Goal: Check status: Check status

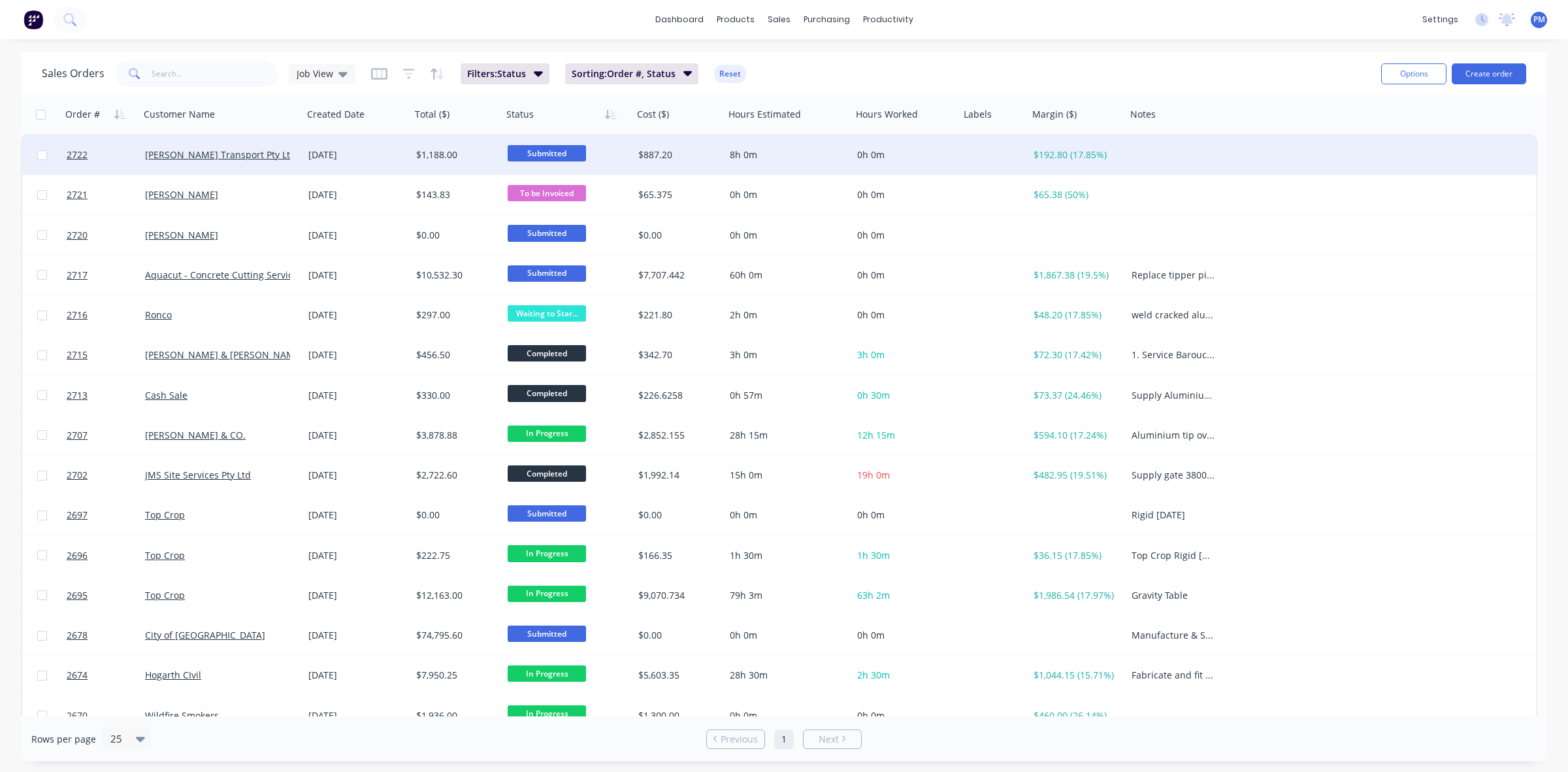
click at [293, 149] on div "[PERSON_NAME] Transport Pty Ltd" at bounding box center [221, 155] width 153 height 13
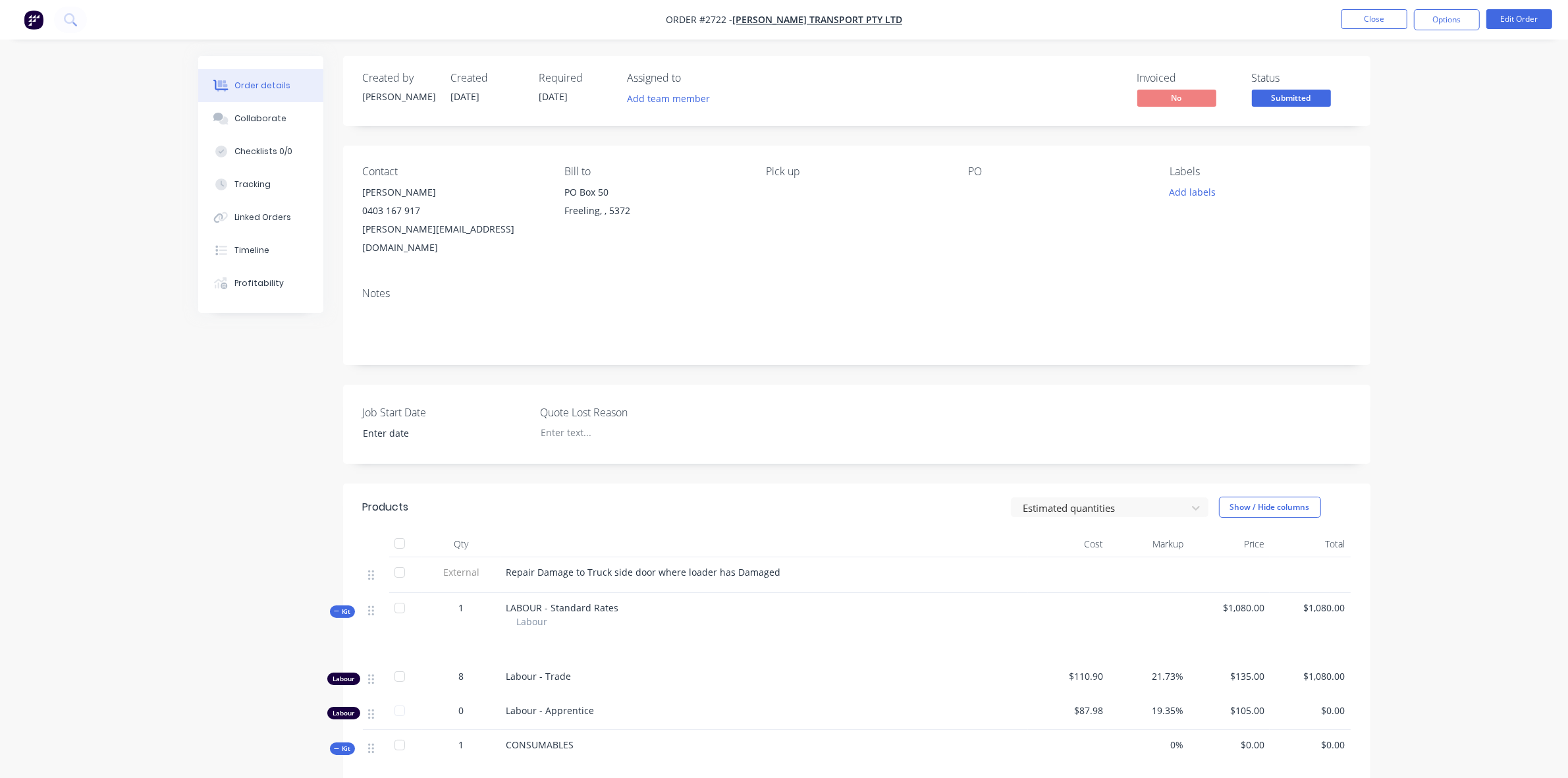
click at [614, 565] on div "Repair Damage to Truck side door where loader has Damaged" at bounding box center [765, 572] width 516 height 14
click at [507, 566] on span "Repair Damage to Truck side door where loader has Damaged" at bounding box center [644, 572] width 275 height 13
drag, startPoint x: 506, startPoint y: 553, endPoint x: 771, endPoint y: 550, distance: 265.0
click at [771, 566] on span "Repair Damage to Truck side door where loader has Damaged" at bounding box center [644, 572] width 275 height 13
copy span "Repair Damage to Truck side door where loader has Damaged"
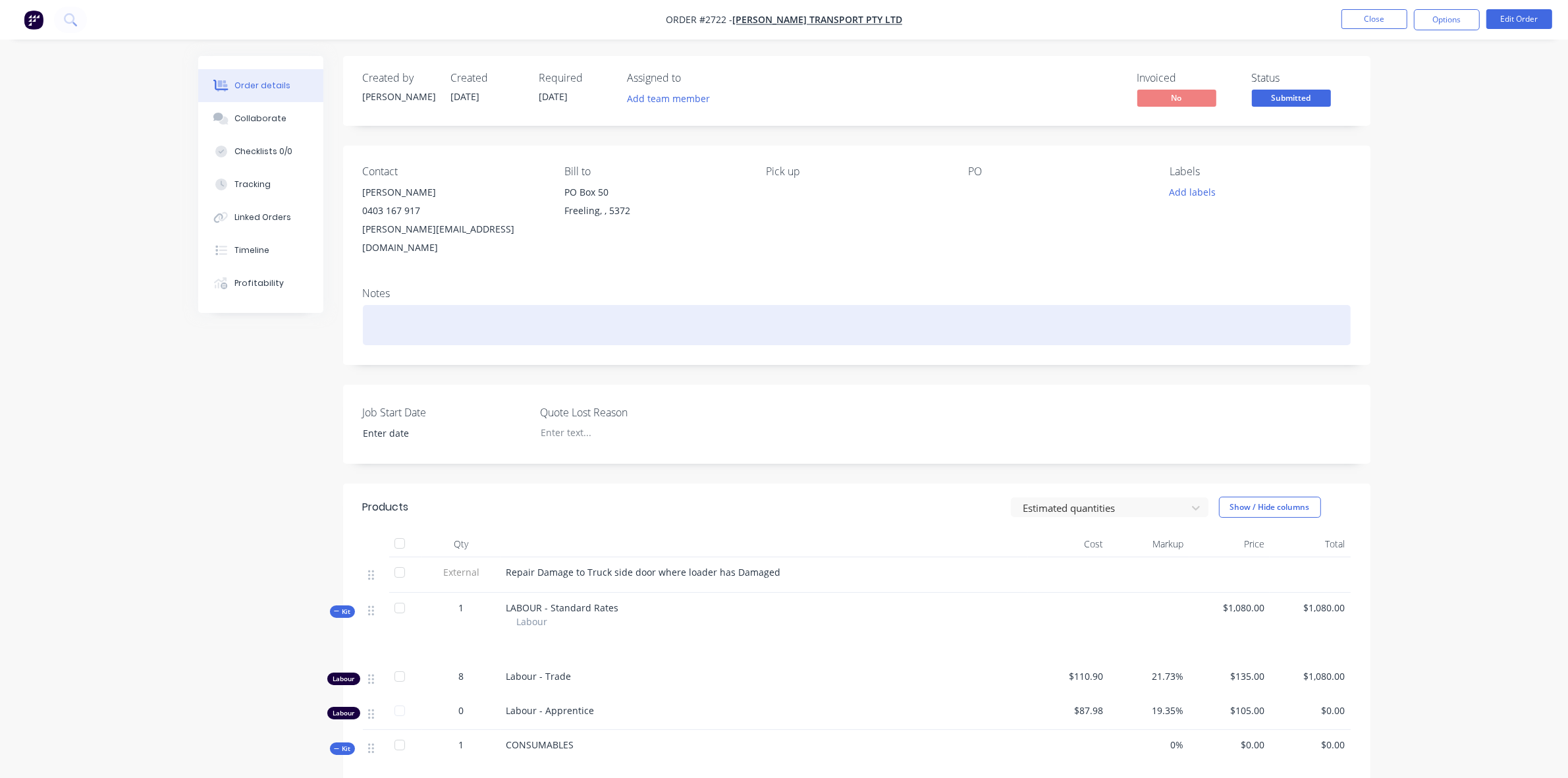
click at [396, 313] on div at bounding box center [856, 325] width 987 height 40
paste div
drag, startPoint x: 605, startPoint y: 304, endPoint x: 621, endPoint y: 305, distance: 16.0
click at [606, 305] on div "Repair Damage to Truck side door where loader has Damaged" at bounding box center [856, 325] width 987 height 40
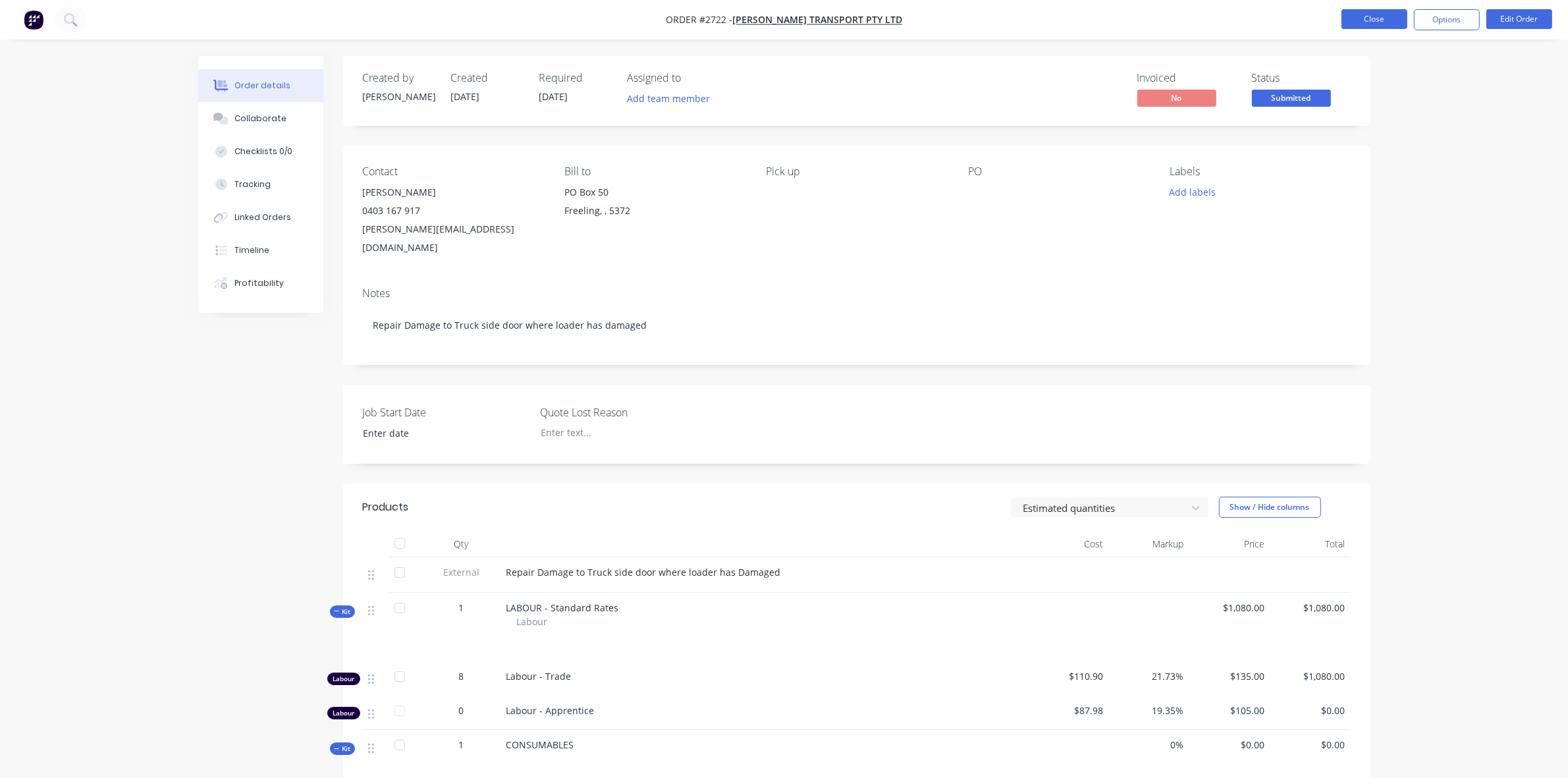
click at [1366, 24] on button "Close" at bounding box center [1374, 19] width 66 height 20
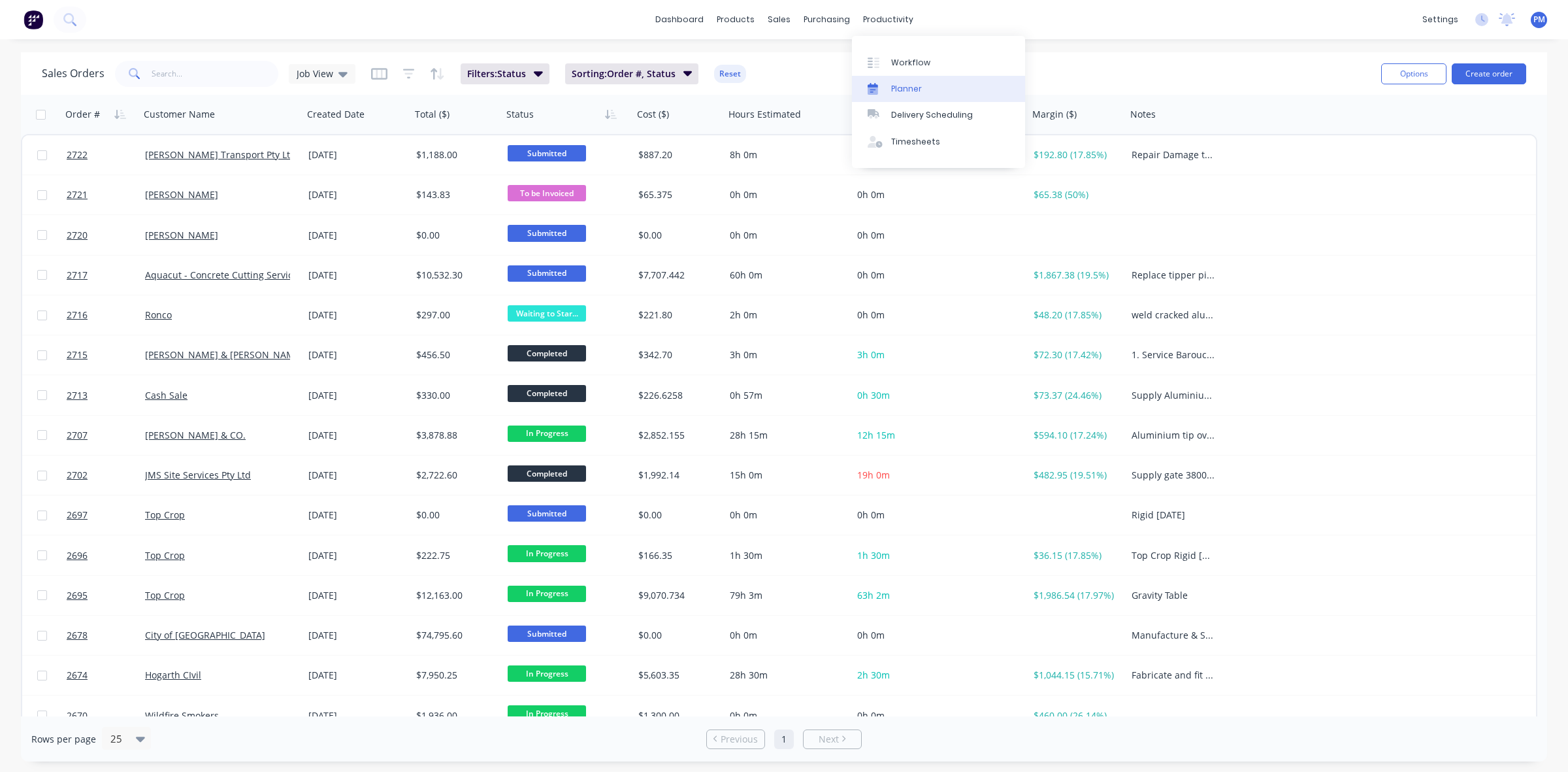
click at [899, 91] on div "Planner" at bounding box center [906, 89] width 31 height 12
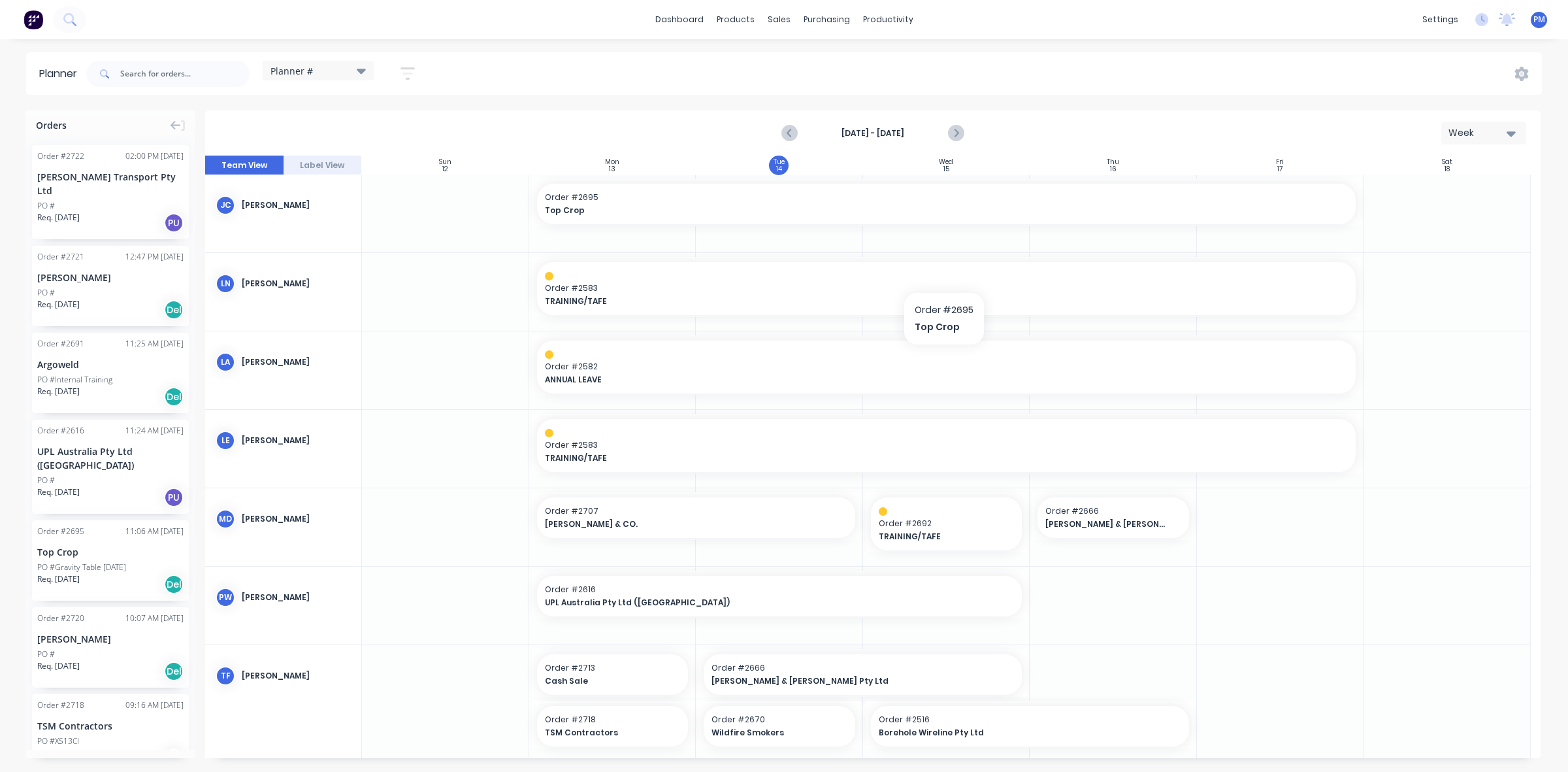
scroll to position [246, 0]
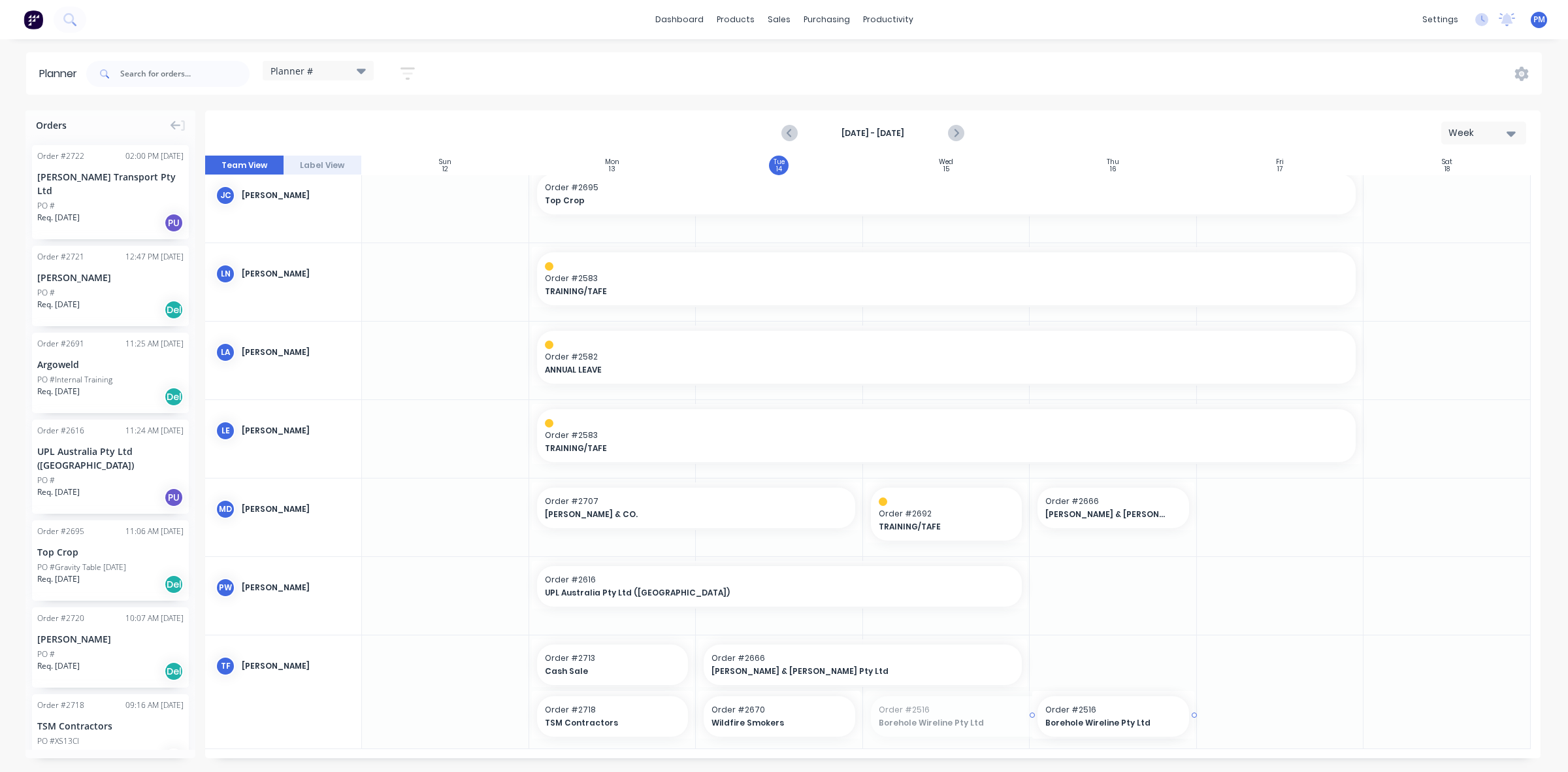
drag, startPoint x: 863, startPoint y: 715, endPoint x: 1044, endPoint y: 721, distance: 181.1
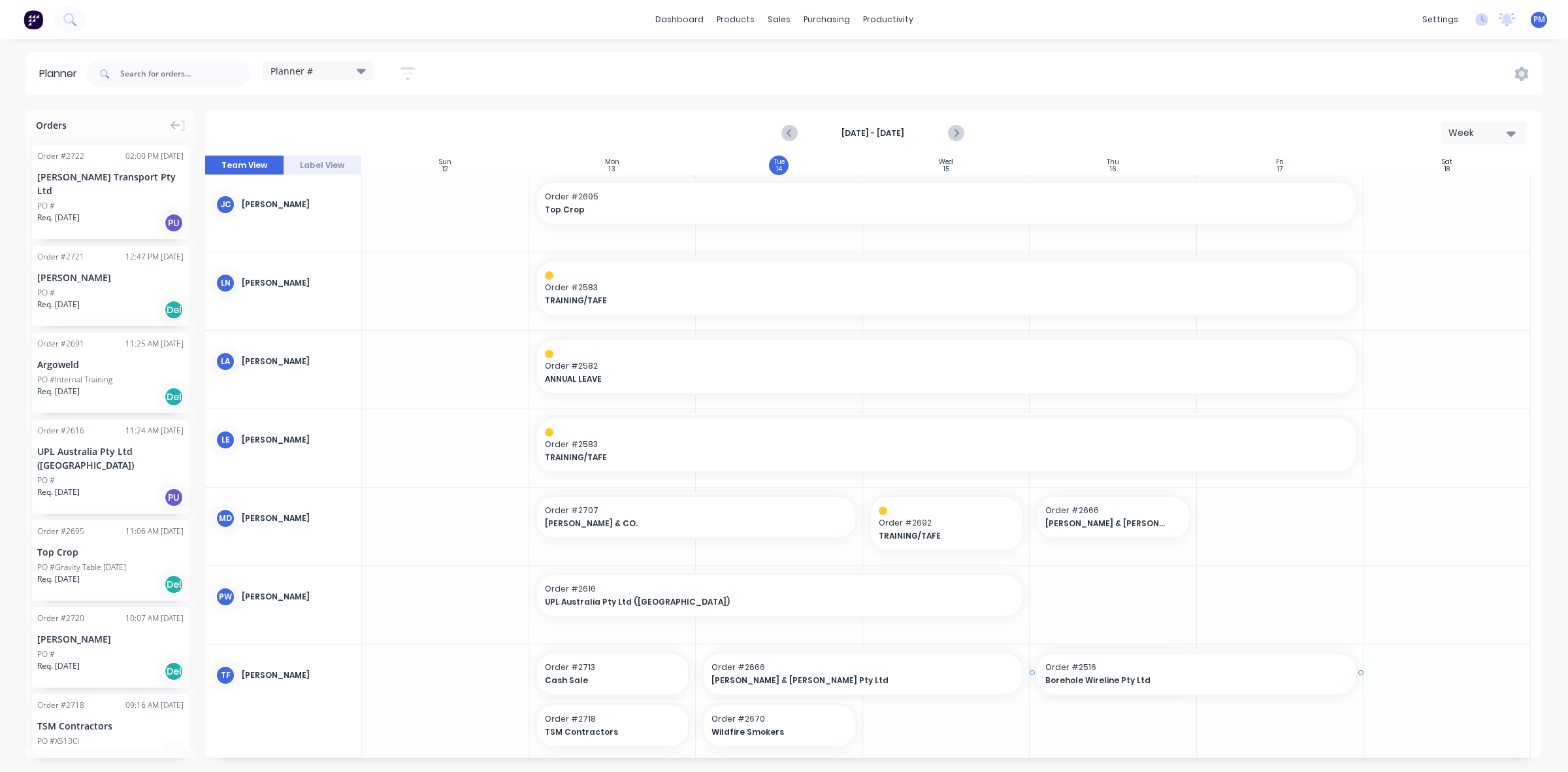
drag, startPoint x: 1190, startPoint y: 669, endPoint x: 1200, endPoint y: 669, distance: 10.0
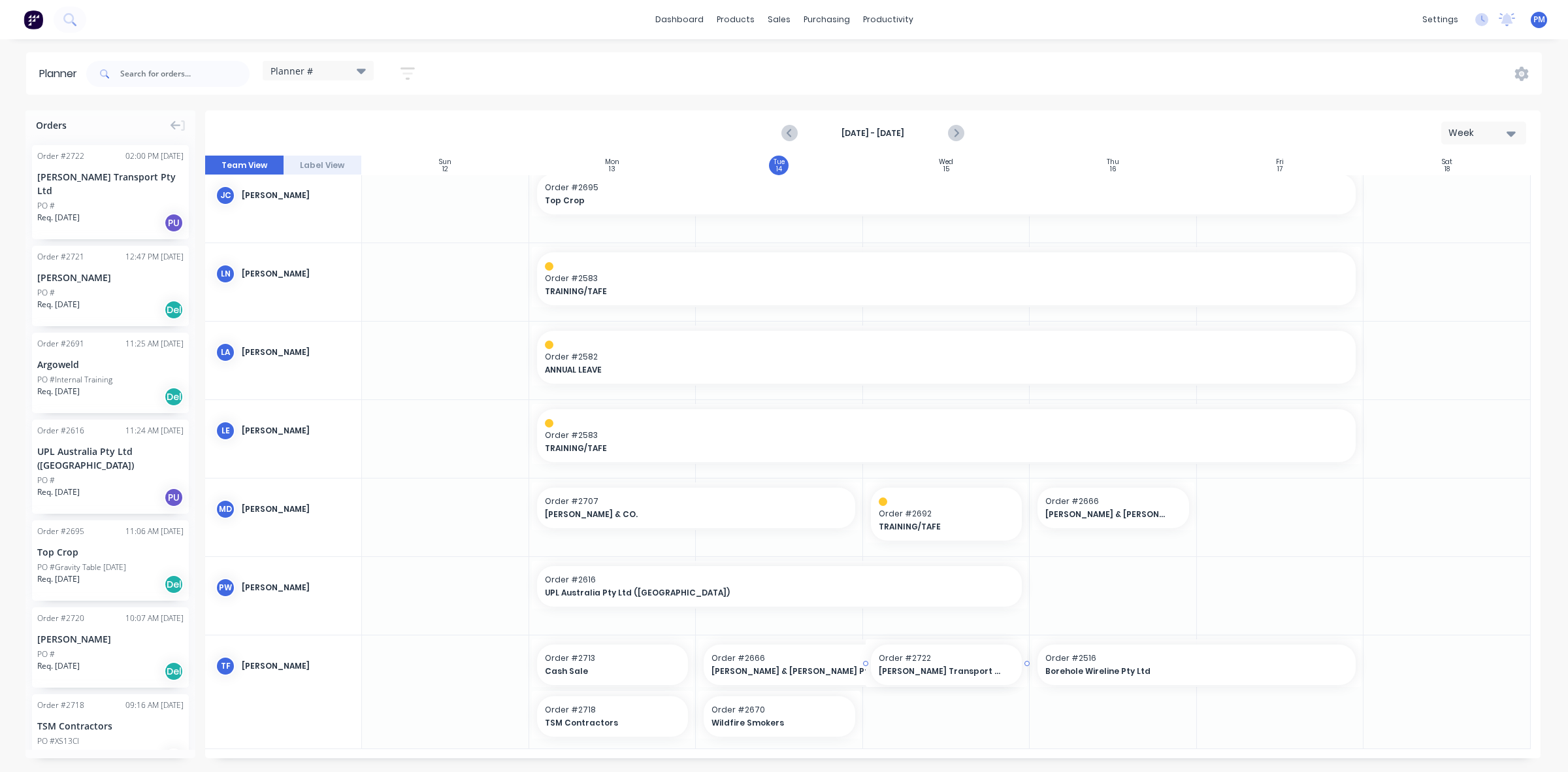
drag, startPoint x: 95, startPoint y: 181, endPoint x: 912, endPoint y: 743, distance: 991.6
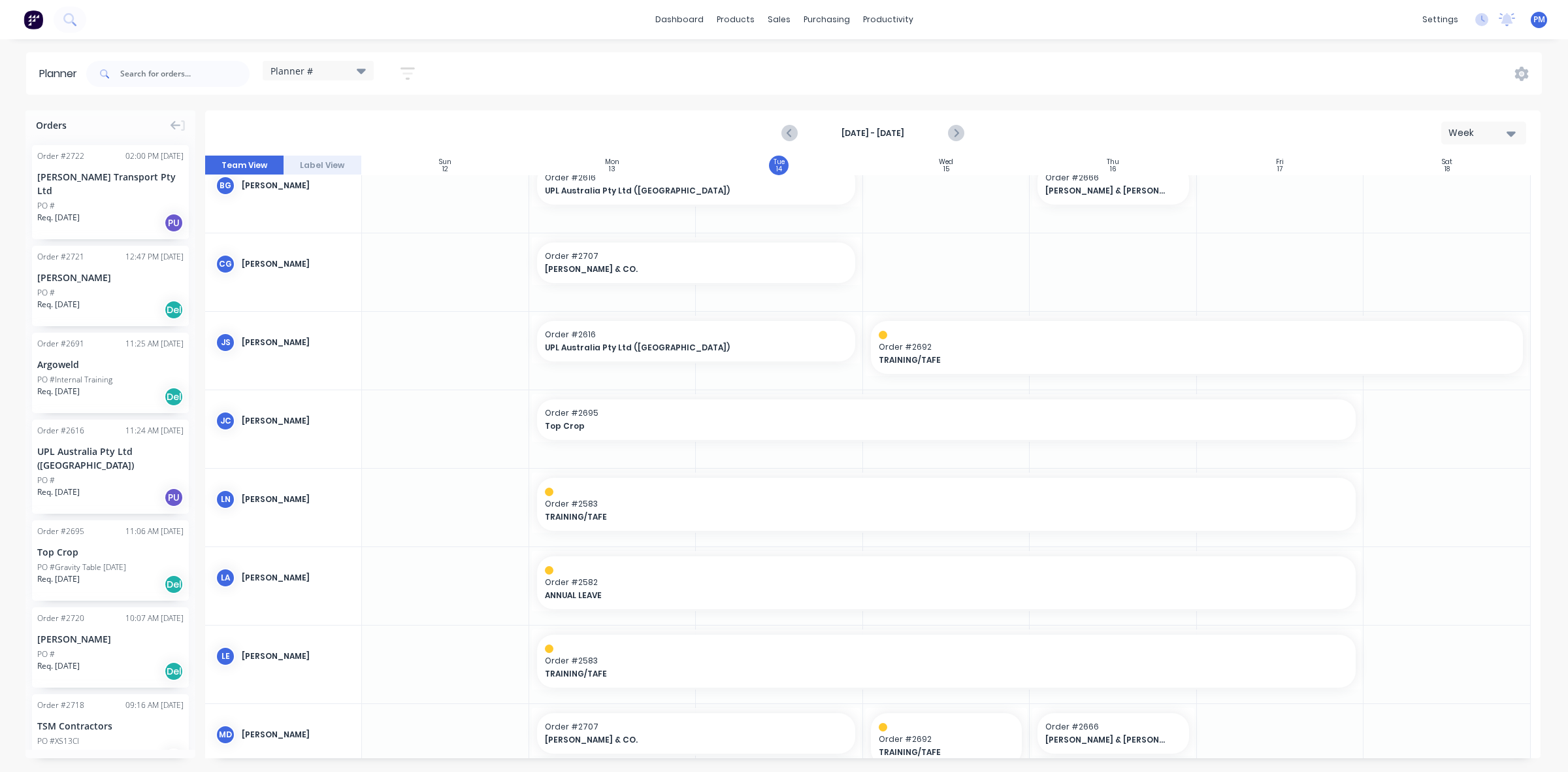
scroll to position [0, 0]
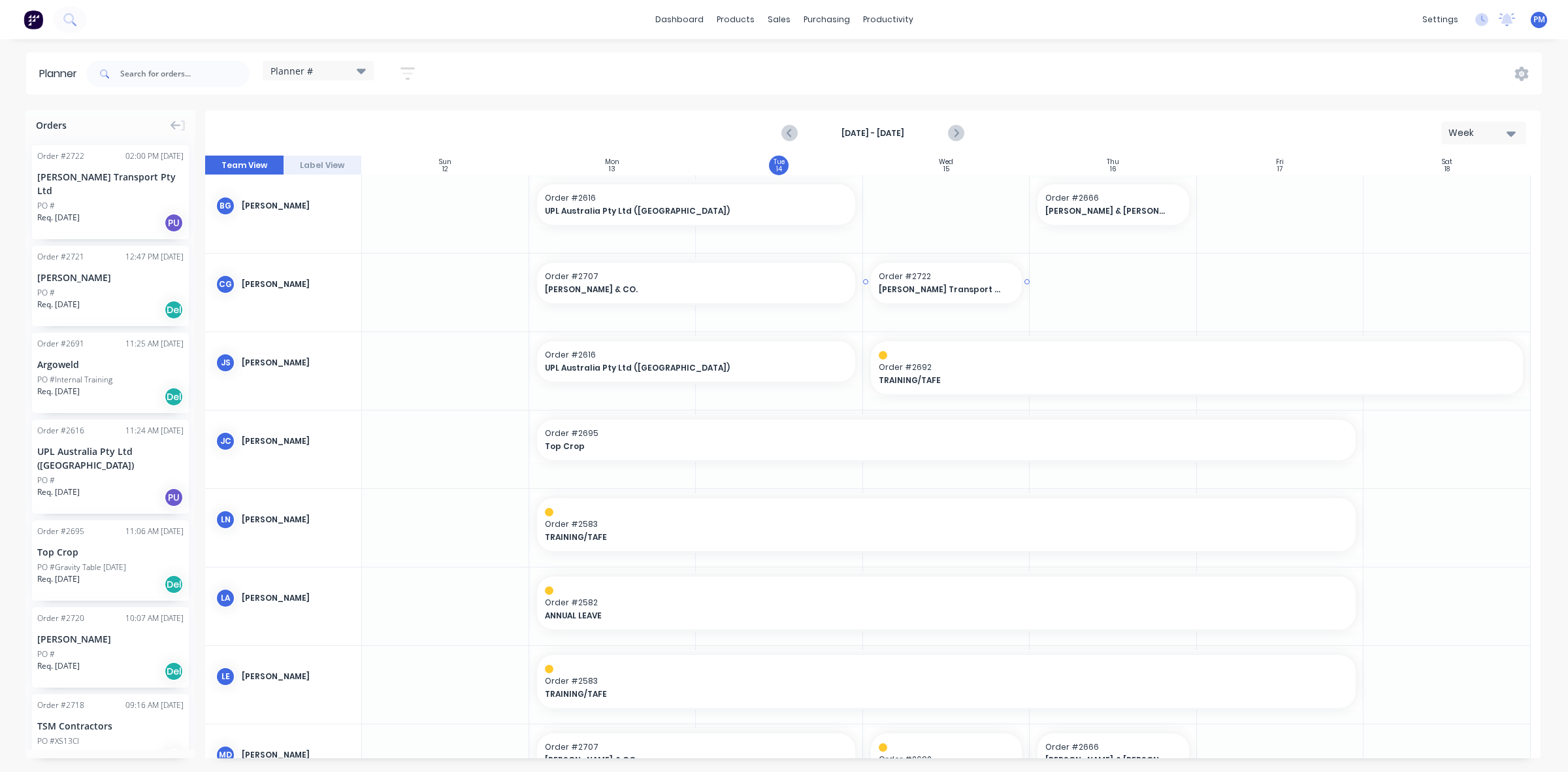
drag, startPoint x: 76, startPoint y: 168, endPoint x: 889, endPoint y: 278, distance: 820.4
click at [814, 60] on div "Sales Orders" at bounding box center [827, 63] width 54 height 12
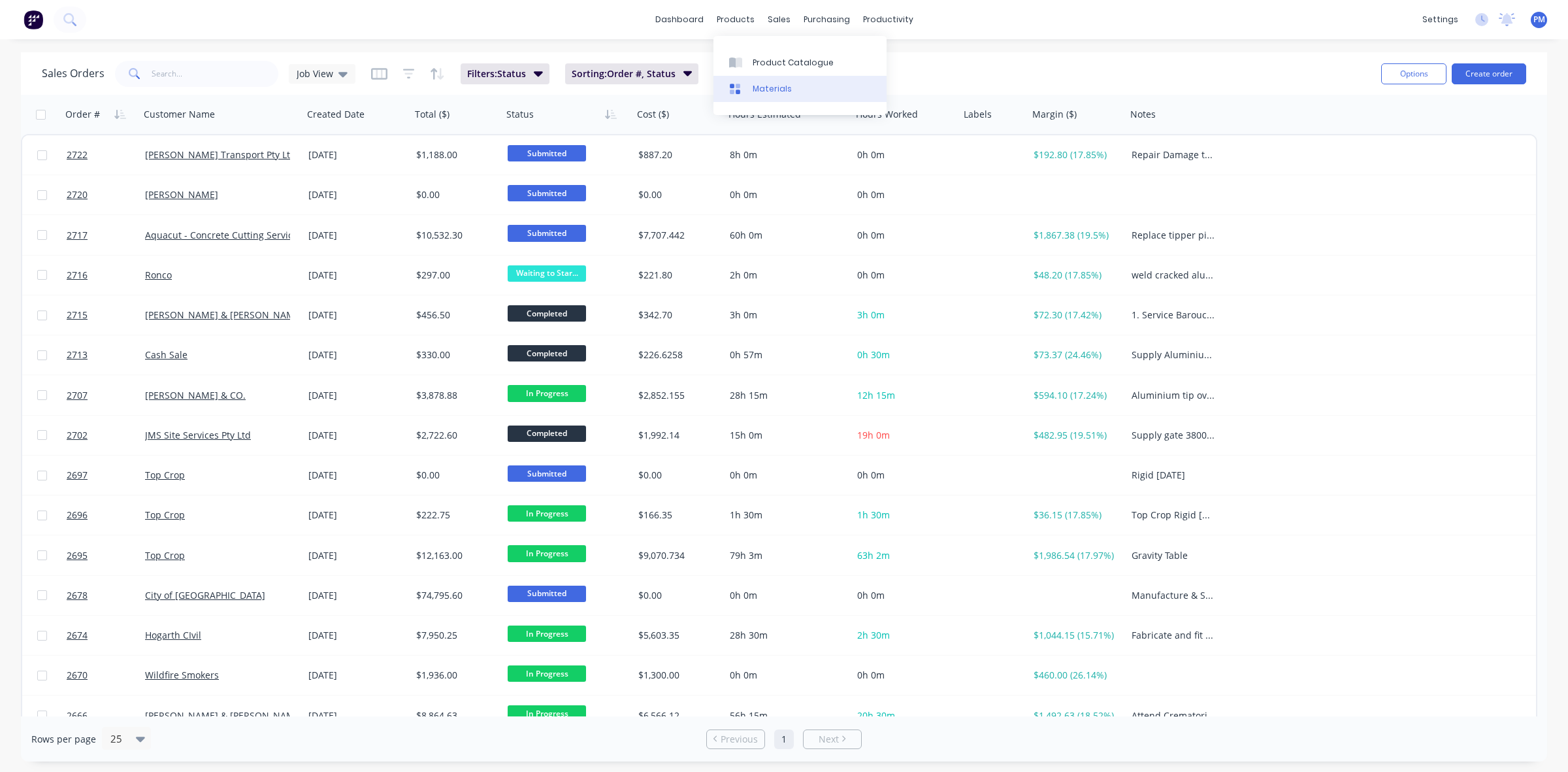
click at [769, 87] on div "Materials" at bounding box center [773, 89] width 40 height 12
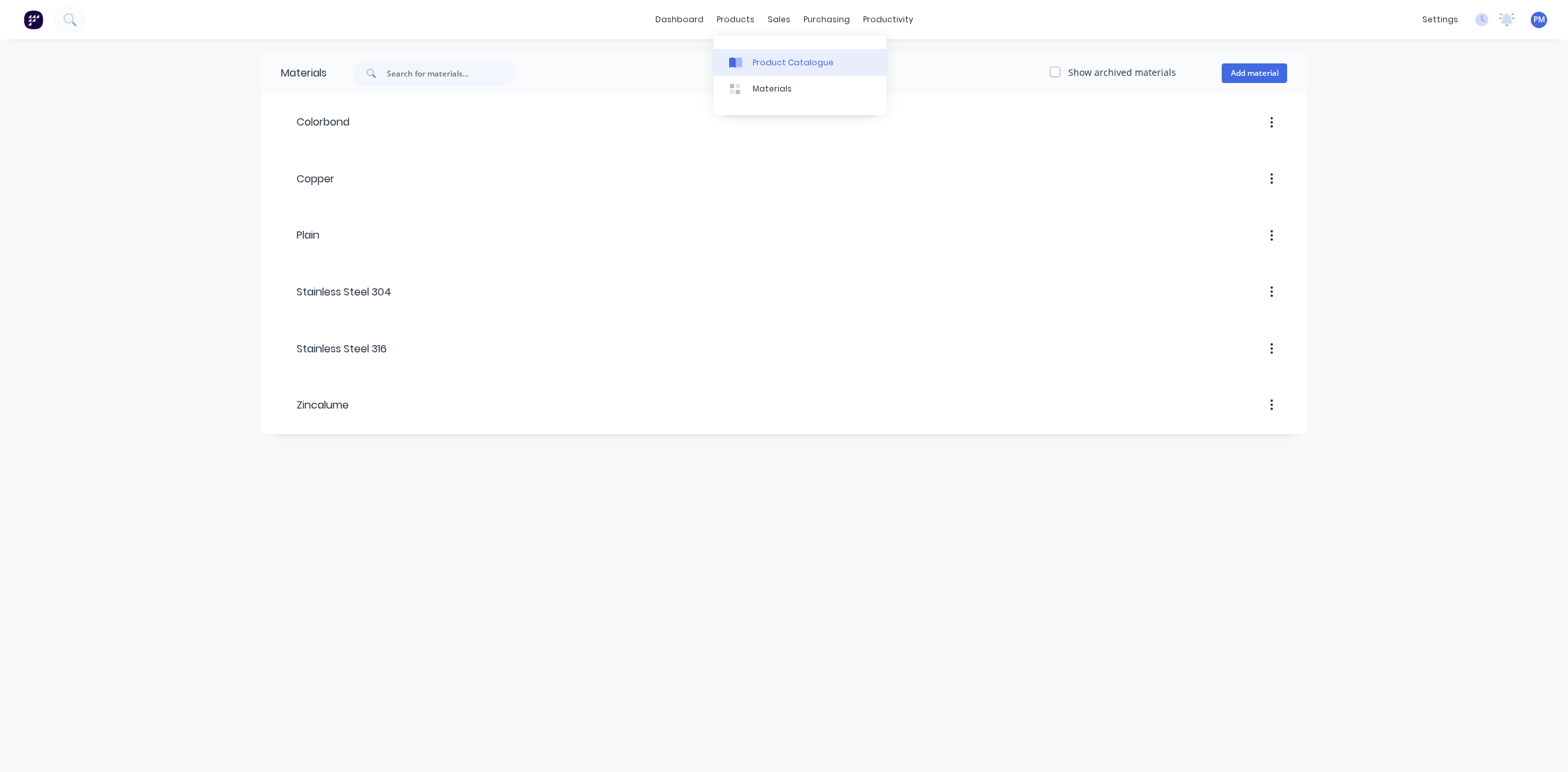
click at [765, 58] on div "Product Catalogue" at bounding box center [793, 63] width 81 height 12
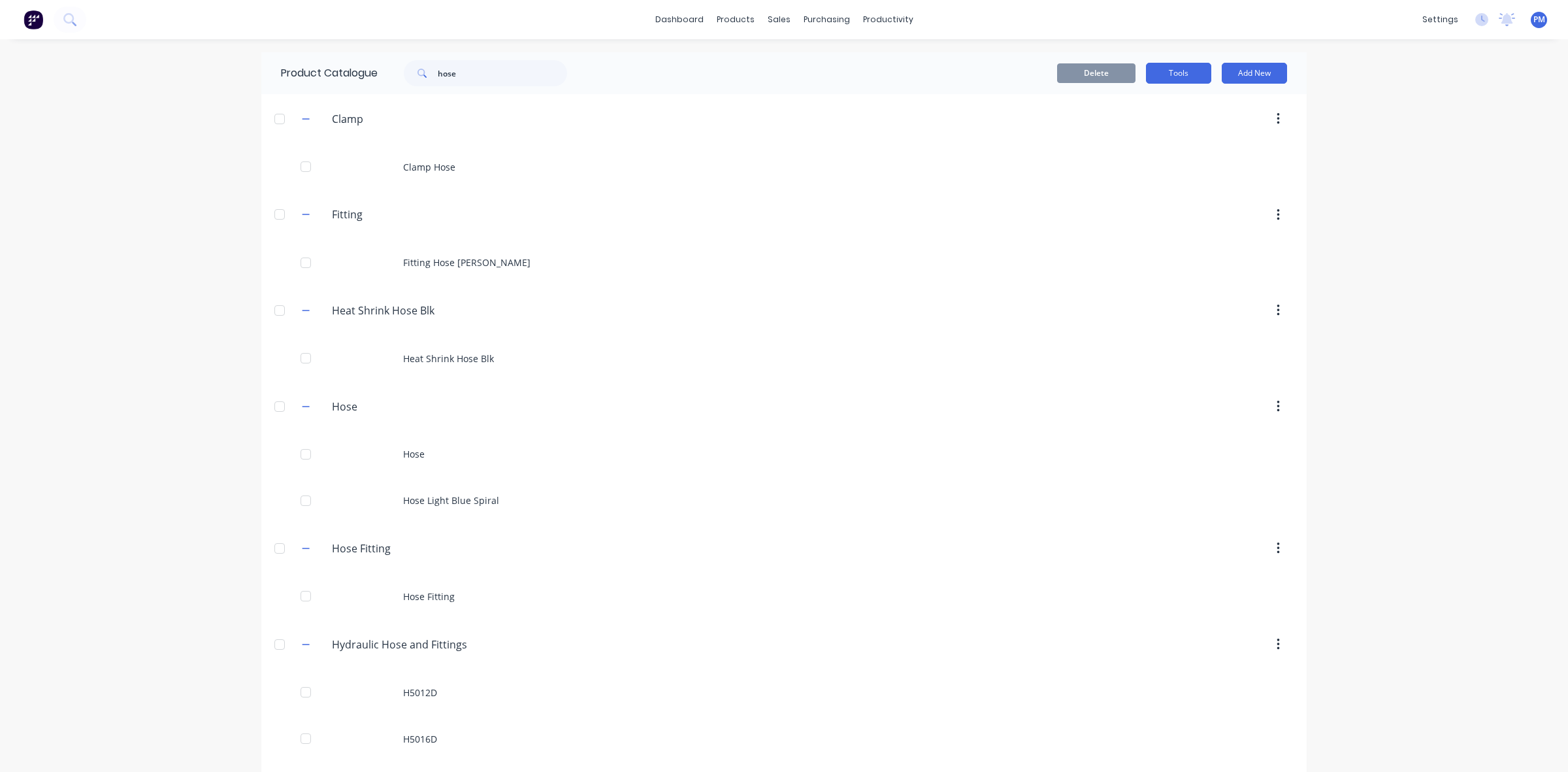
click at [1169, 71] on button "Tools" at bounding box center [1179, 72] width 65 height 21
click at [1118, 133] on div "Stocktake" at bounding box center [1148, 133] width 100 height 19
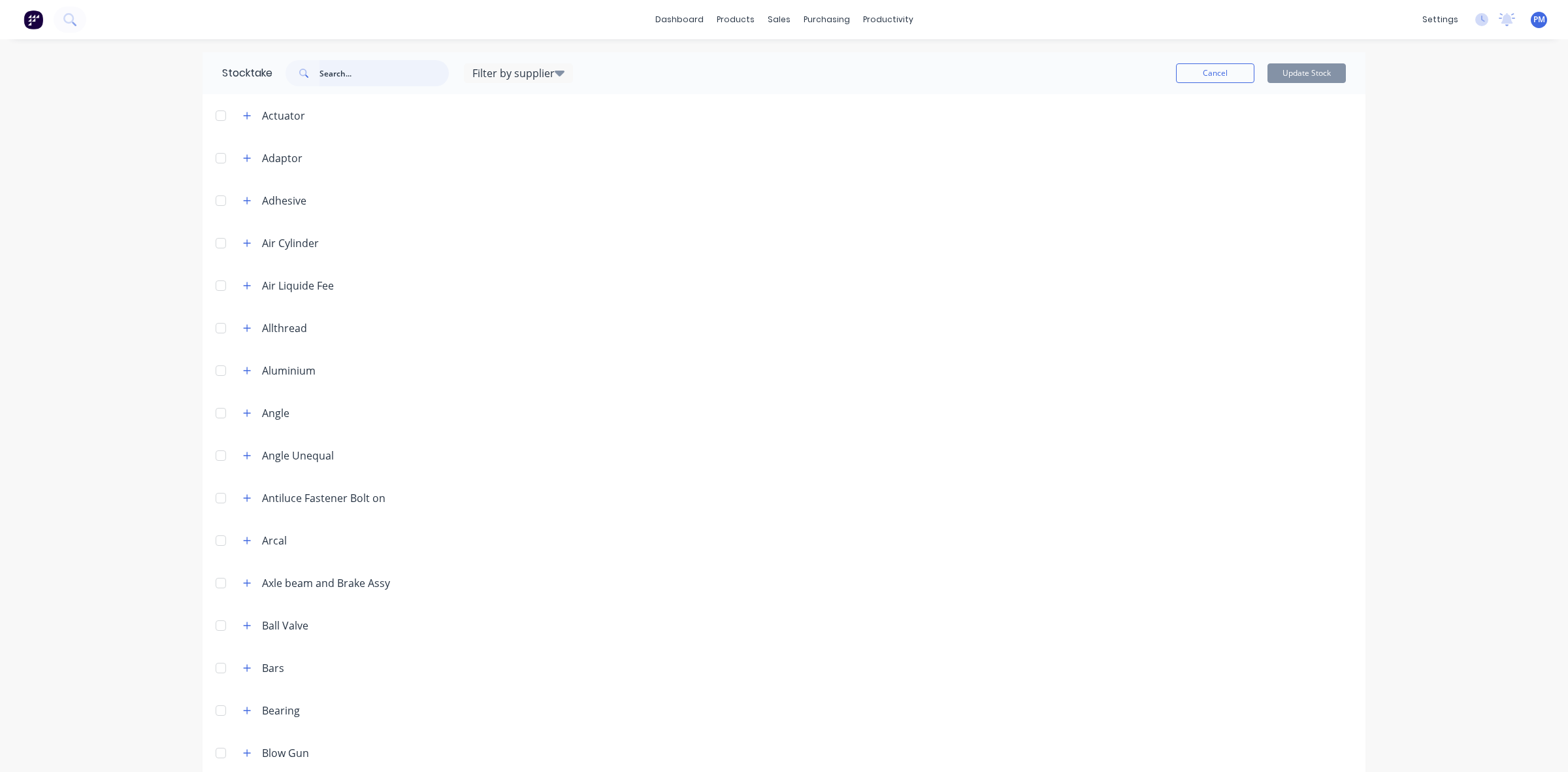
click at [322, 67] on input "text" at bounding box center [384, 73] width 129 height 26
type input "hose"
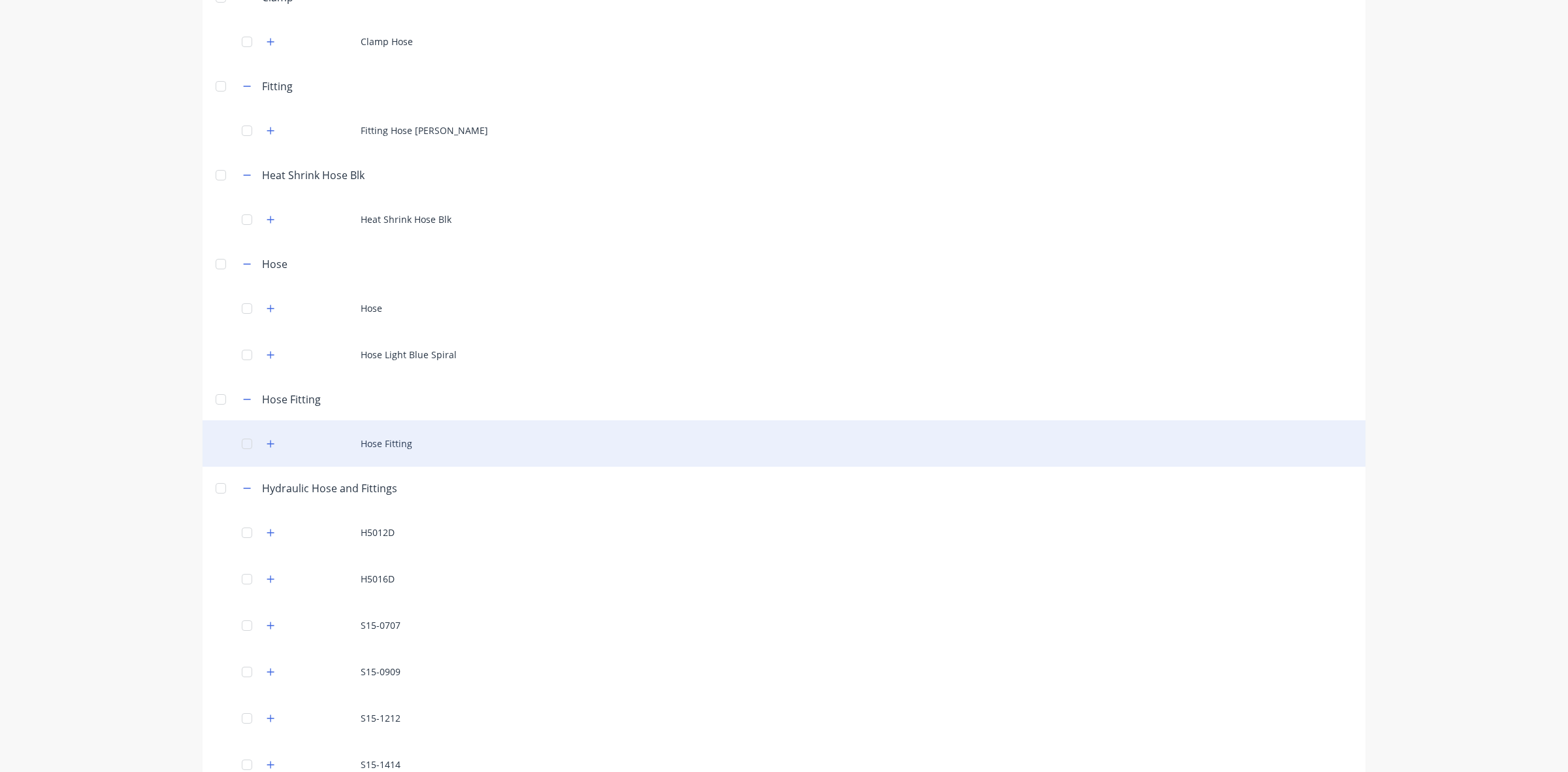
scroll to position [245, 0]
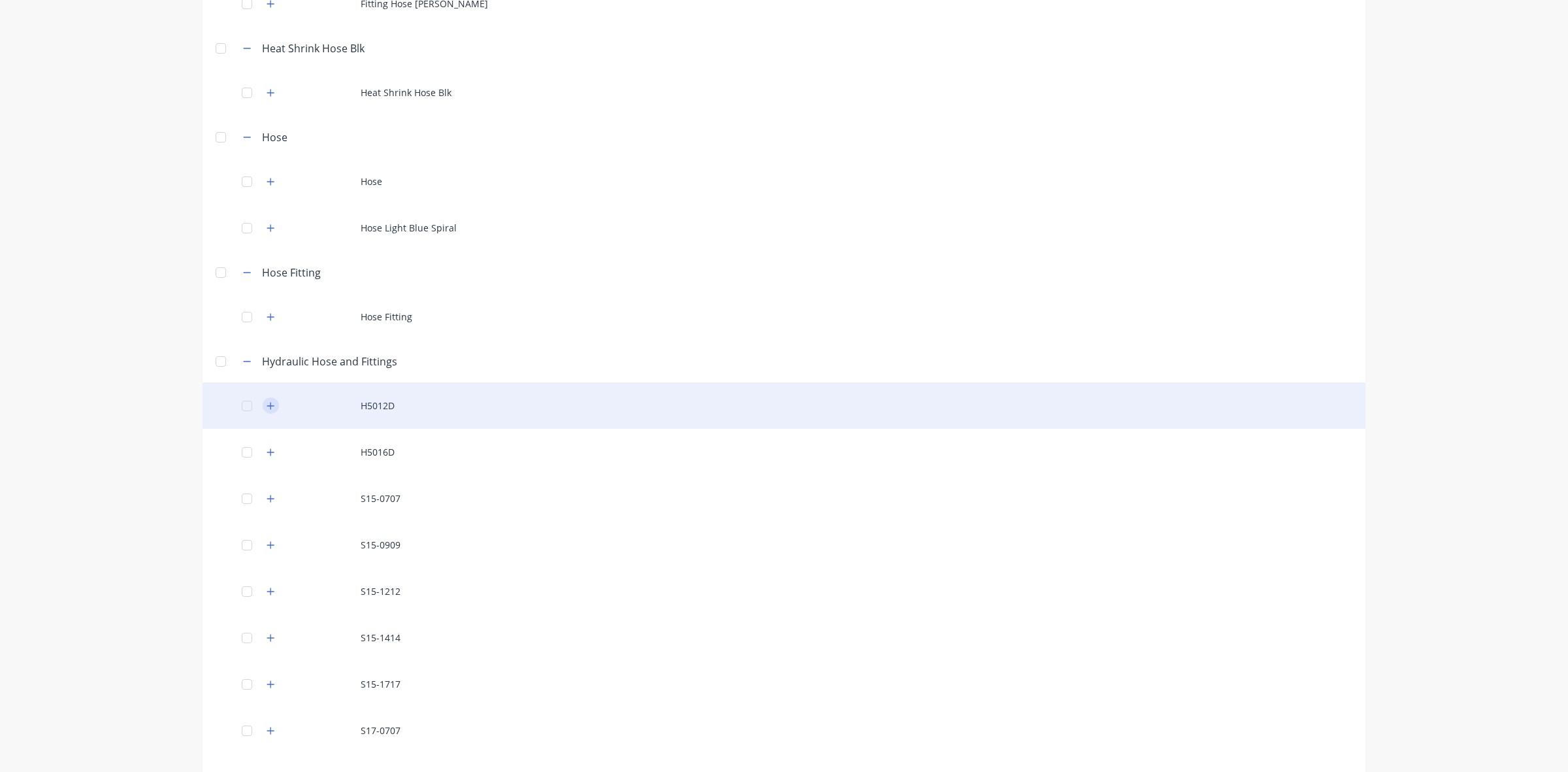
click at [267, 406] on icon "button" at bounding box center [270, 405] width 7 height 7
click at [267, 407] on icon "button" at bounding box center [271, 405] width 8 height 9
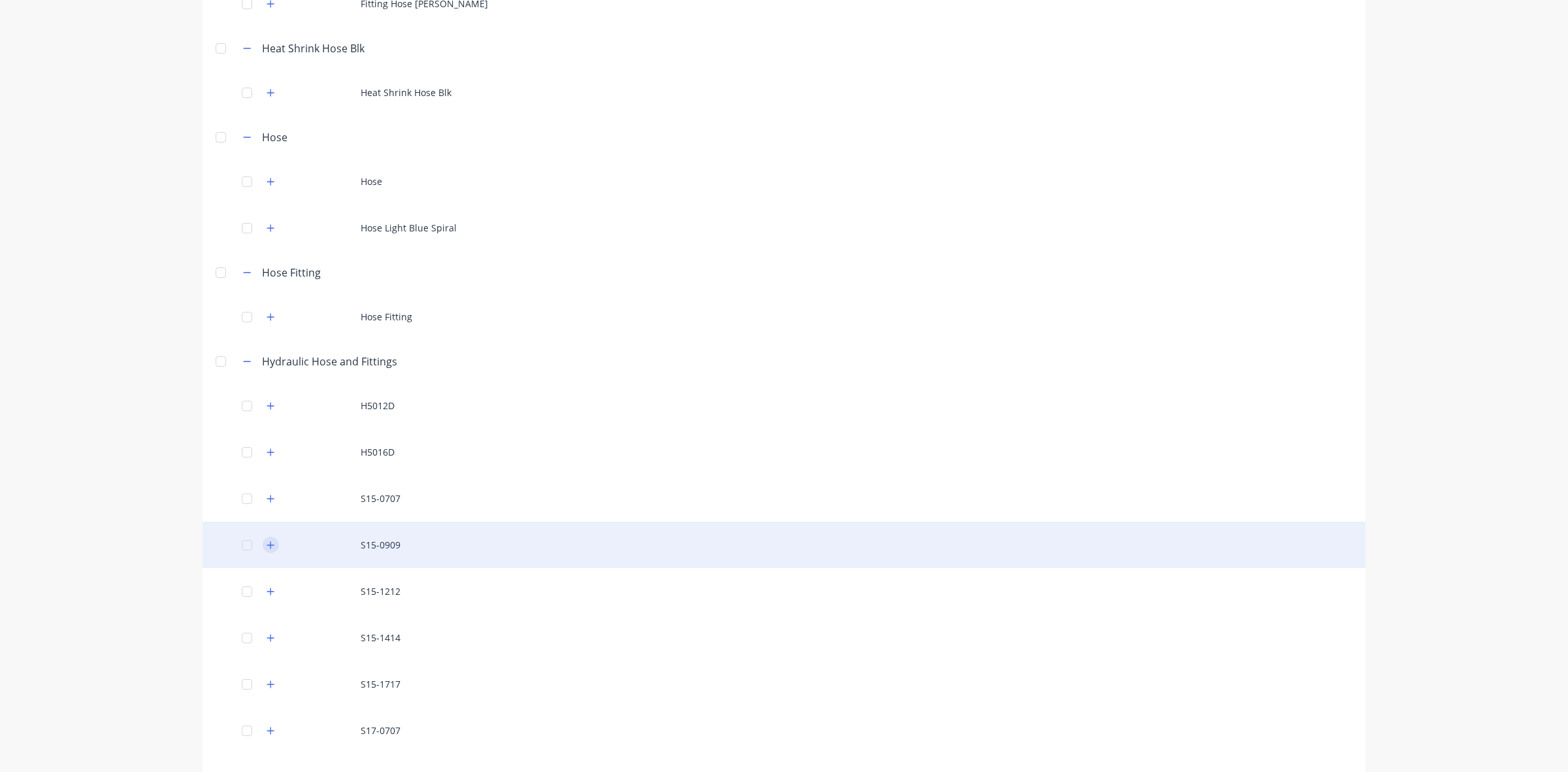
click at [267, 543] on icon "button" at bounding box center [271, 545] width 8 height 9
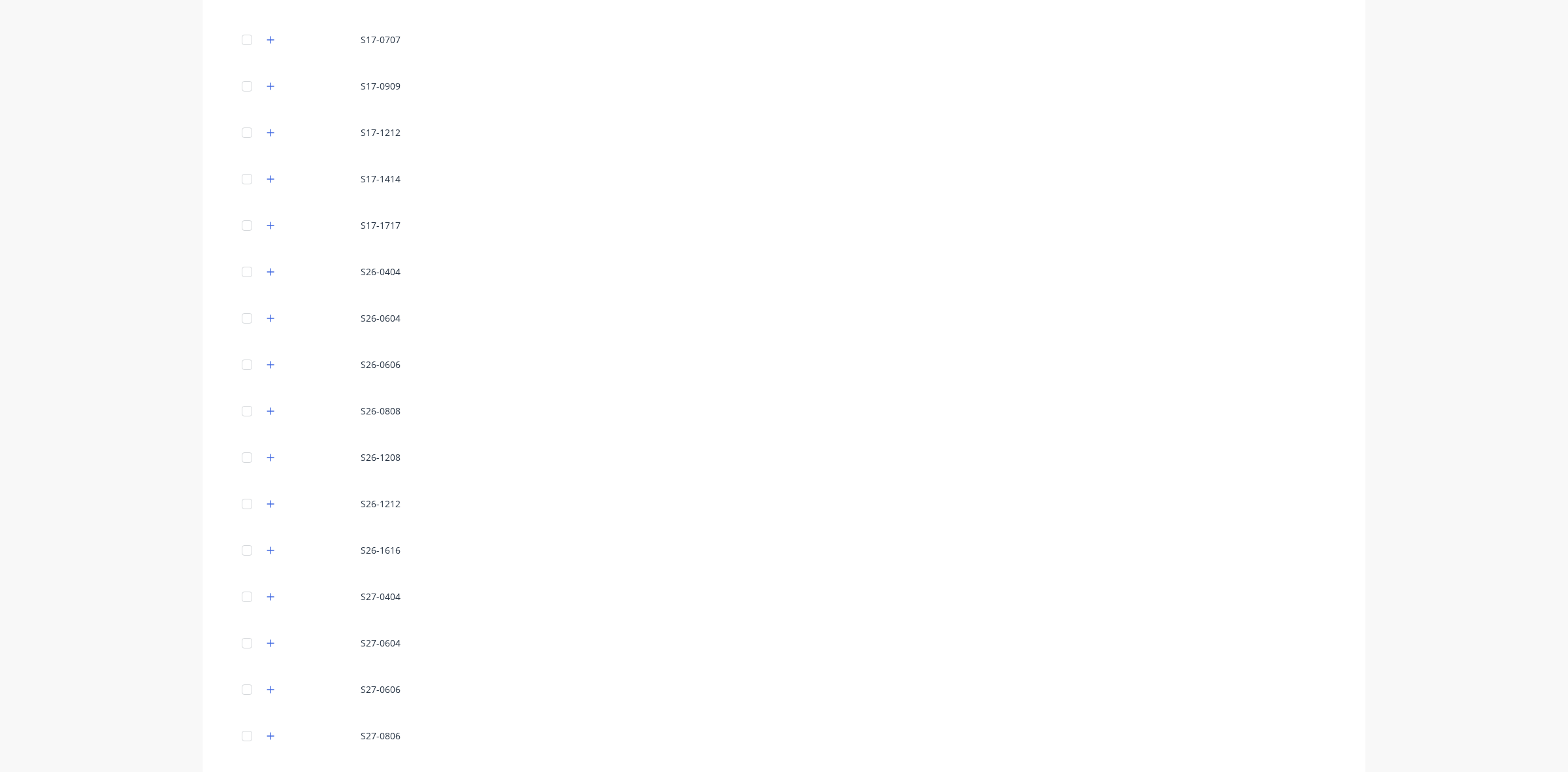
scroll to position [980, 0]
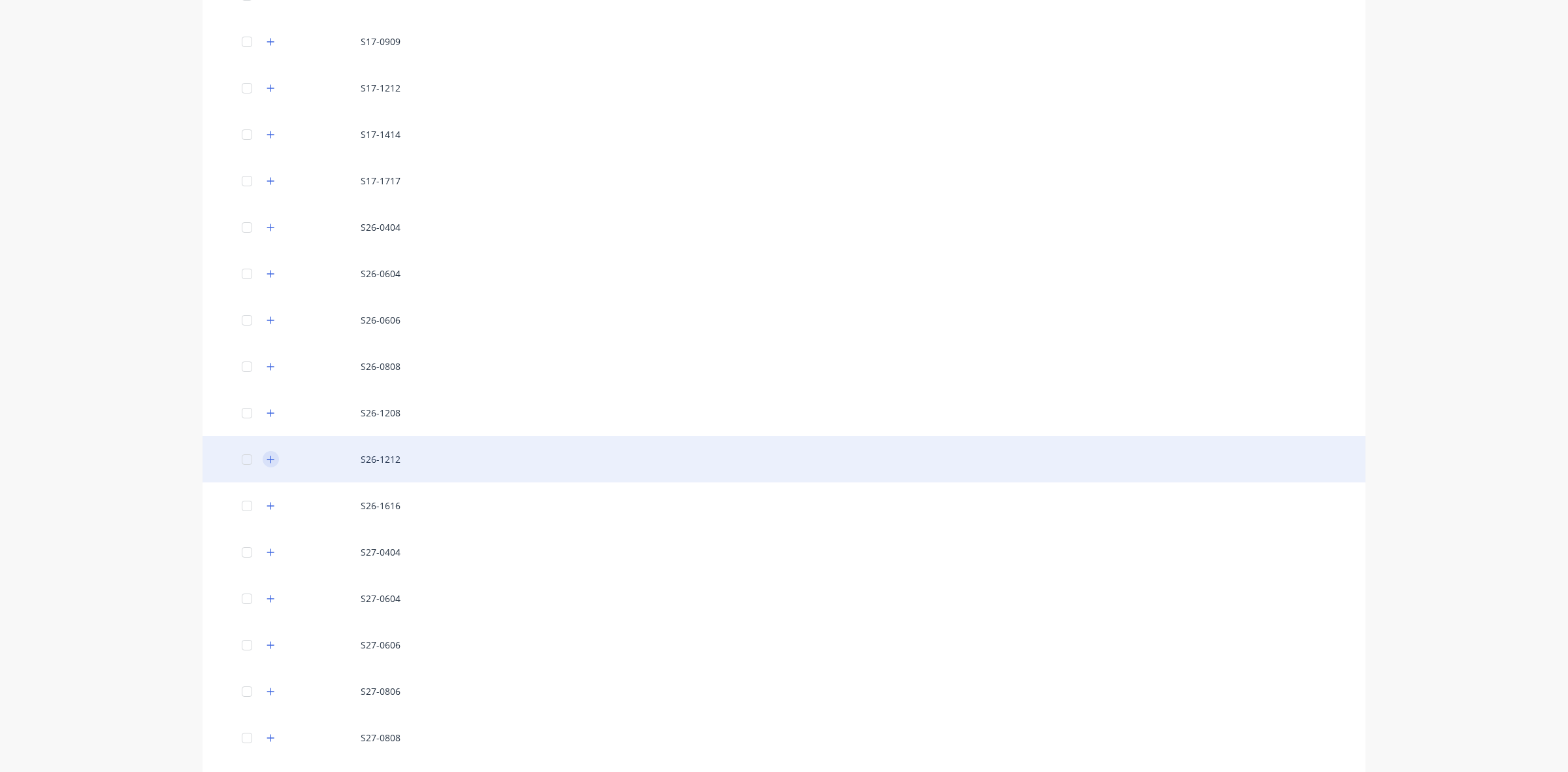
click at [267, 459] on icon "button" at bounding box center [270, 458] width 7 height 7
click at [267, 459] on icon "button" at bounding box center [271, 459] width 8 height 9
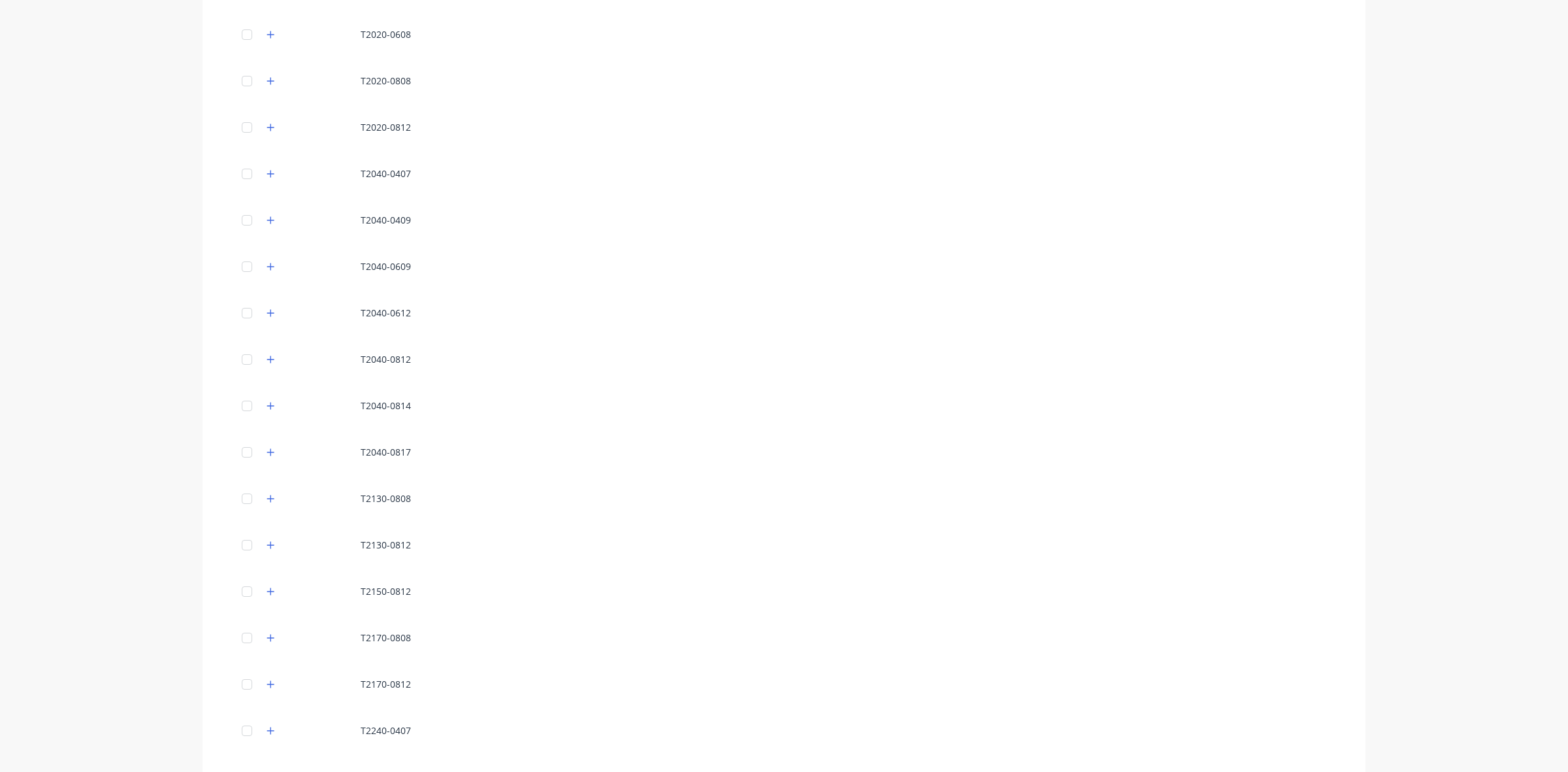
scroll to position [2615, 0]
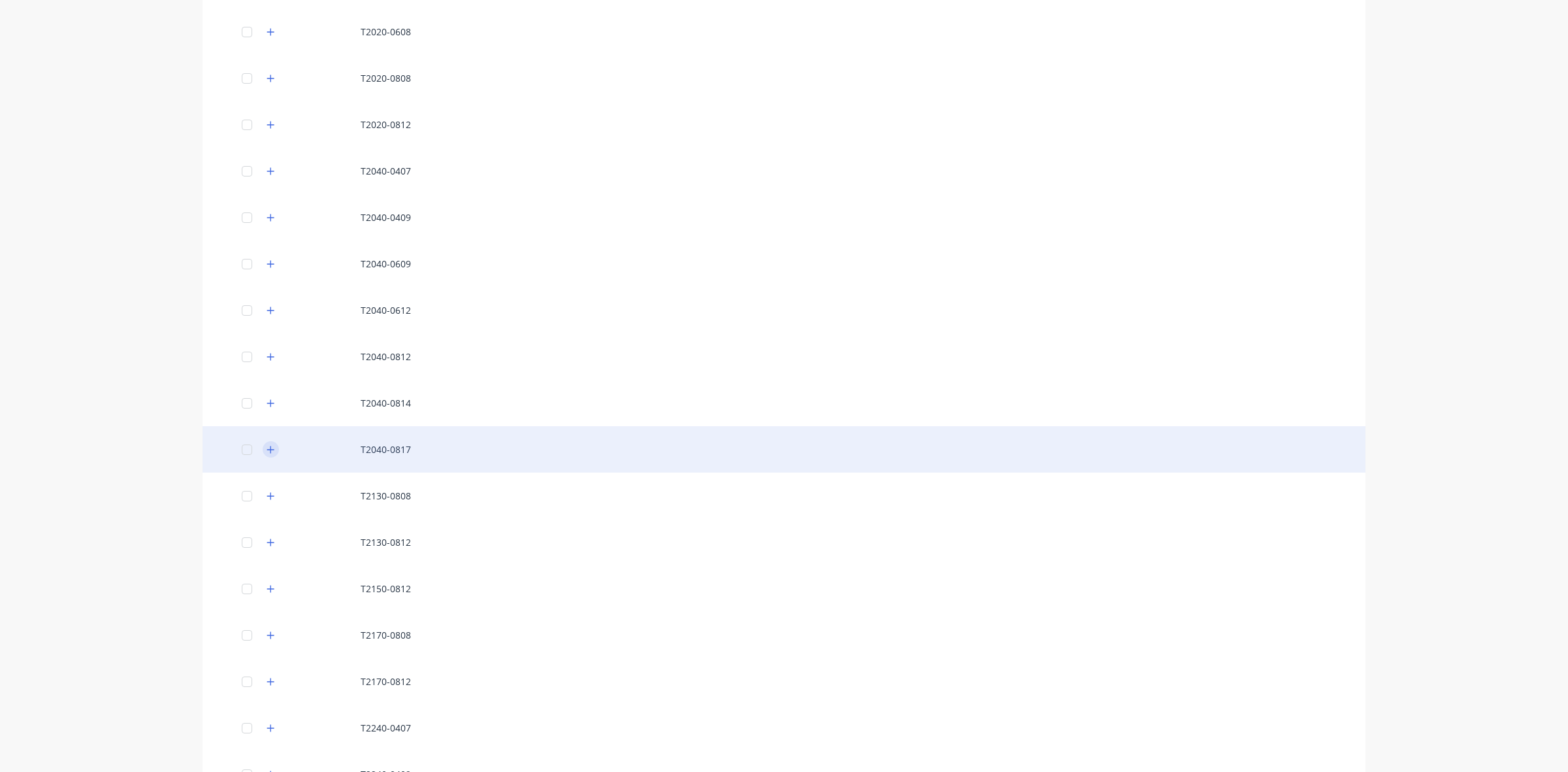
click at [267, 448] on icon "button" at bounding box center [271, 450] width 8 height 9
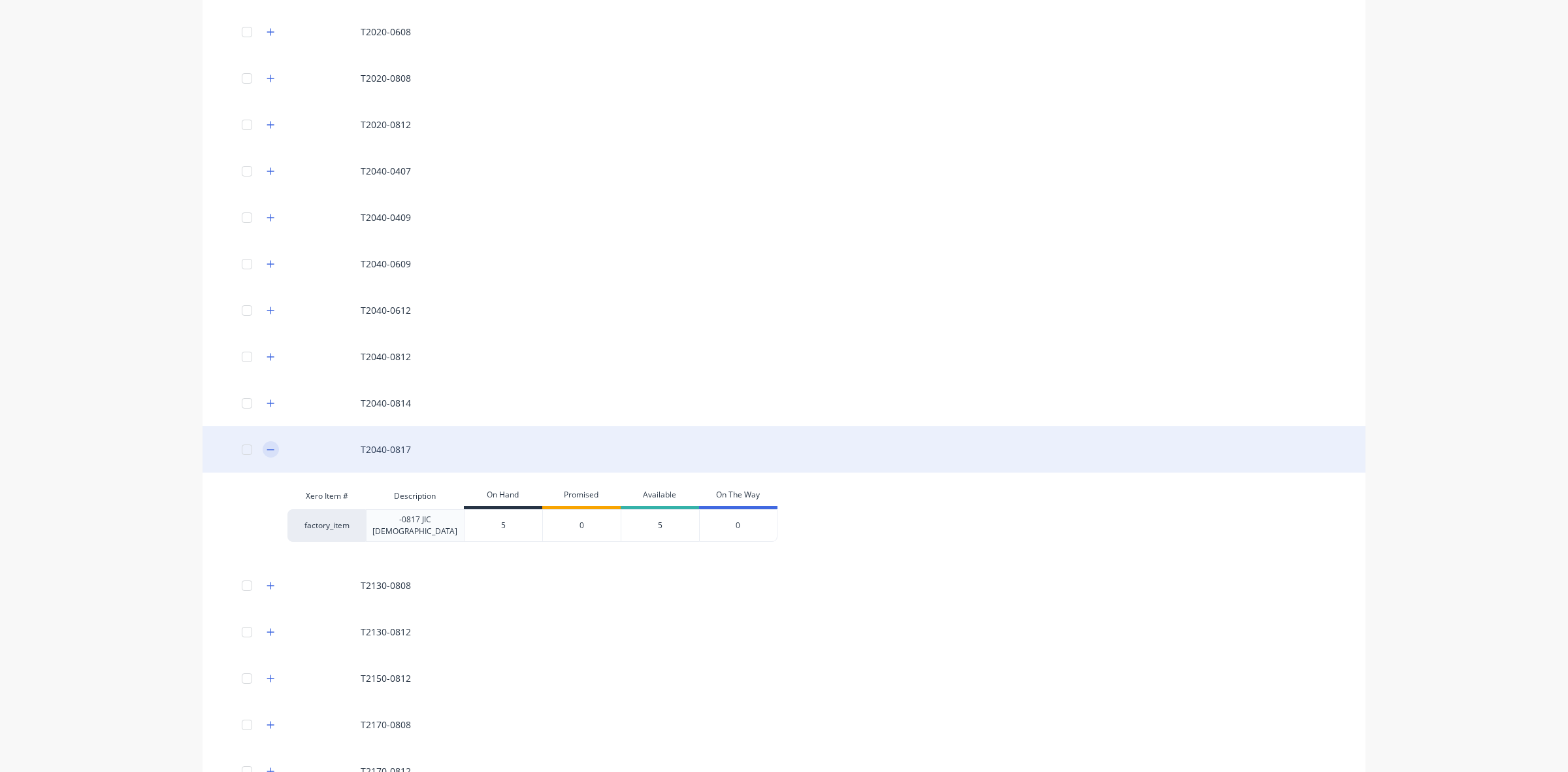
click at [267, 448] on icon "button" at bounding box center [271, 450] width 8 height 9
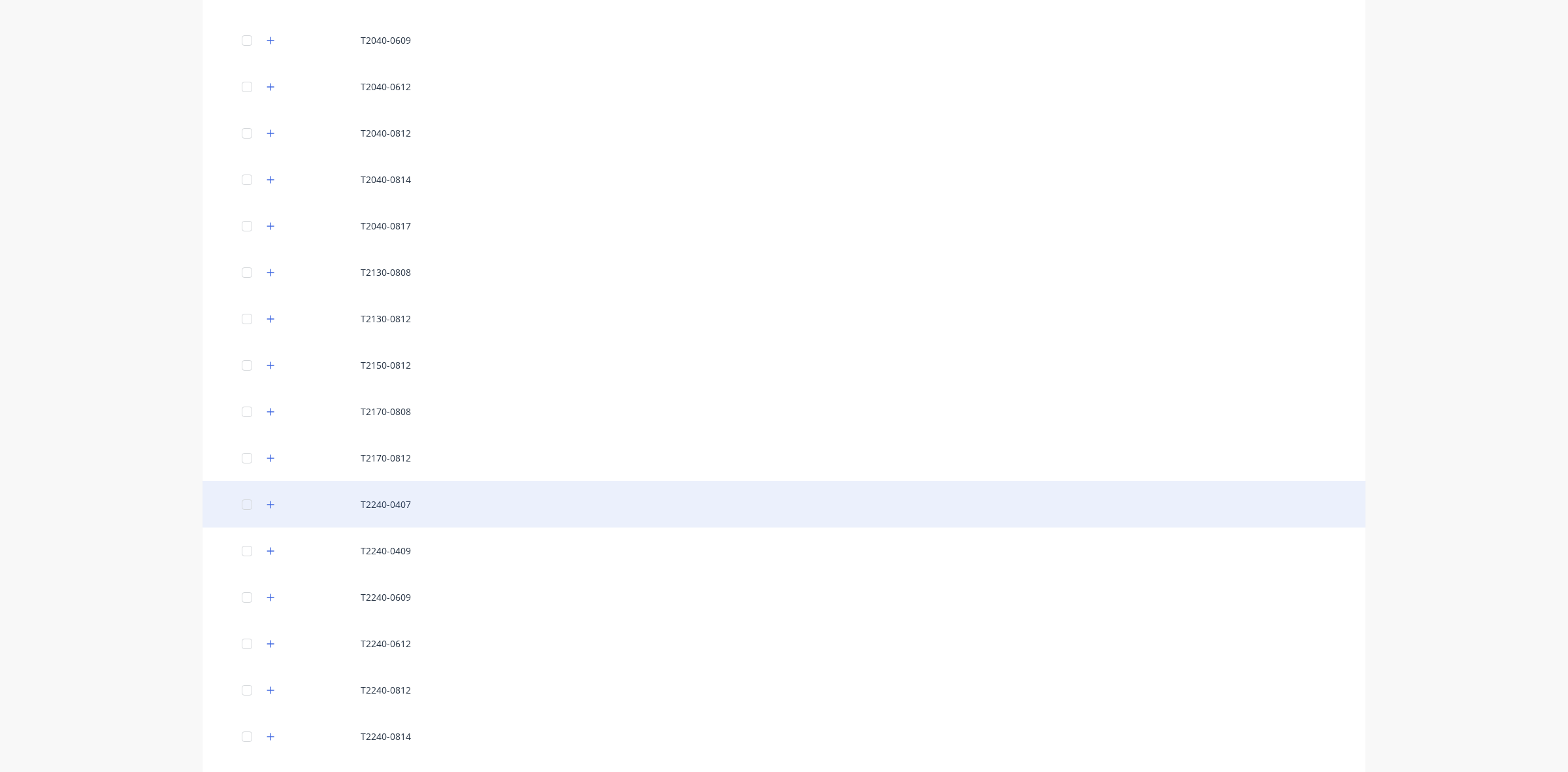
scroll to position [2860, 0]
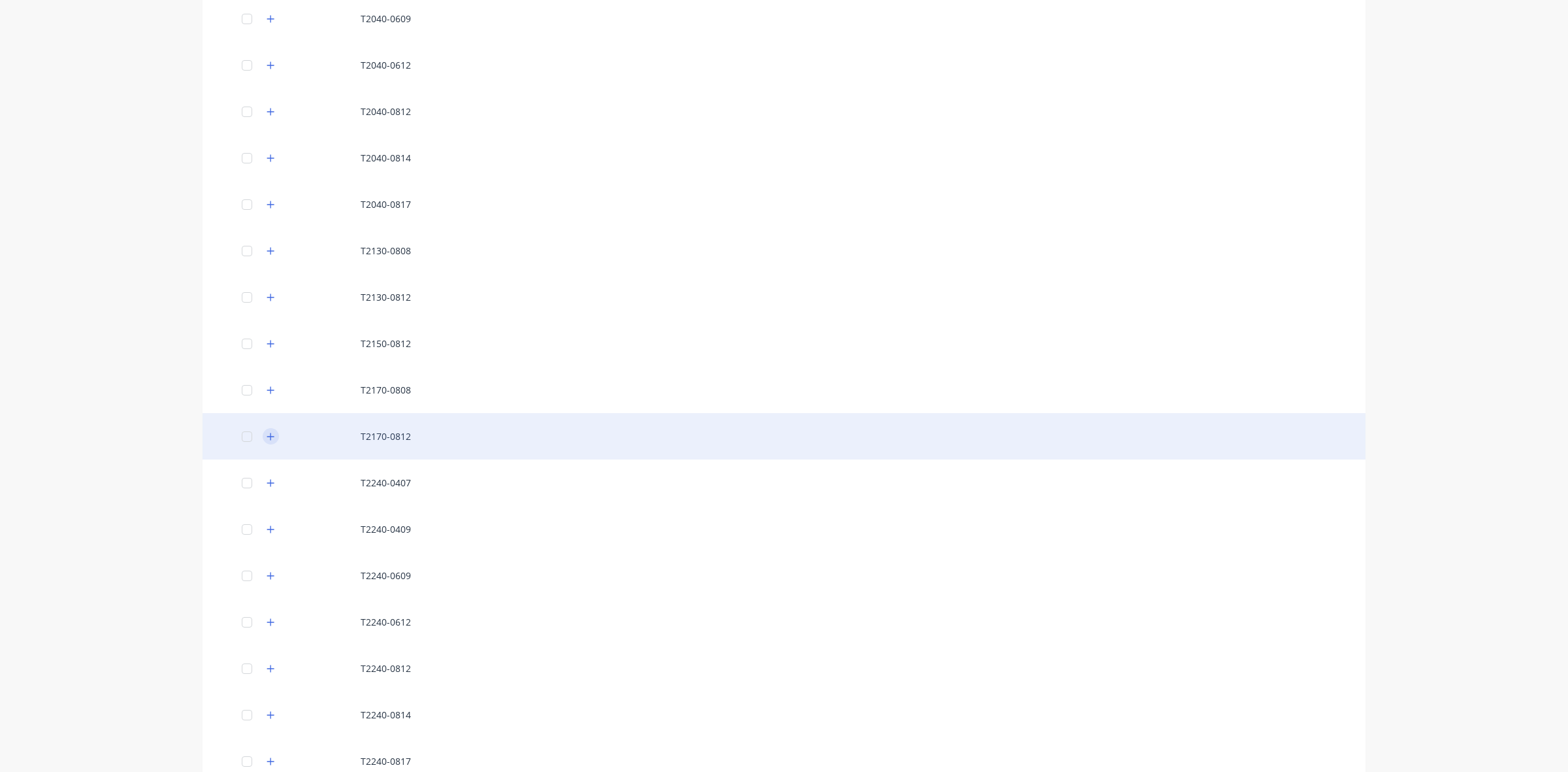
click at [267, 436] on icon "button" at bounding box center [270, 436] width 7 height 7
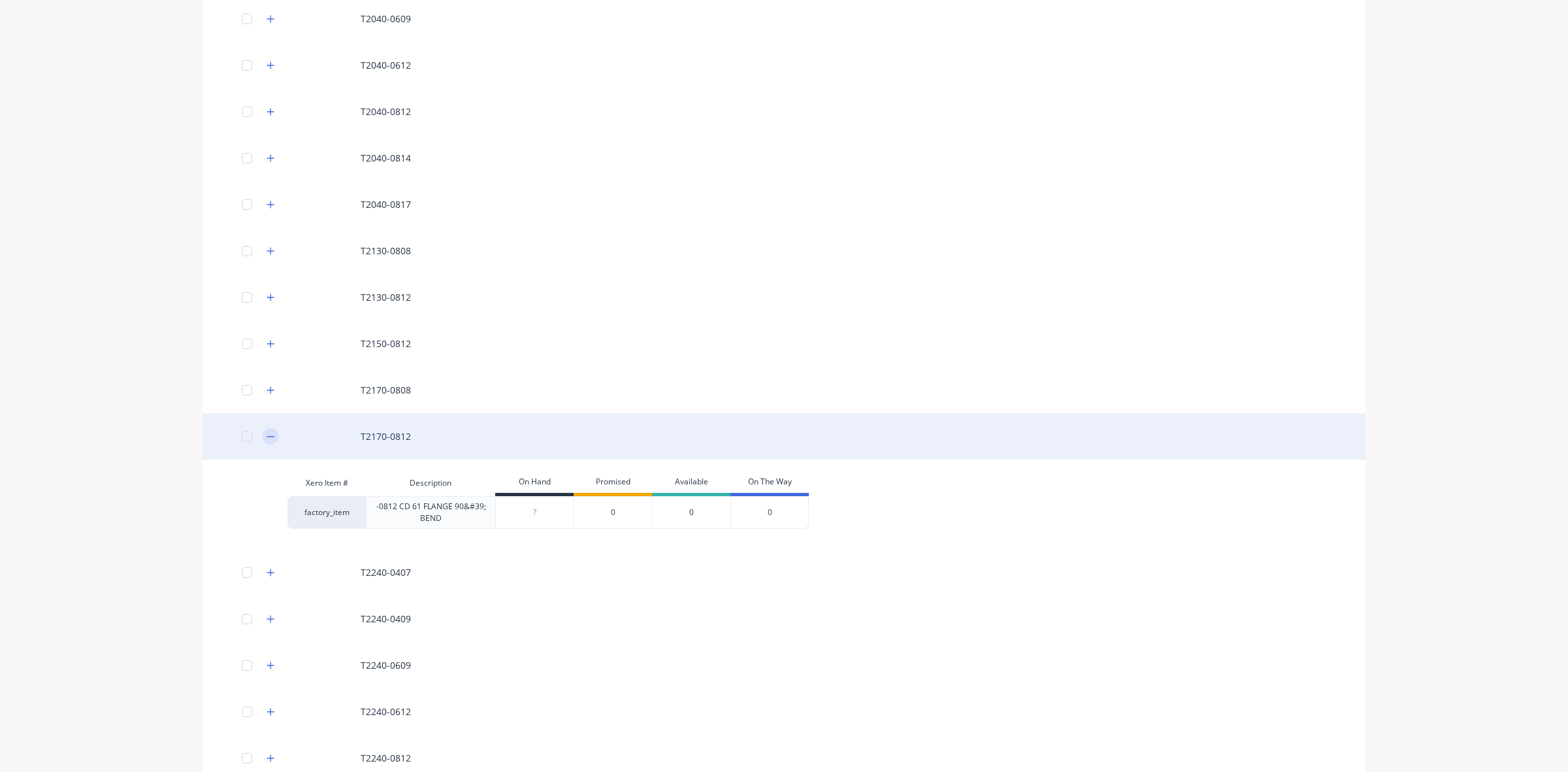
click at [267, 436] on icon "button" at bounding box center [270, 436] width 7 height 1
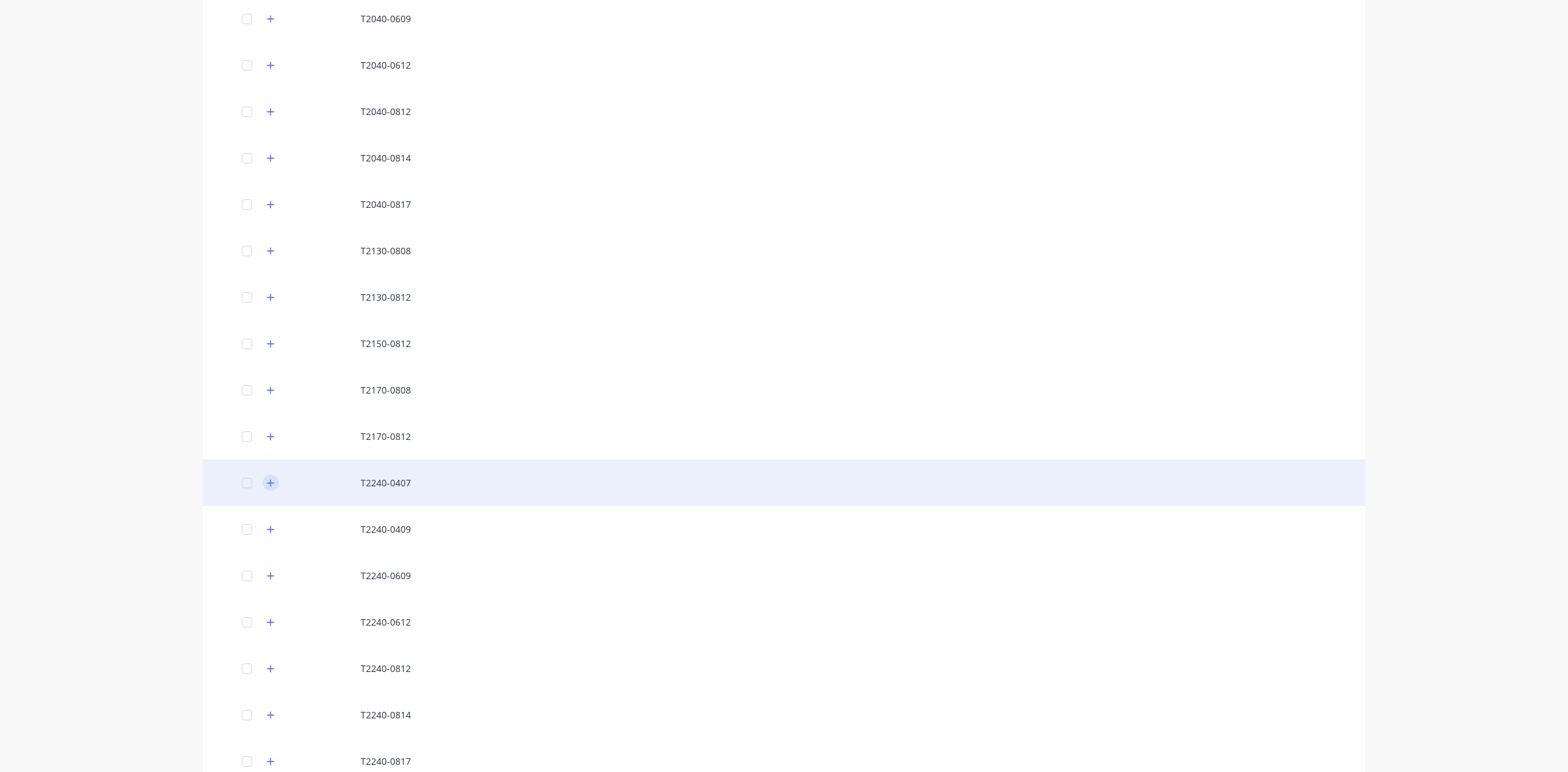
click at [267, 484] on icon "button" at bounding box center [271, 482] width 8 height 9
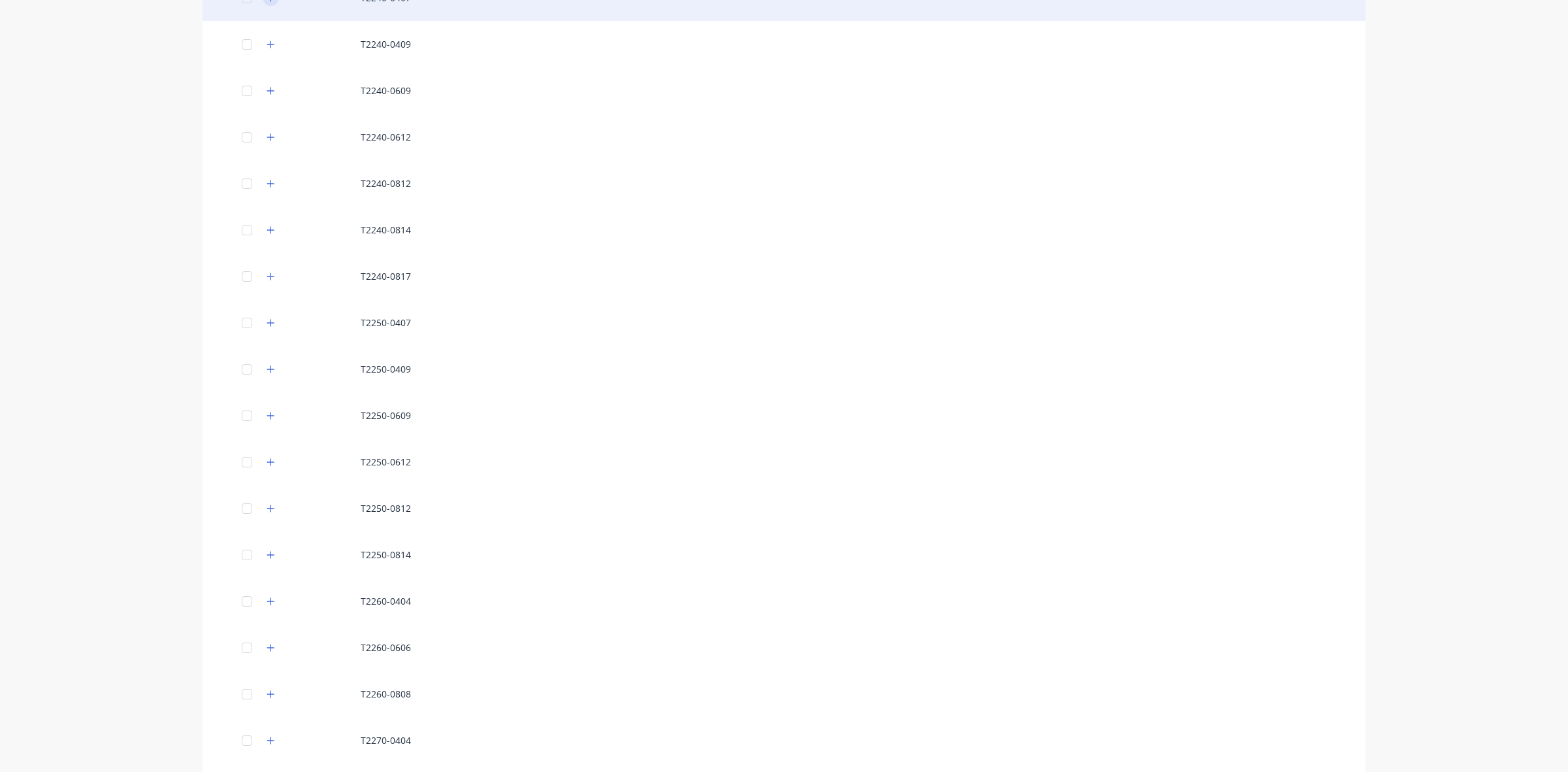
scroll to position [3350, 0]
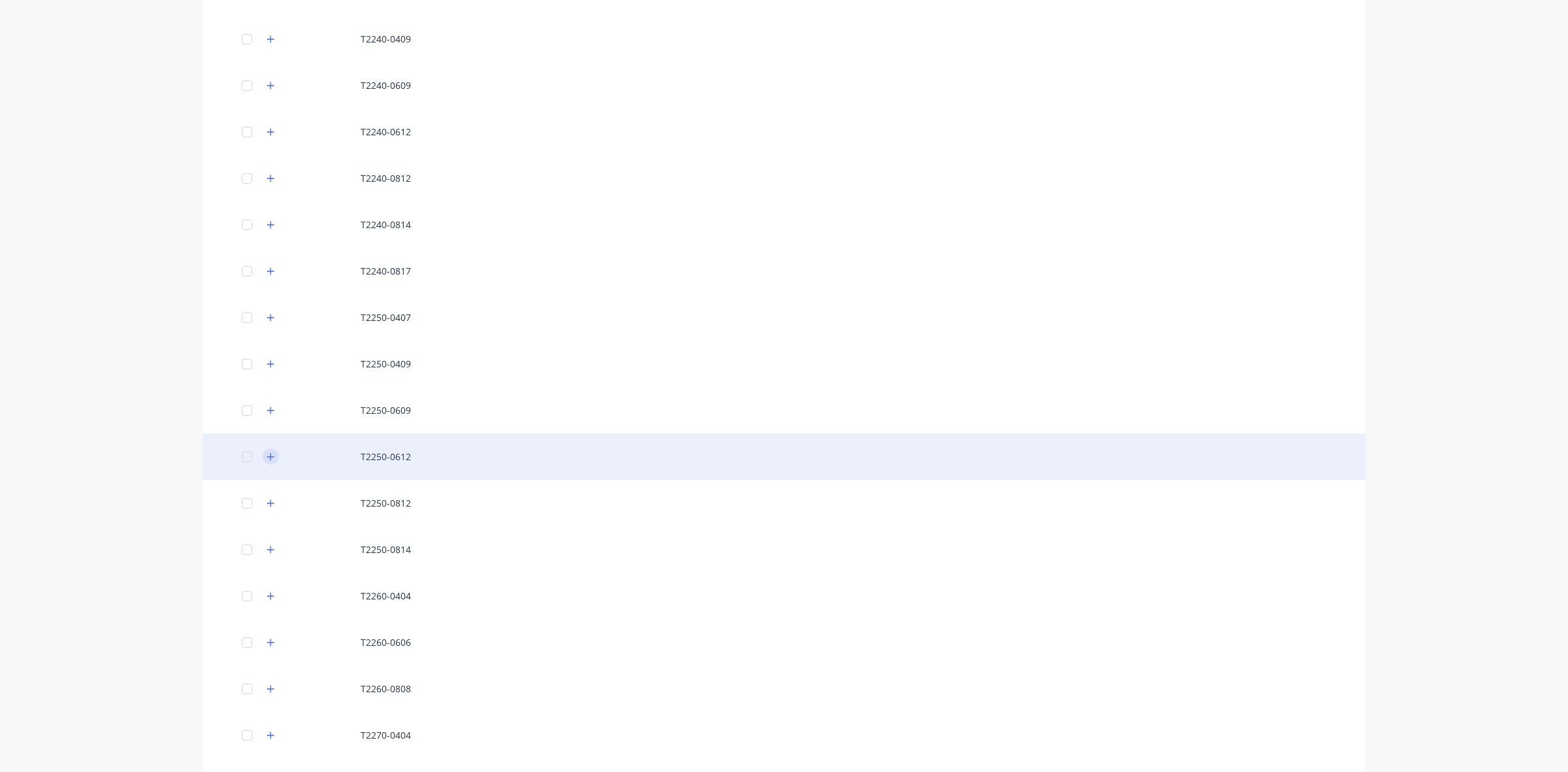
click at [267, 456] on icon "button" at bounding box center [271, 456] width 8 height 9
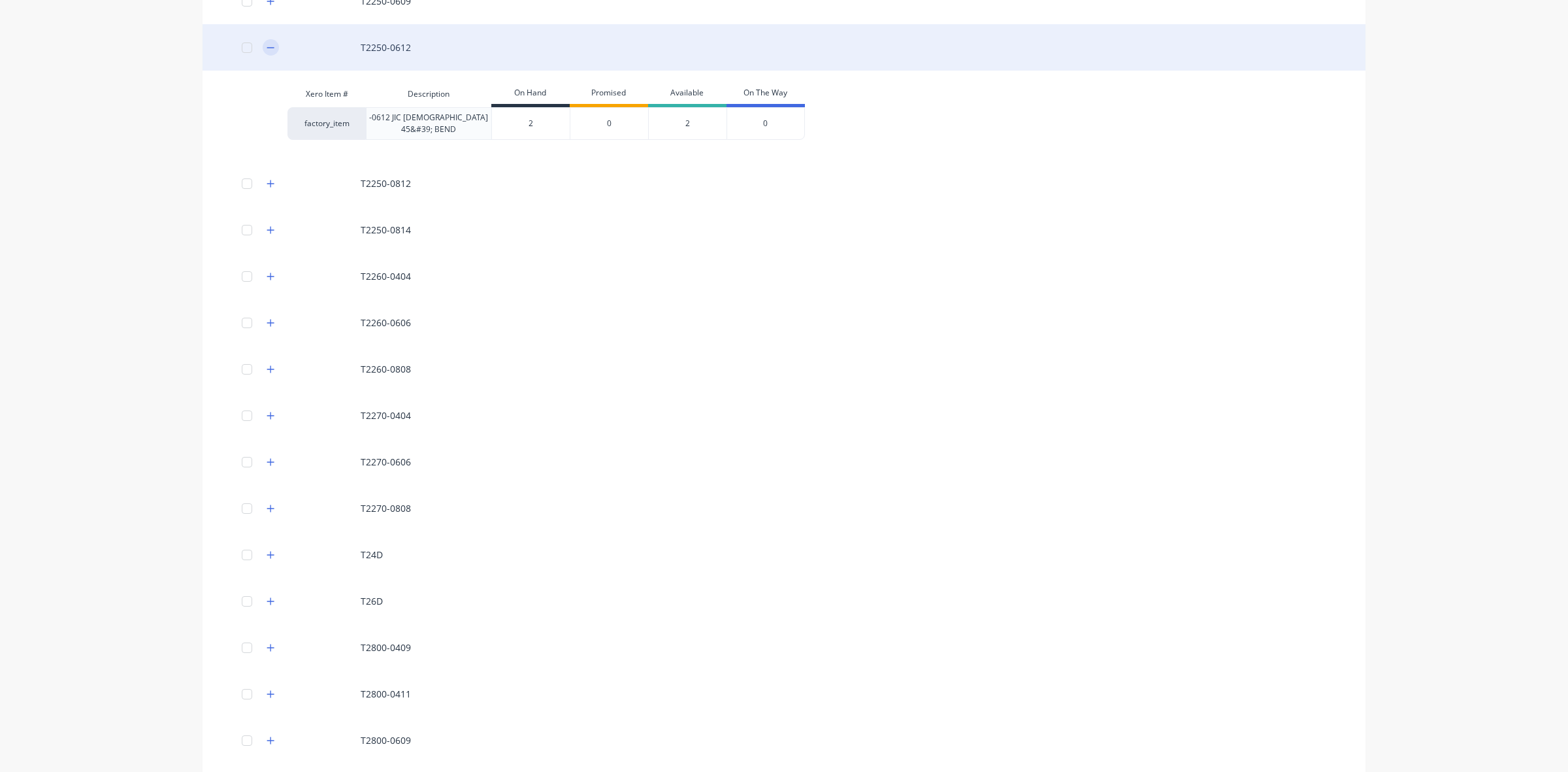
scroll to position [3923, 0]
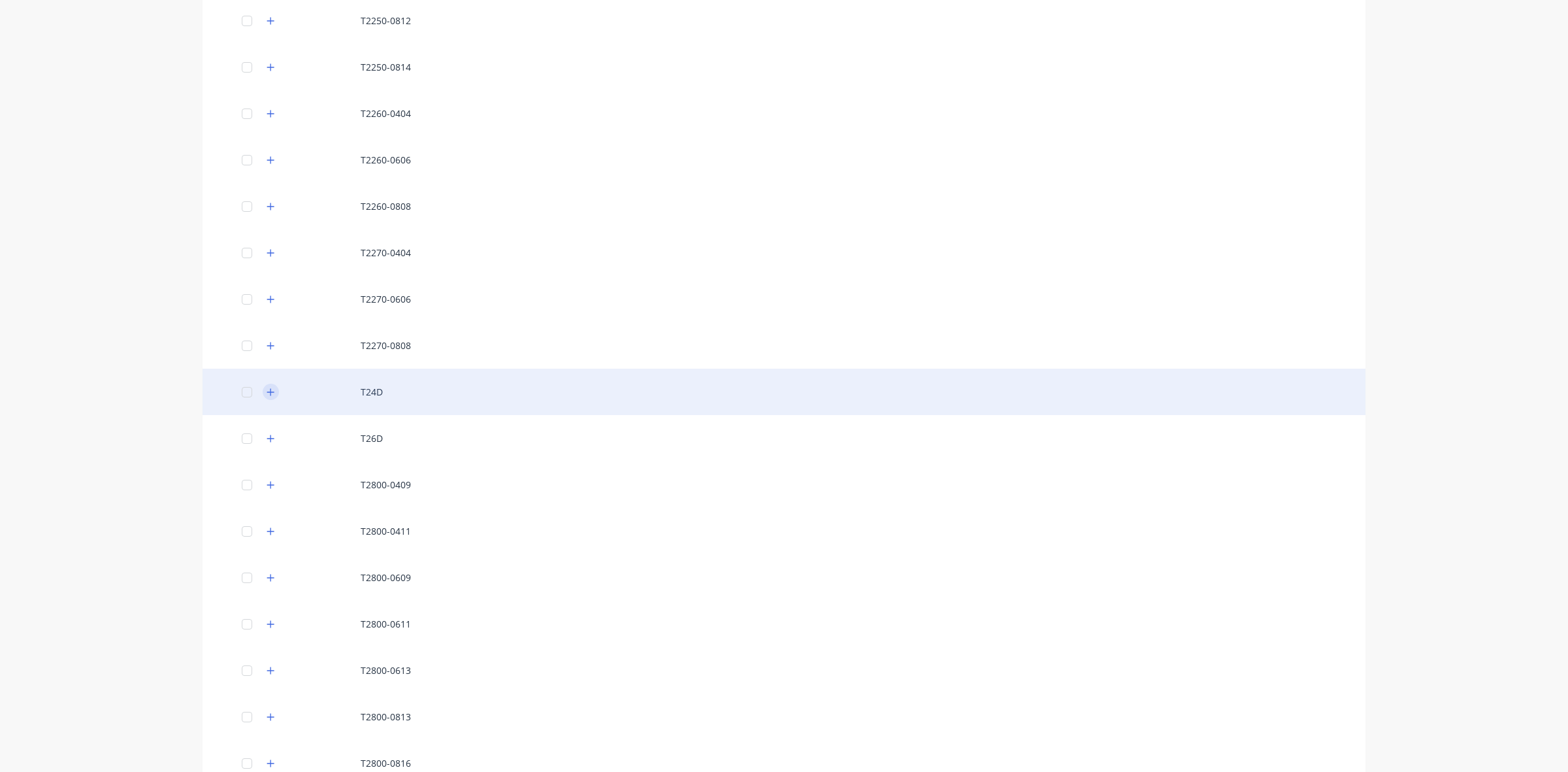
click at [267, 392] on icon "button" at bounding box center [270, 391] width 7 height 7
click at [267, 392] on icon "button" at bounding box center [271, 392] width 8 height 9
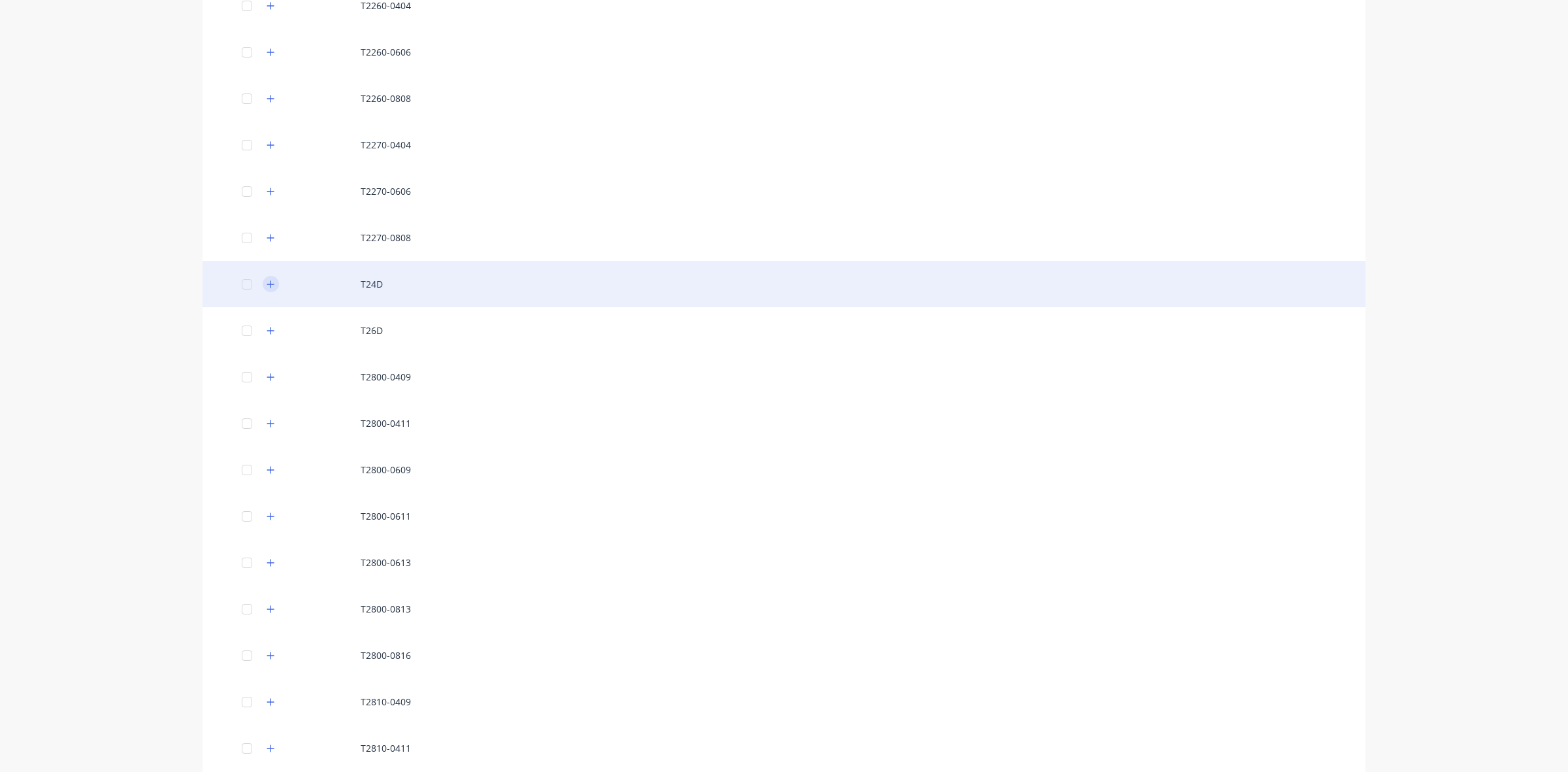
scroll to position [4085, 0]
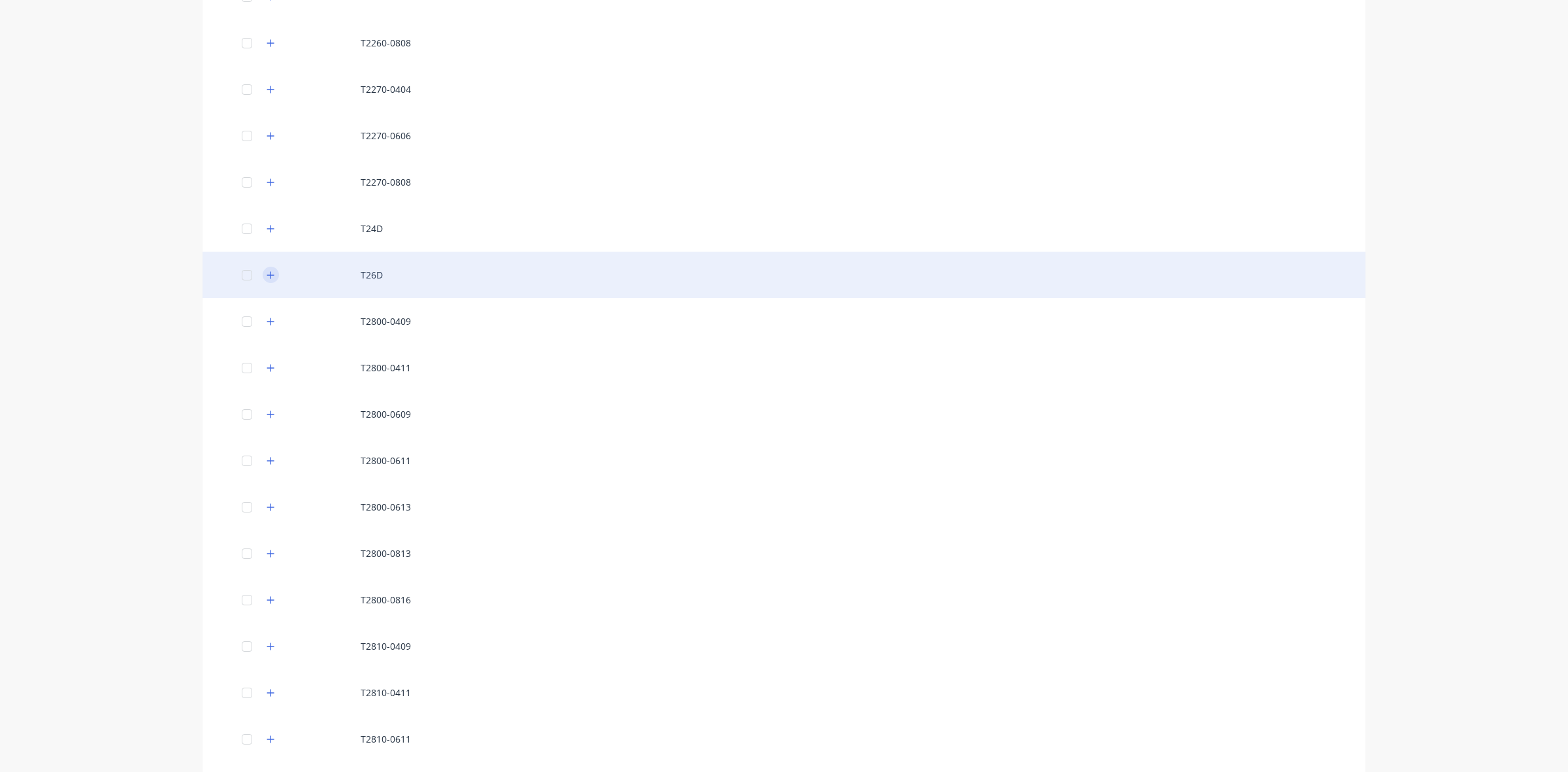
click at [267, 273] on icon "button" at bounding box center [270, 274] width 7 height 7
click at [267, 273] on icon "button" at bounding box center [271, 275] width 8 height 9
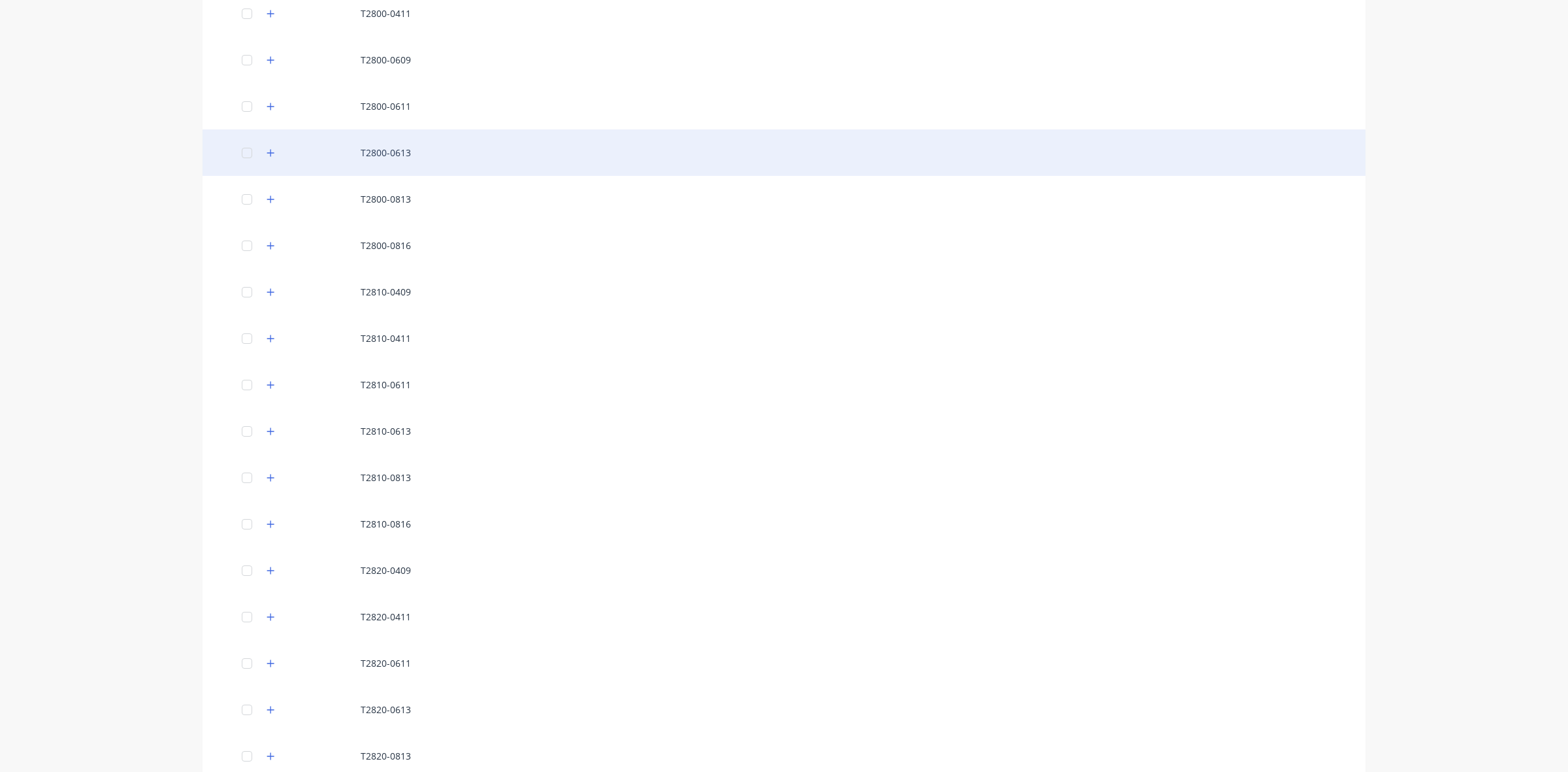
scroll to position [4494, 0]
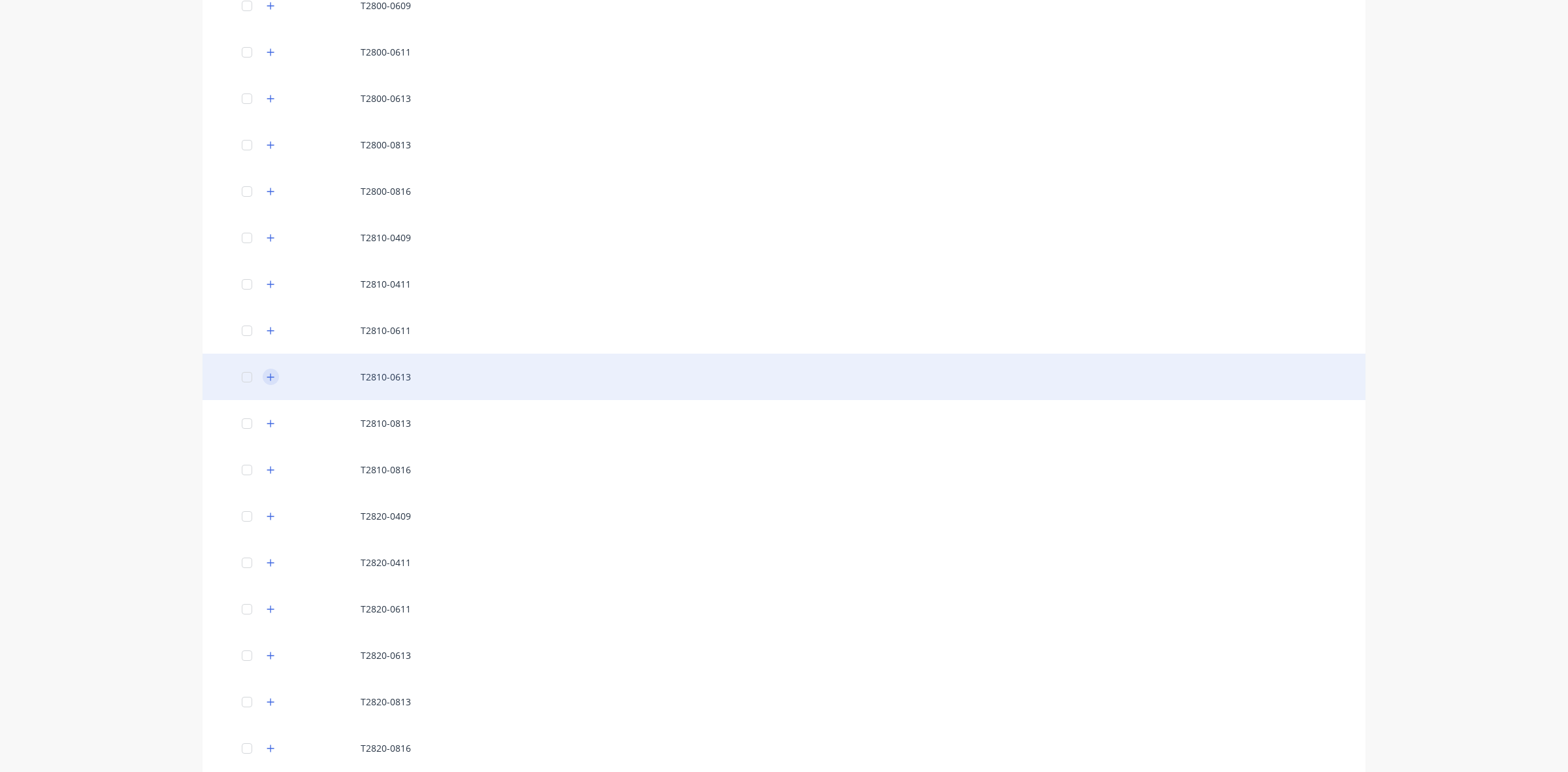
click at [267, 374] on icon "button" at bounding box center [270, 376] width 7 height 7
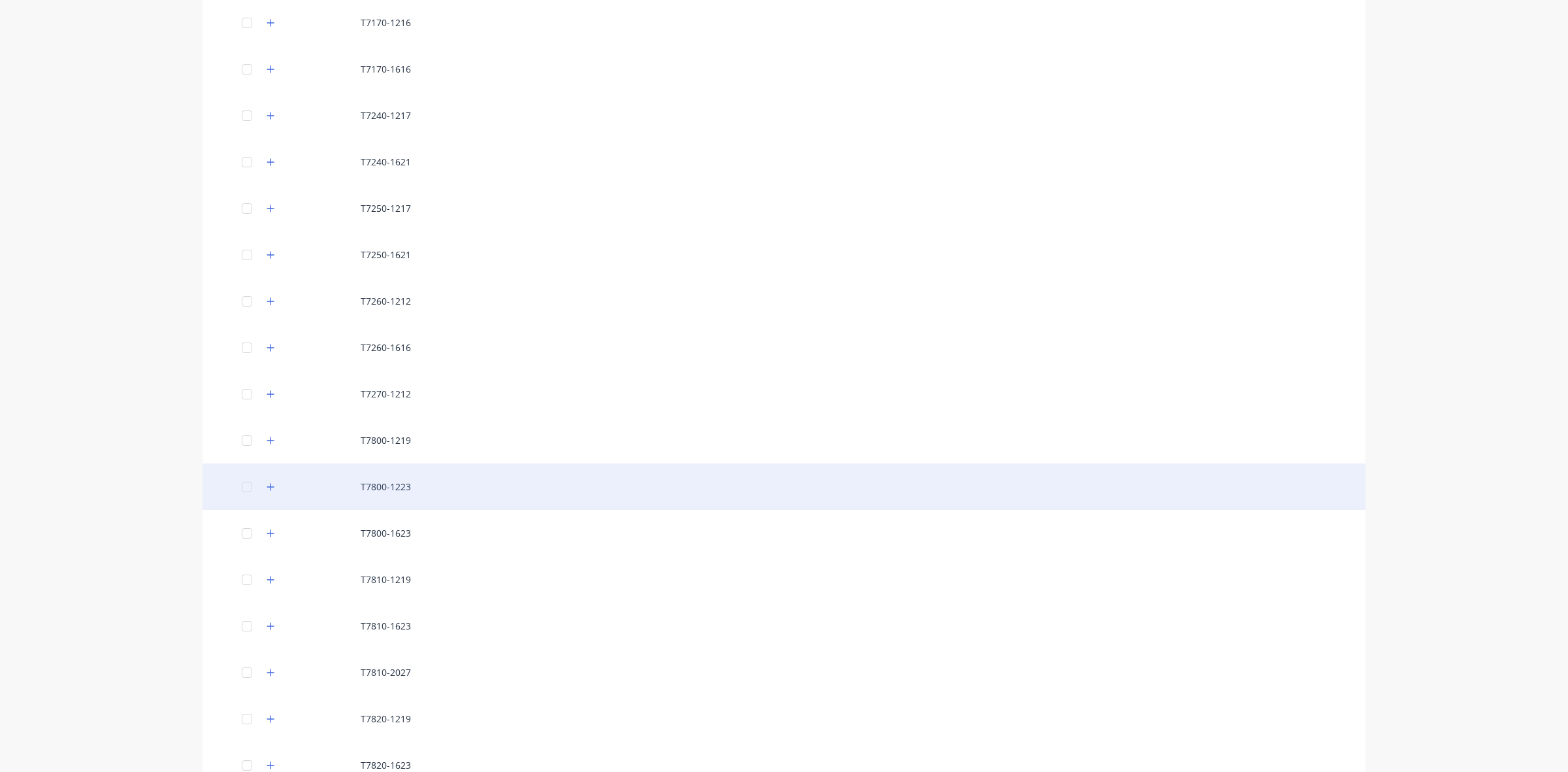
scroll to position [6032, 0]
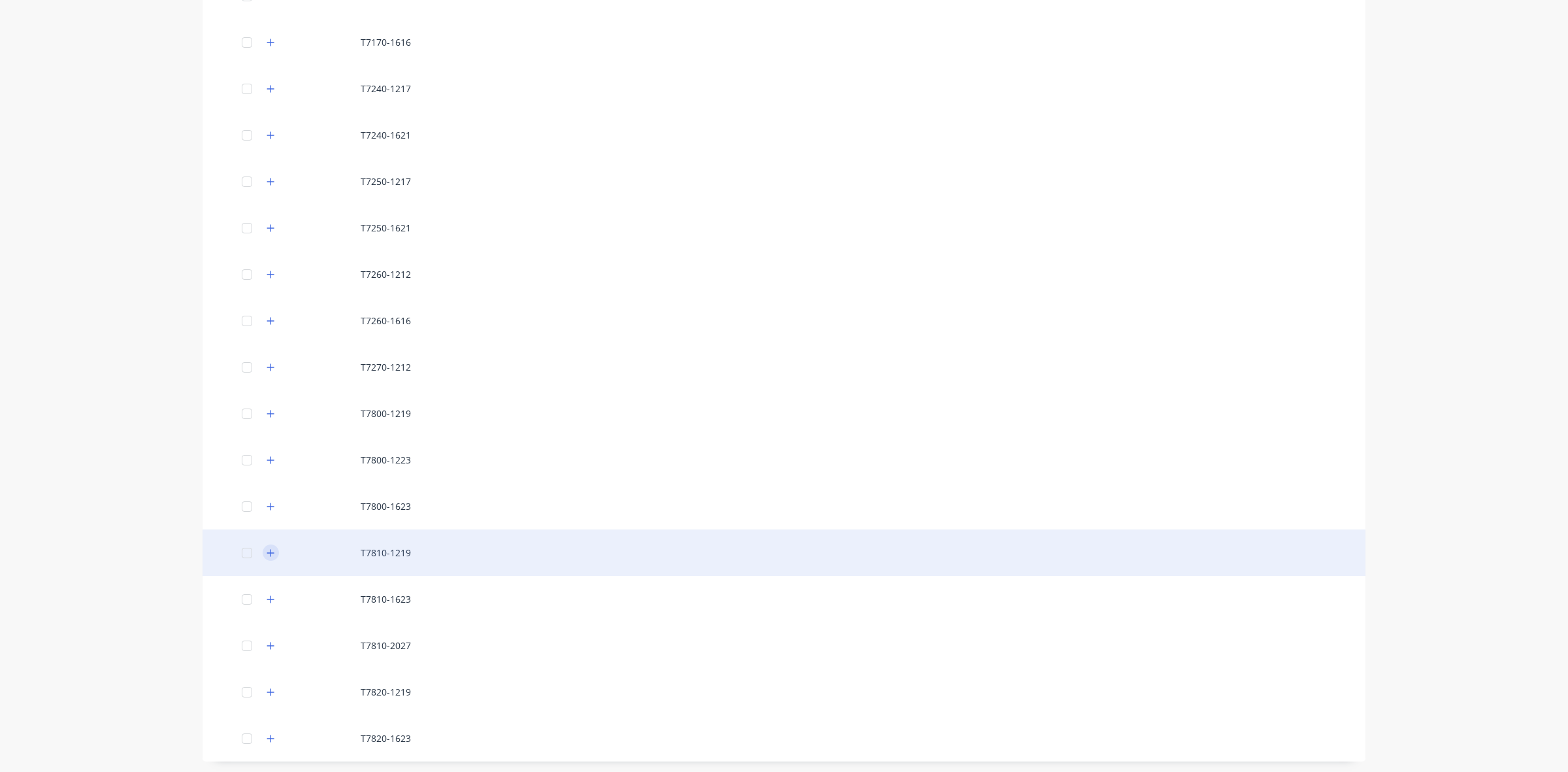
click at [267, 553] on icon "button" at bounding box center [271, 553] width 8 height 9
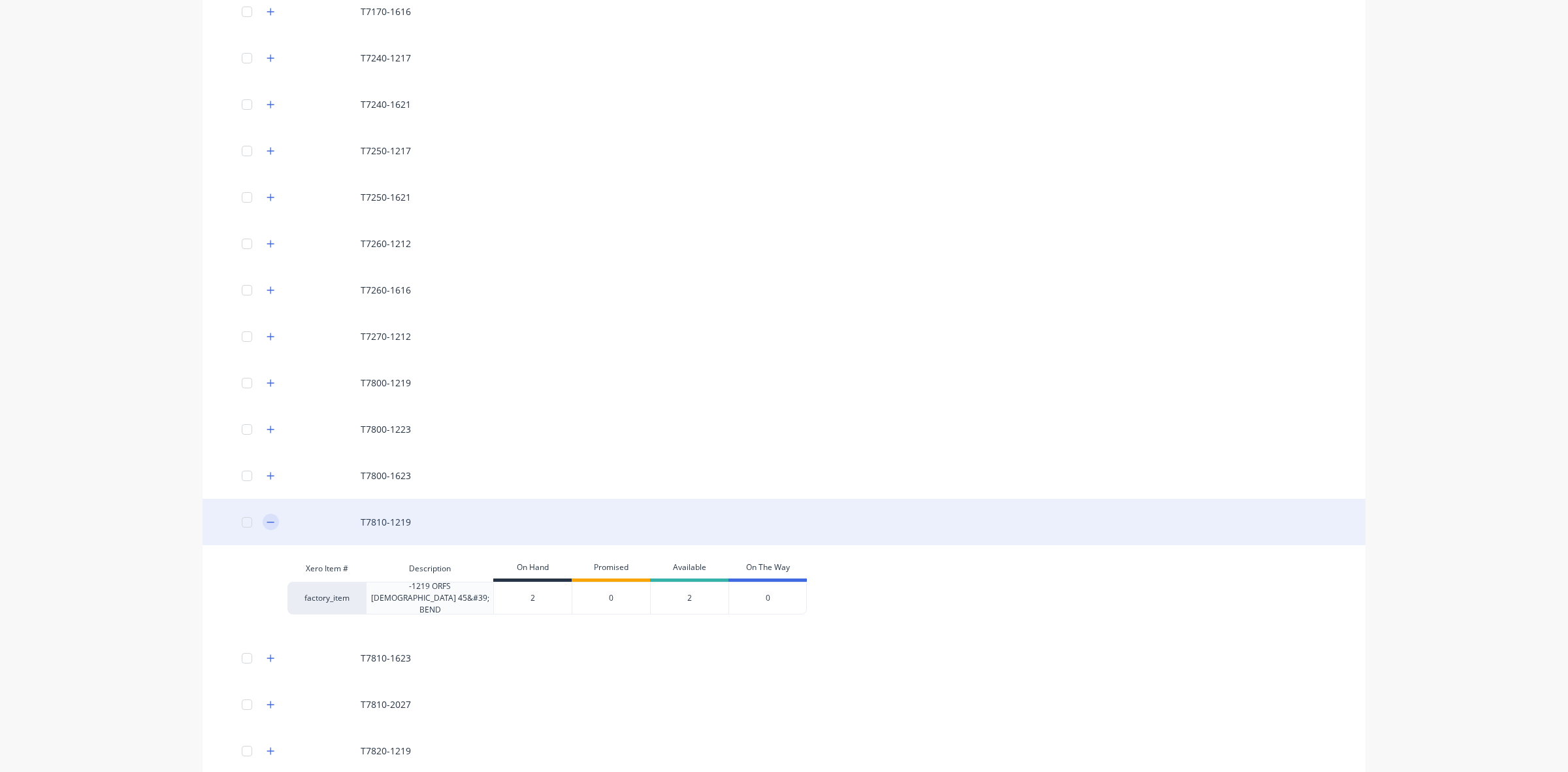
scroll to position [6122, 0]
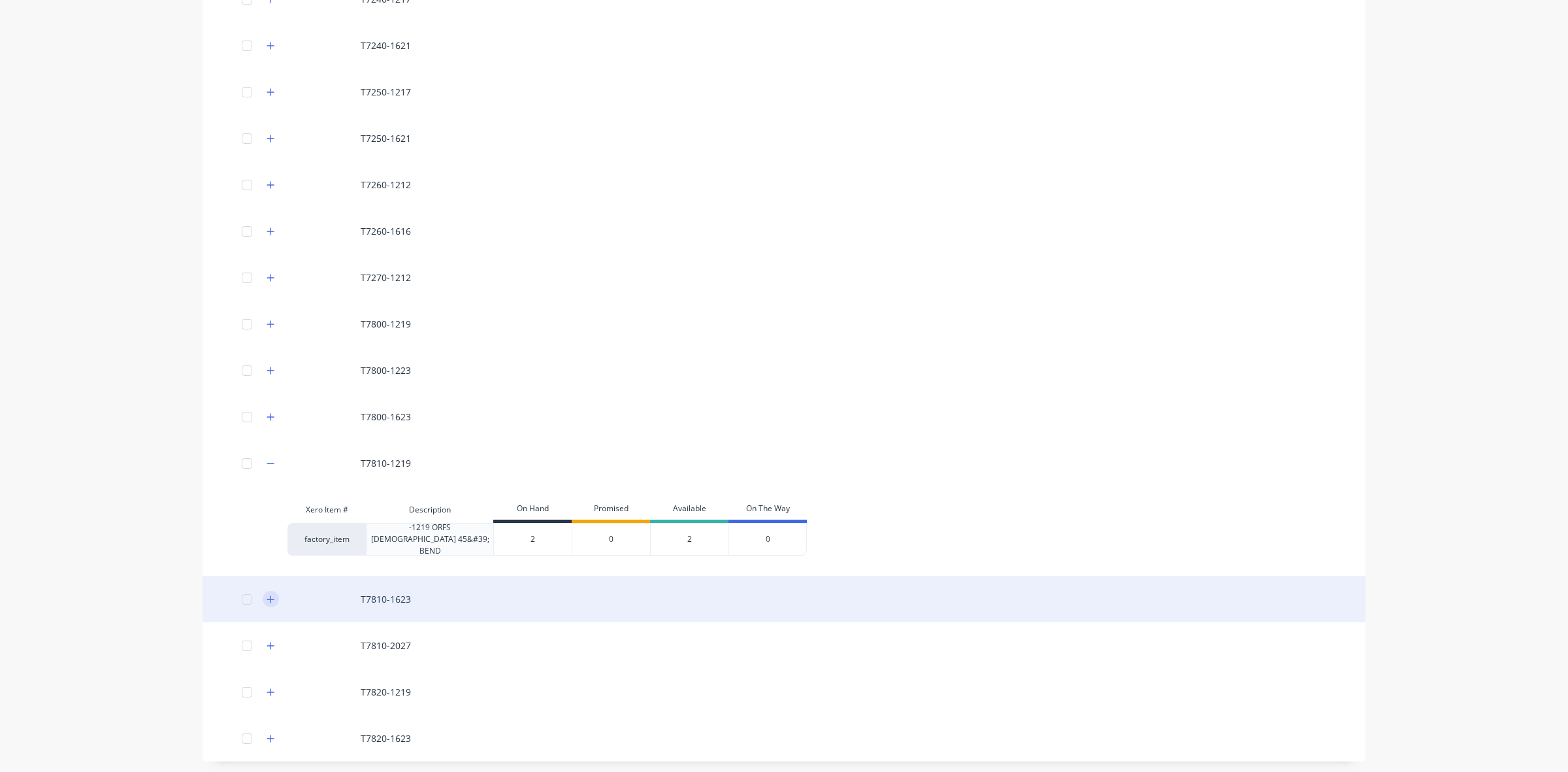
click at [267, 595] on icon "button" at bounding box center [271, 598] width 8 height 9
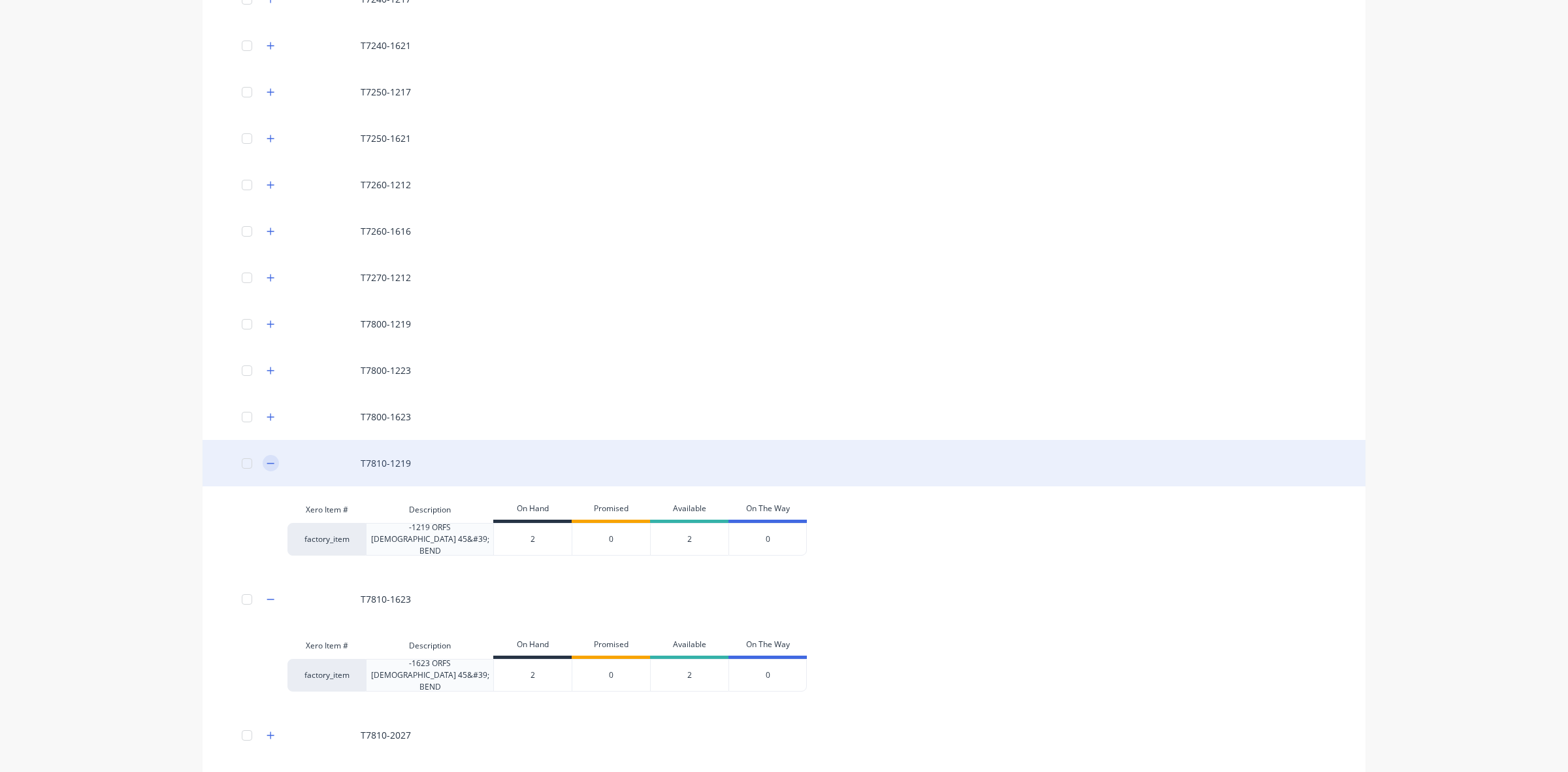
click at [267, 458] on icon "button" at bounding box center [271, 462] width 8 height 9
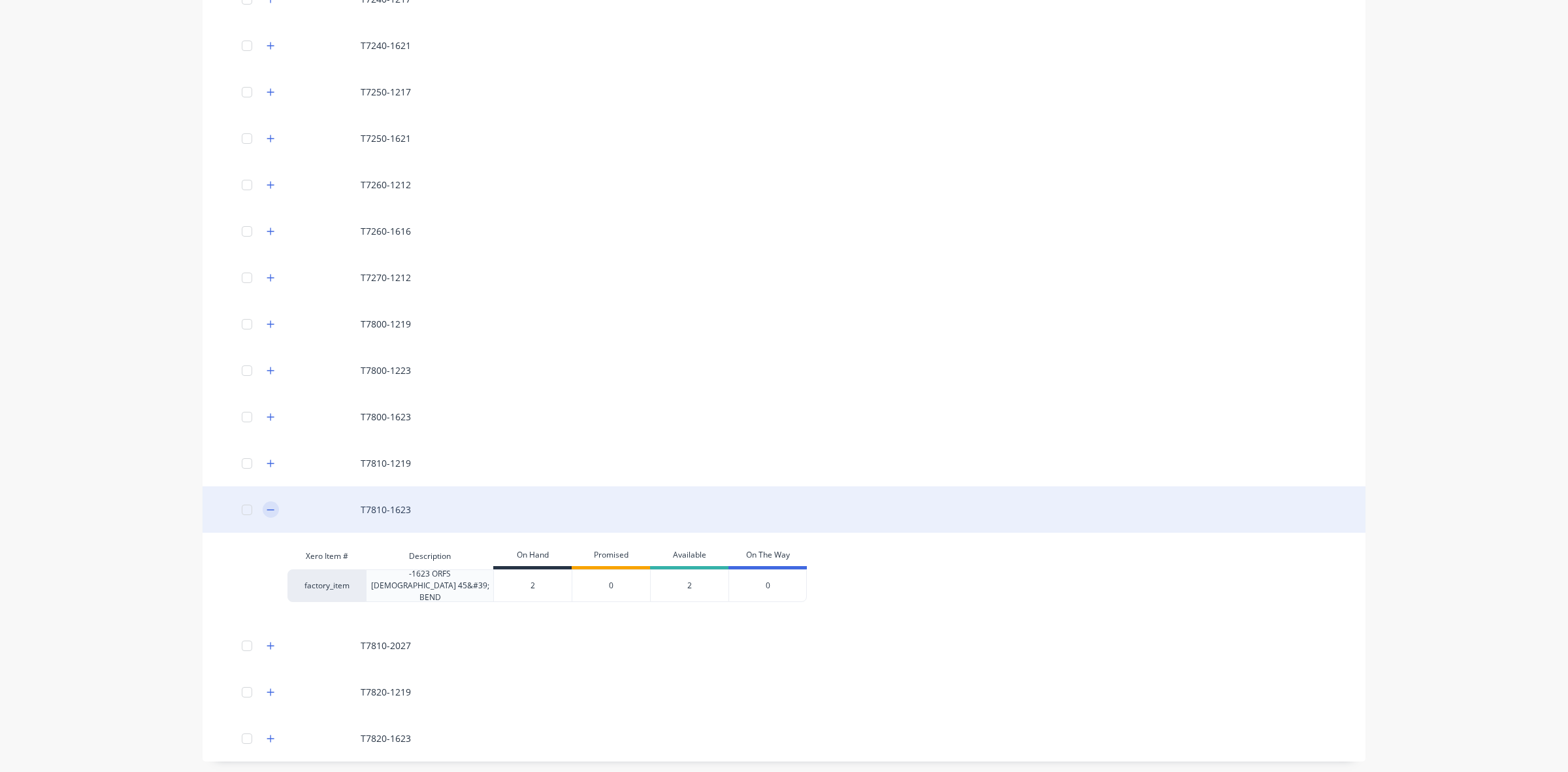
click at [267, 509] on icon "button" at bounding box center [271, 509] width 8 height 9
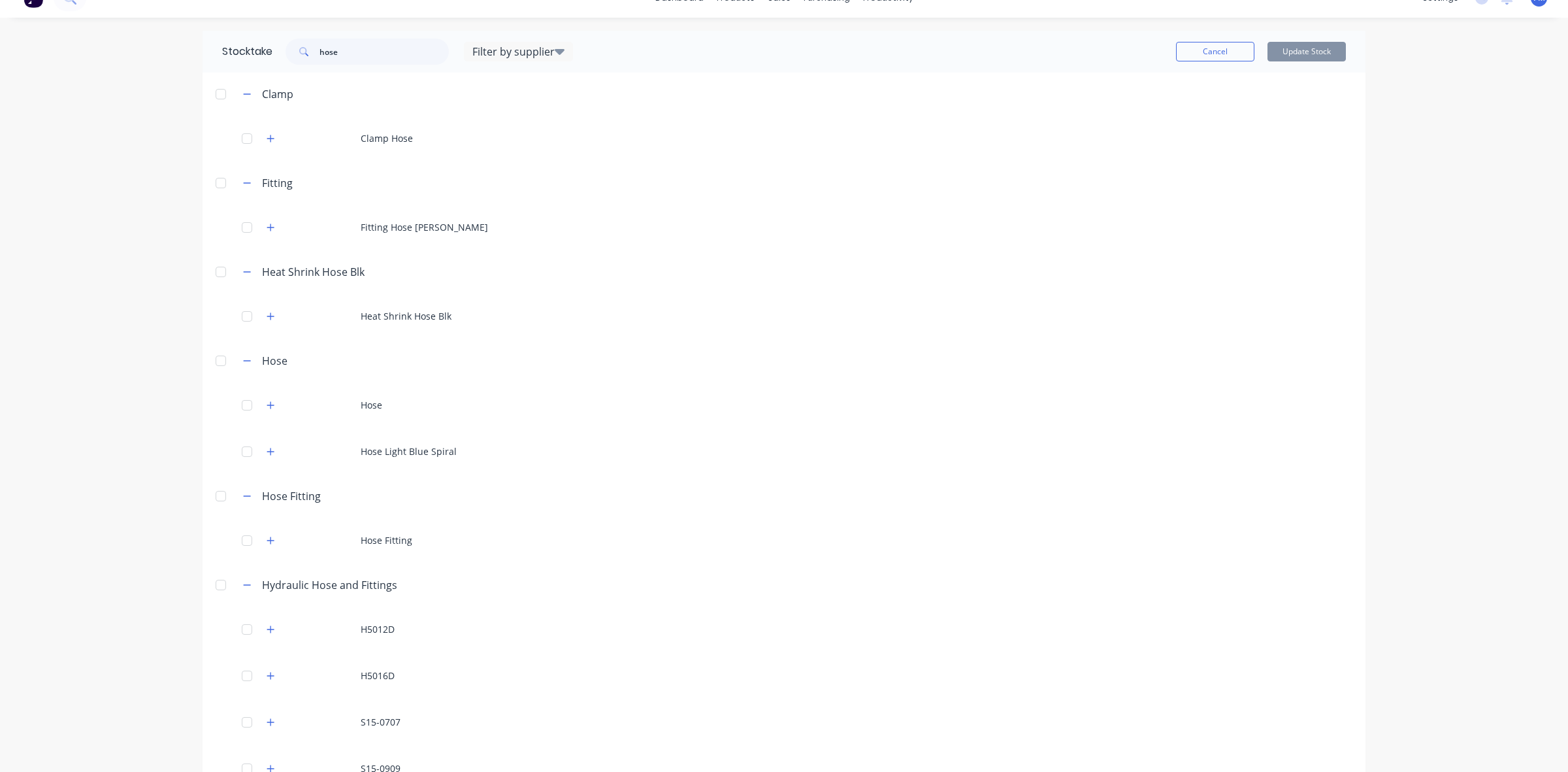
scroll to position [0, 0]
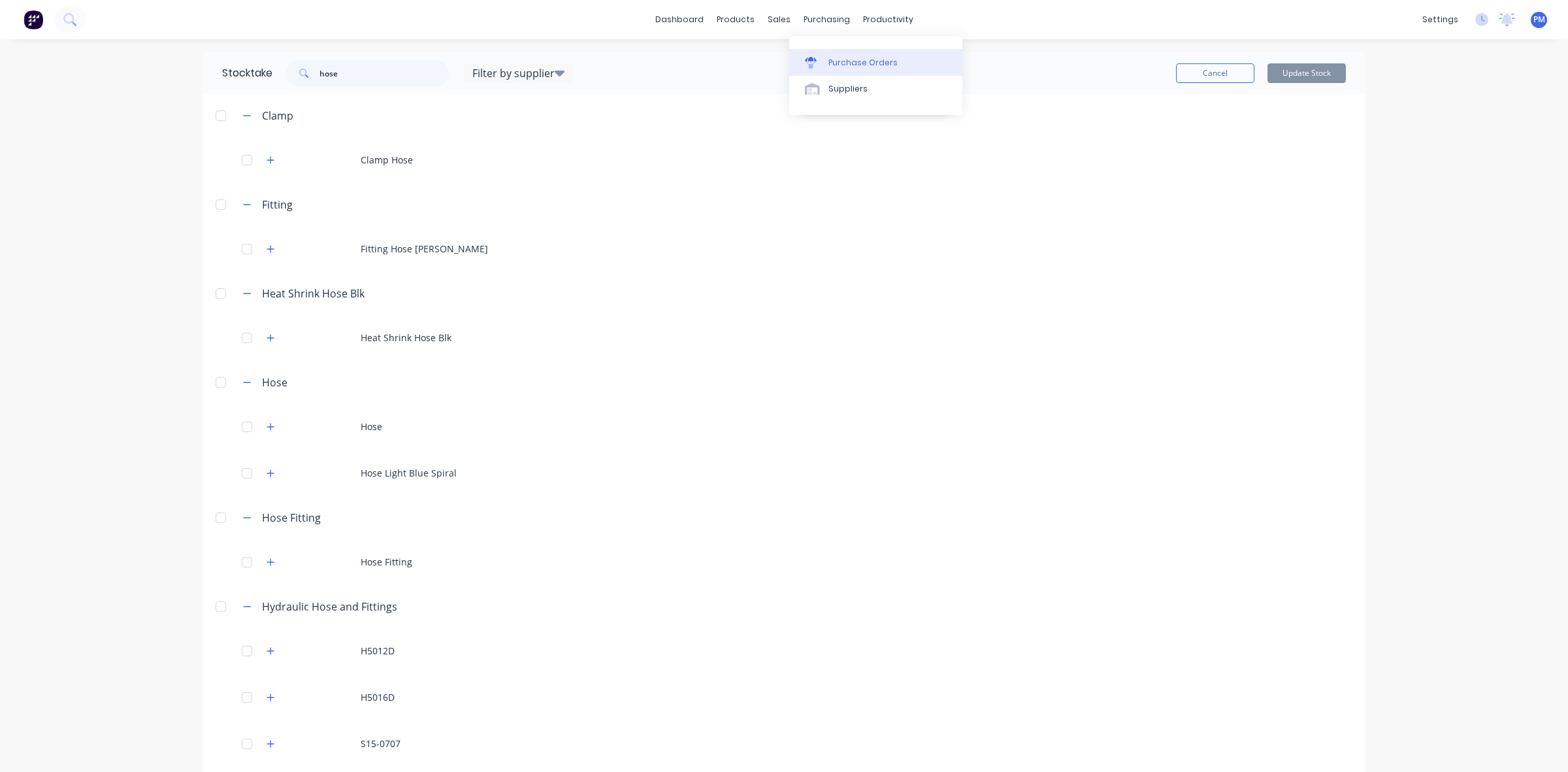
click at [834, 63] on div "Purchase Orders" at bounding box center [863, 63] width 69 height 12
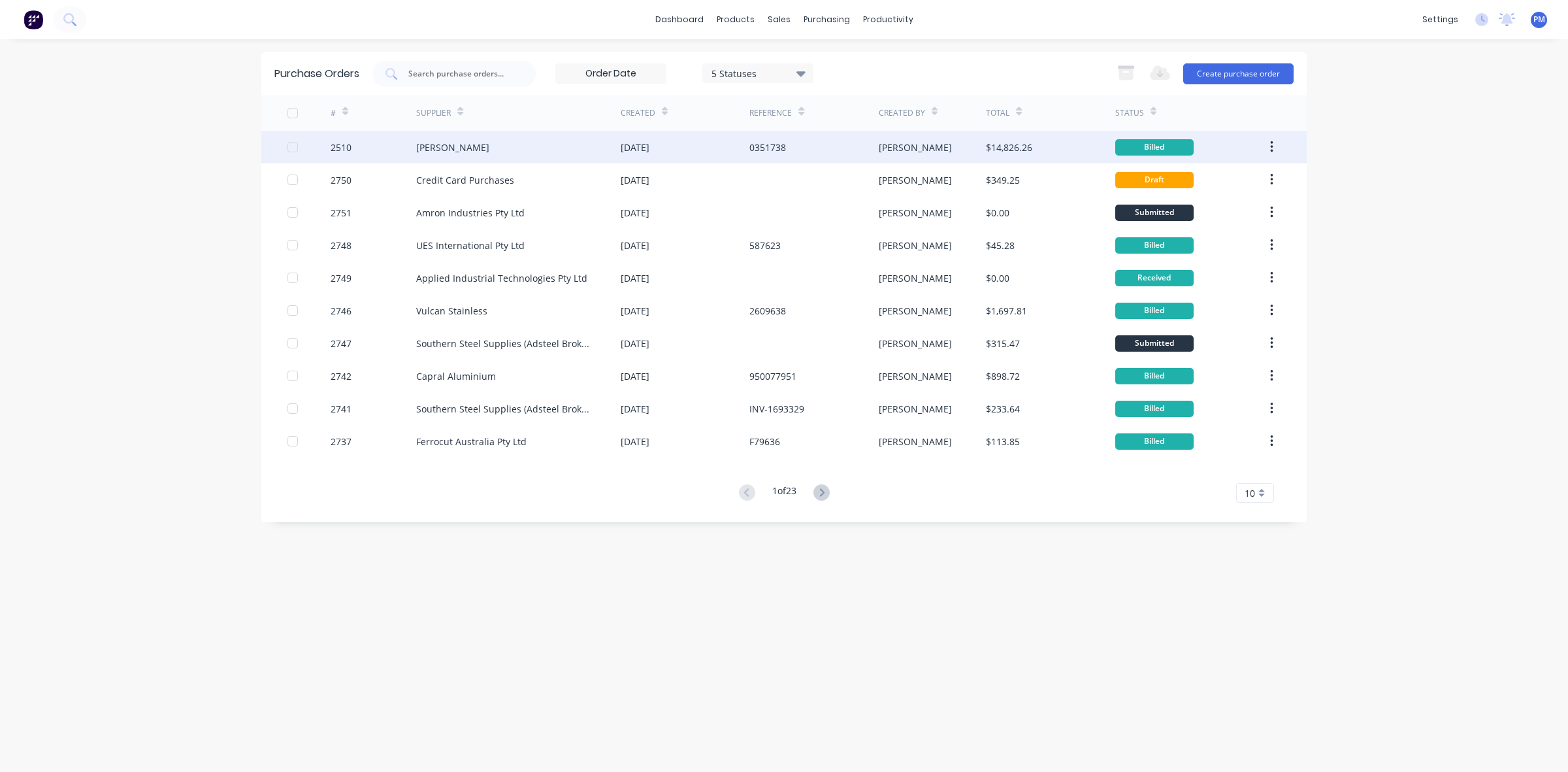
click at [1270, 148] on icon "button" at bounding box center [1271, 147] width 3 height 14
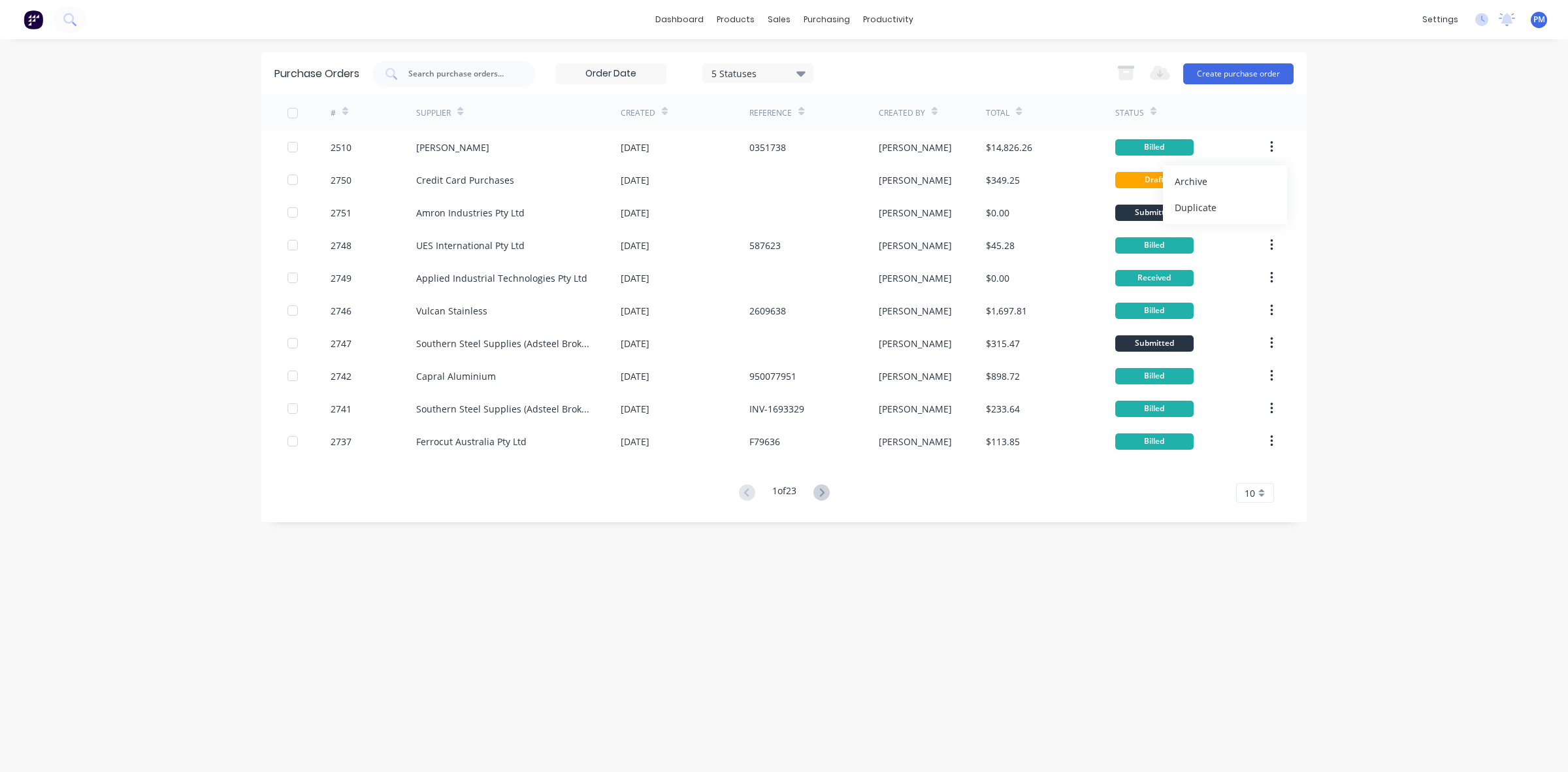
click at [1349, 160] on div "dashboard products sales purchasing productivity dashboard products Product Cat…" at bounding box center [784, 386] width 1568 height 772
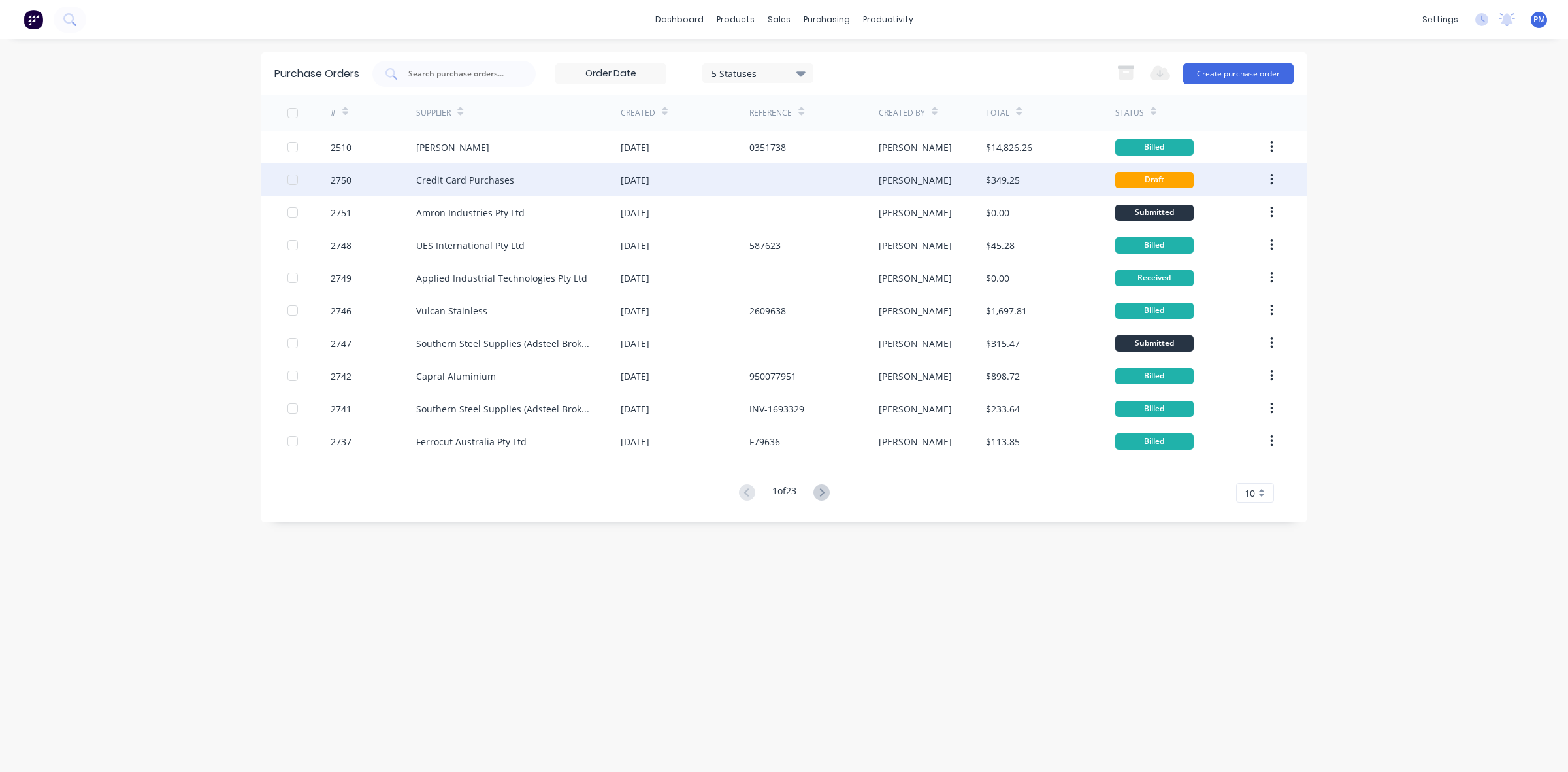
click at [549, 182] on div "Credit Card Purchases" at bounding box center [519, 180] width 204 height 33
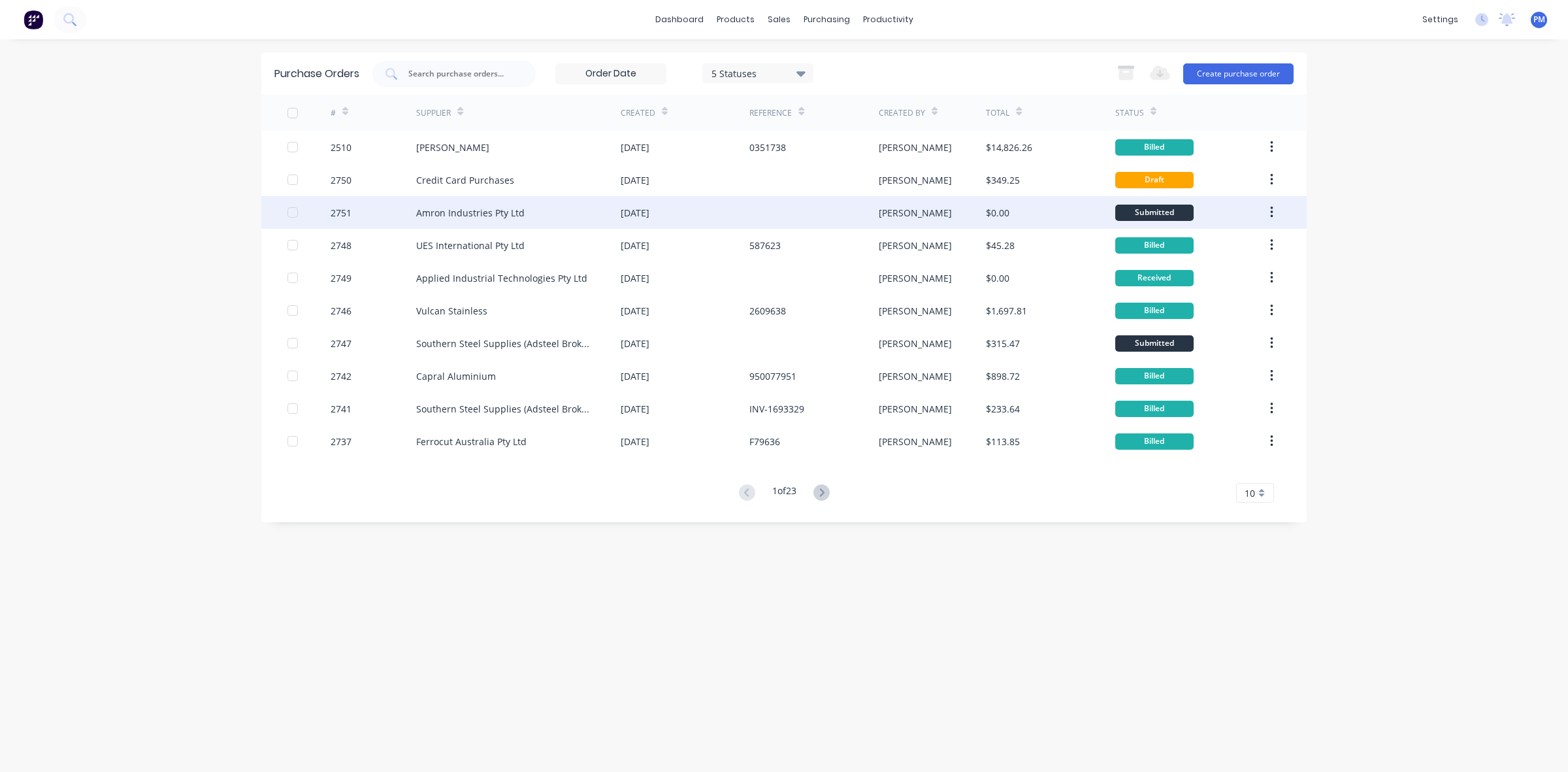
click at [546, 220] on div "Amron Industries Pty Ltd" at bounding box center [519, 212] width 204 height 33
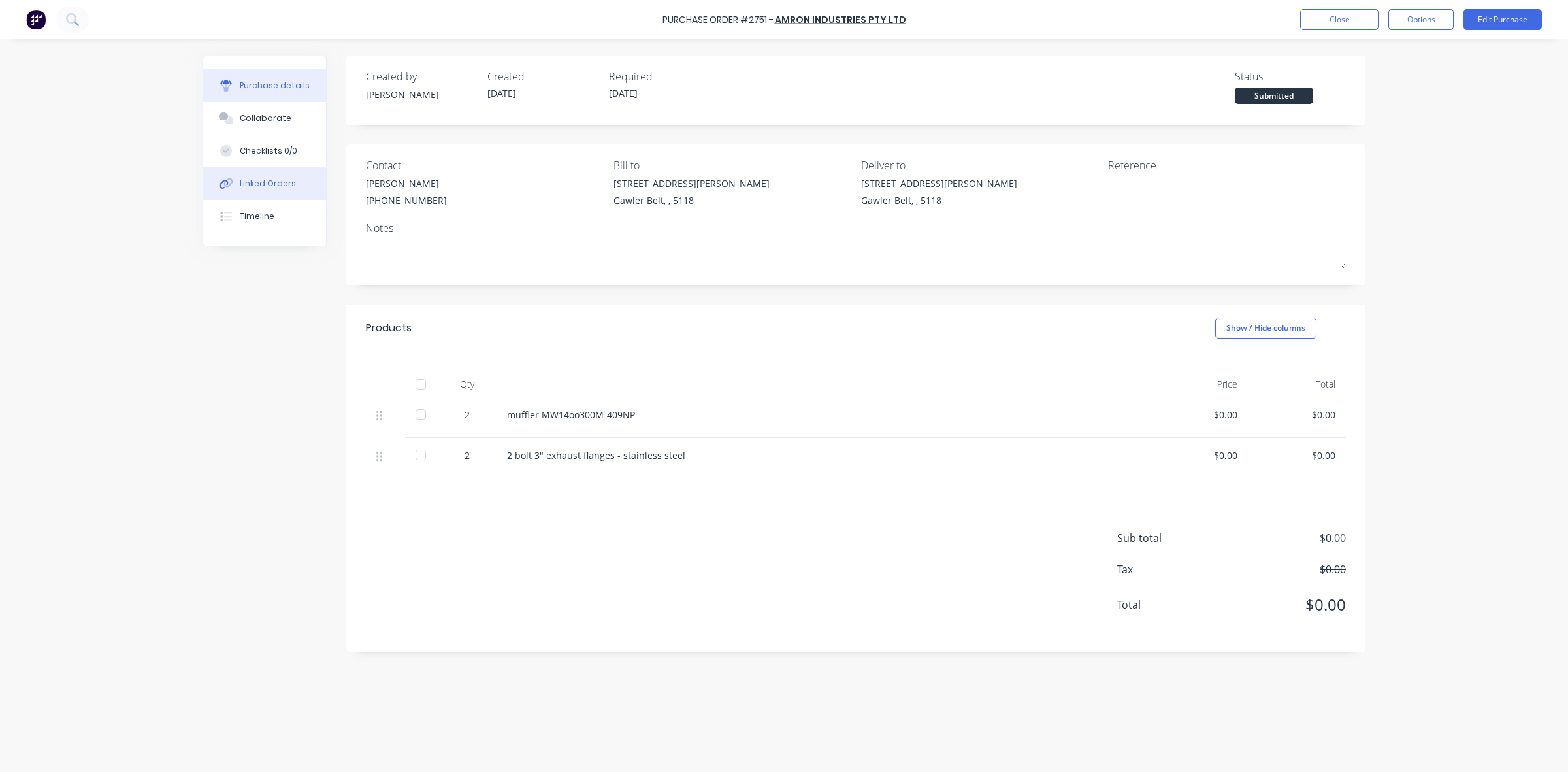
click at [278, 181] on div "Linked Orders" at bounding box center [268, 184] width 57 height 12
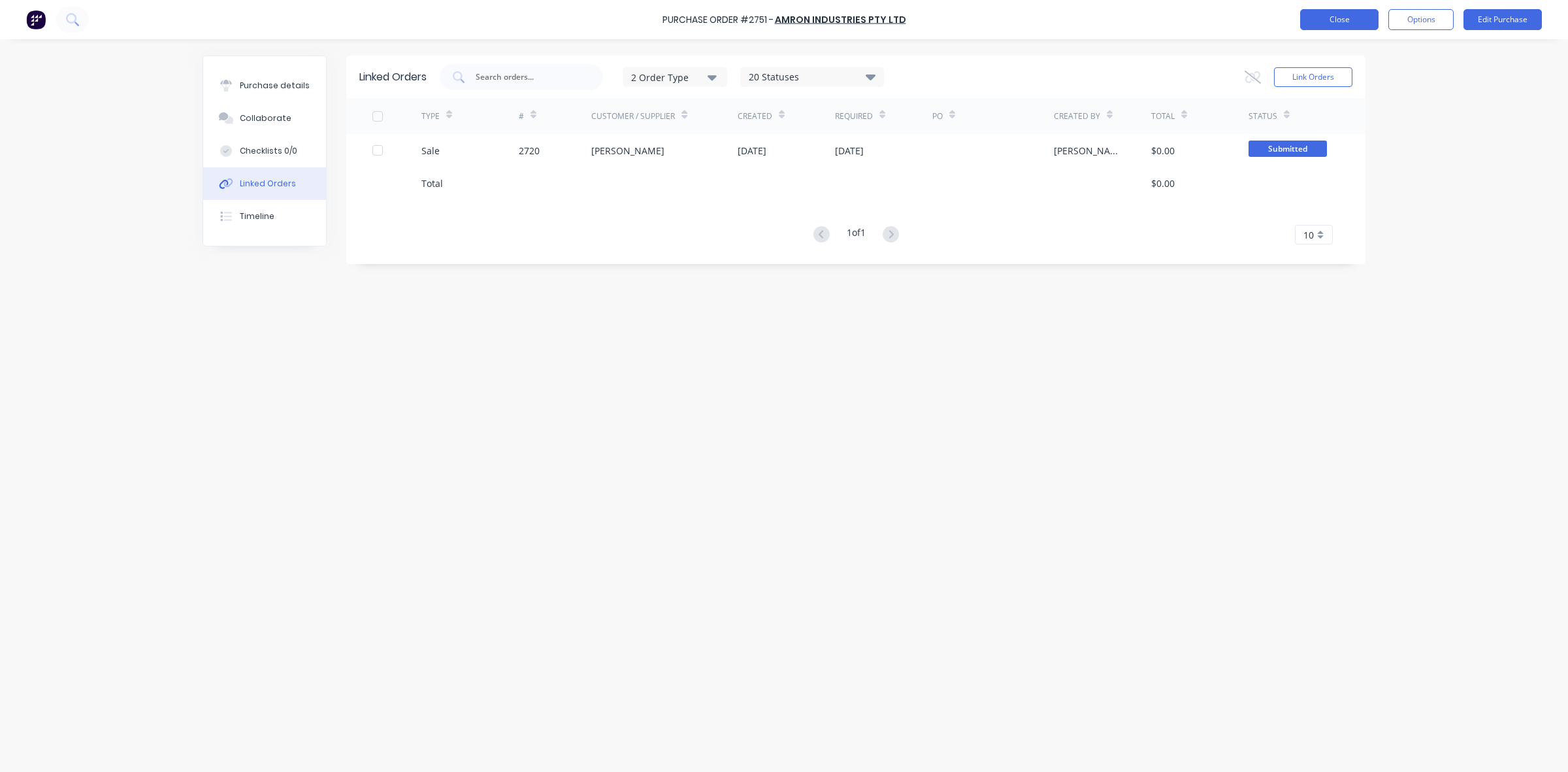
click at [1320, 24] on button "Close" at bounding box center [1339, 19] width 78 height 21
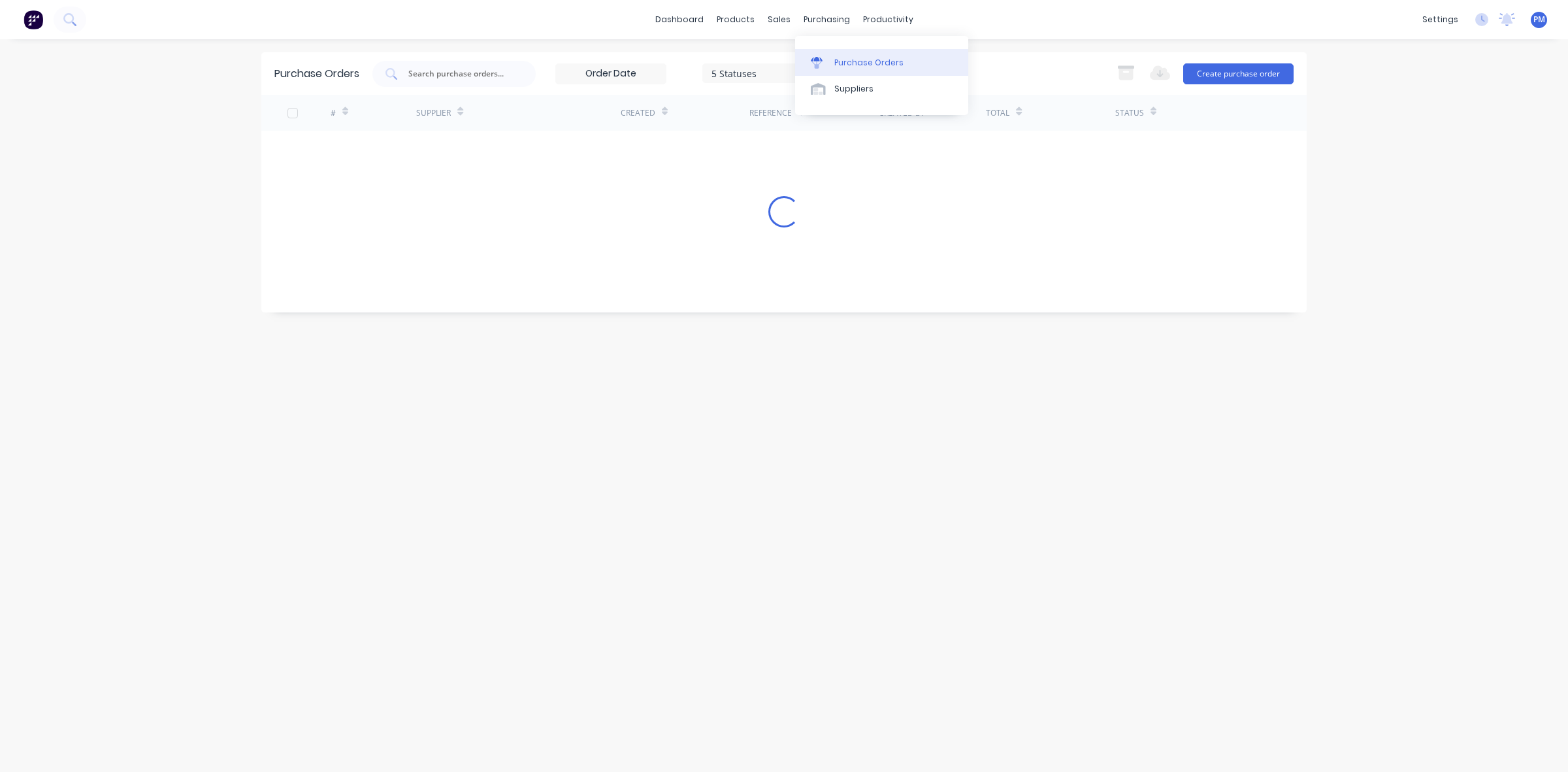
click at [856, 61] on div "Purchase Orders" at bounding box center [869, 63] width 69 height 12
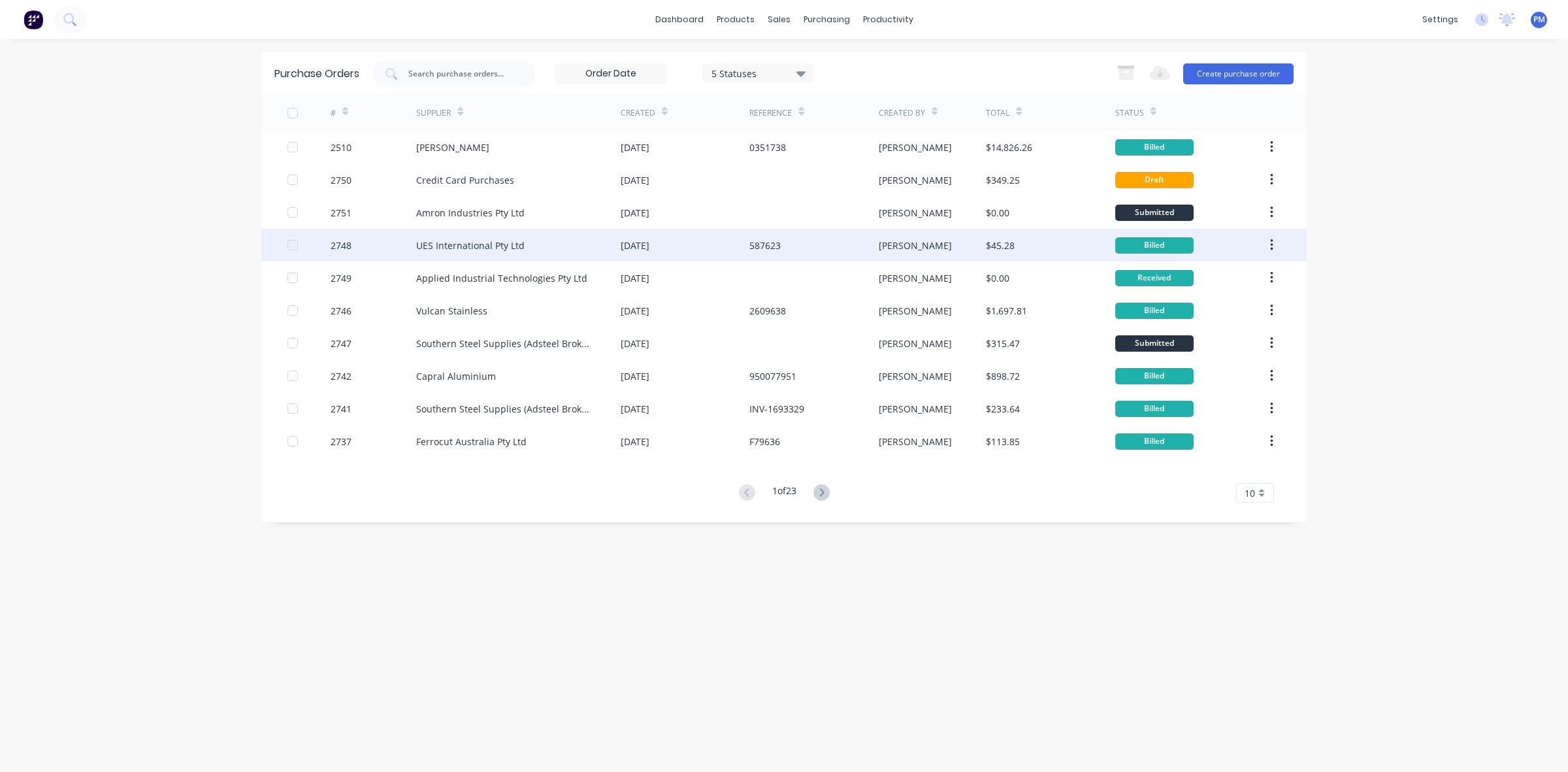
click at [578, 248] on div "UES International Pty Ltd" at bounding box center [519, 245] width 204 height 33
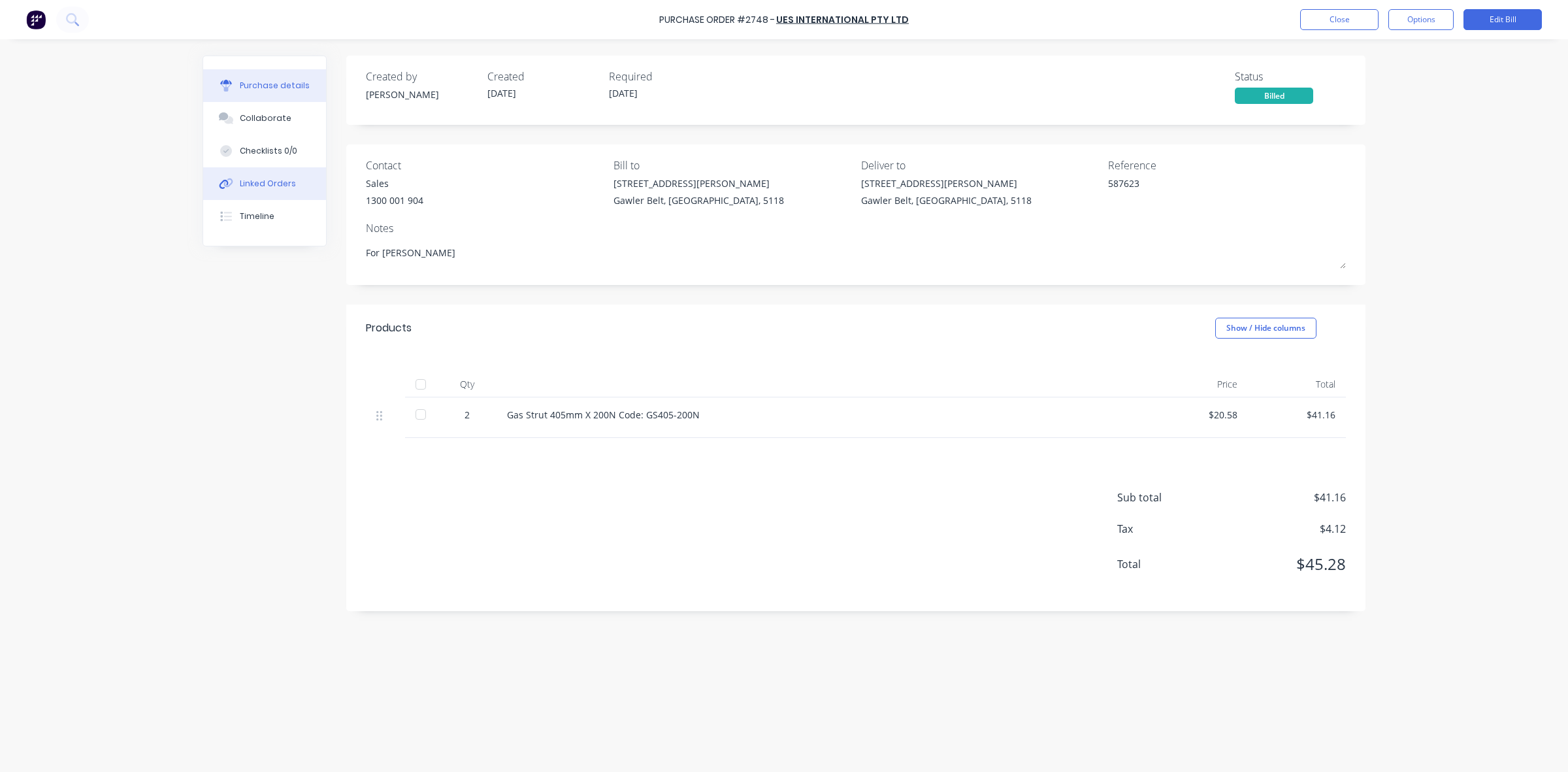
click at [267, 178] on div "Linked Orders" at bounding box center [268, 184] width 57 height 12
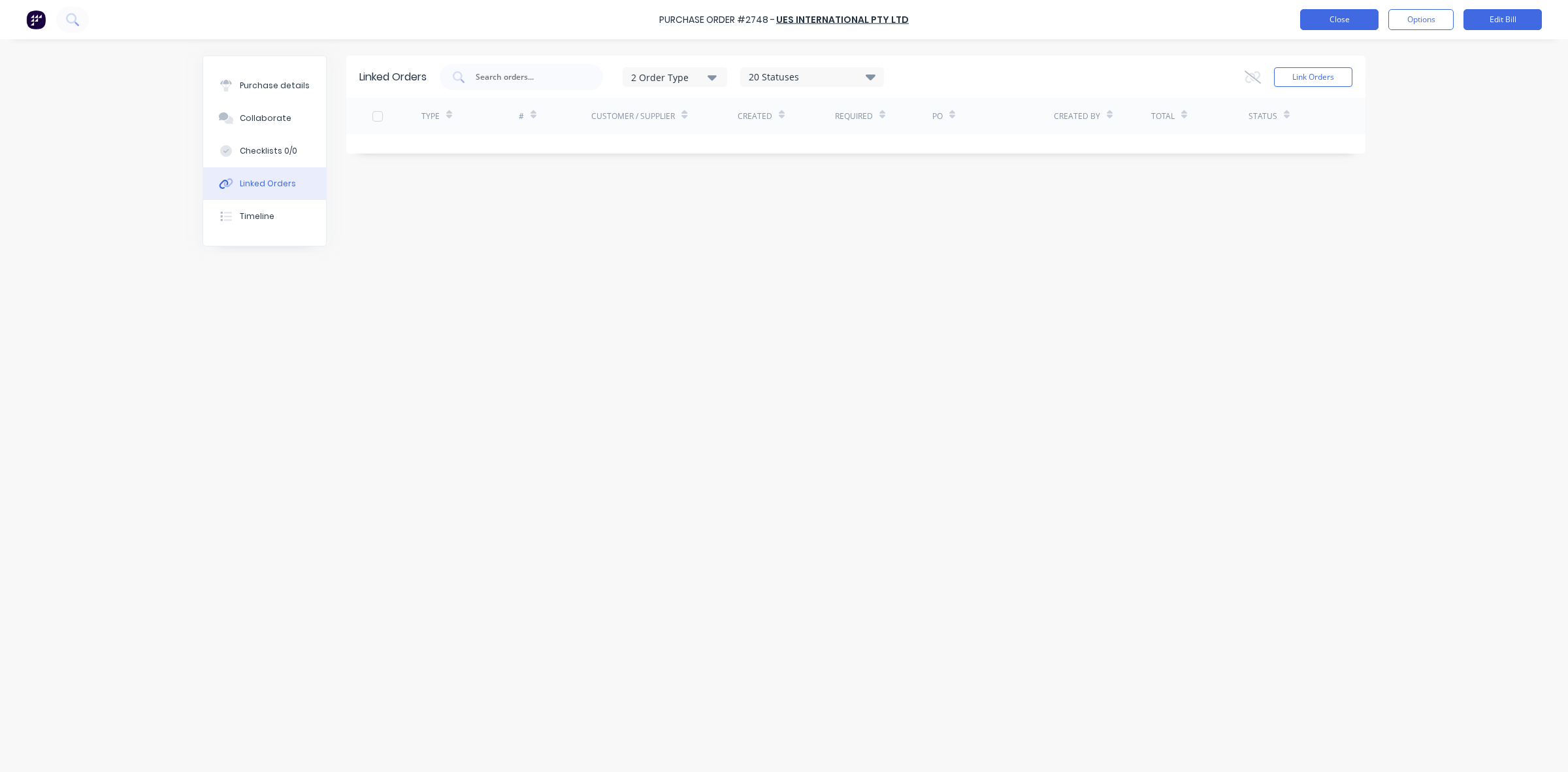
click at [1311, 15] on button "Close" at bounding box center [1339, 19] width 78 height 21
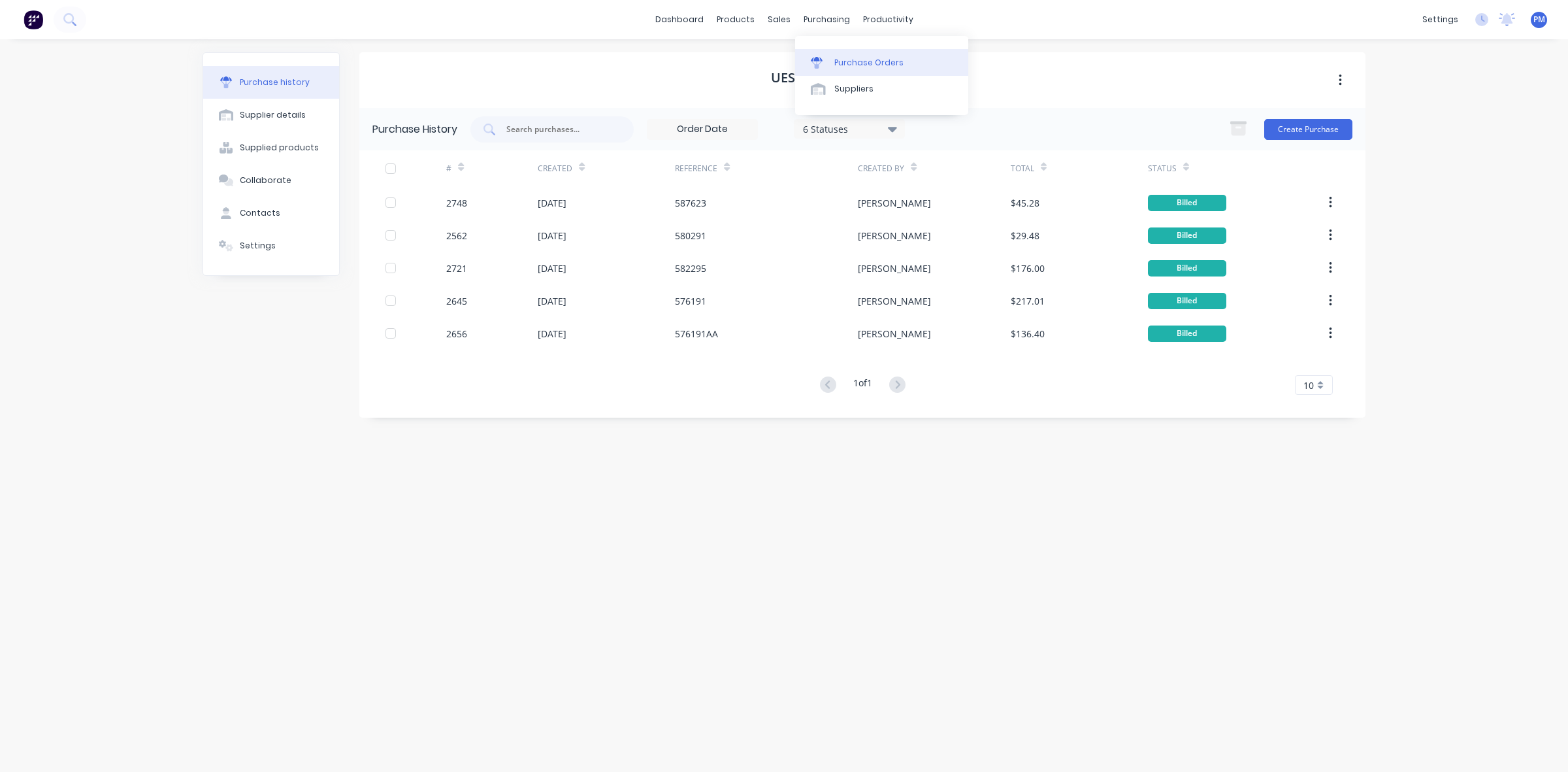
click at [842, 58] on div "Purchase Orders" at bounding box center [869, 63] width 69 height 12
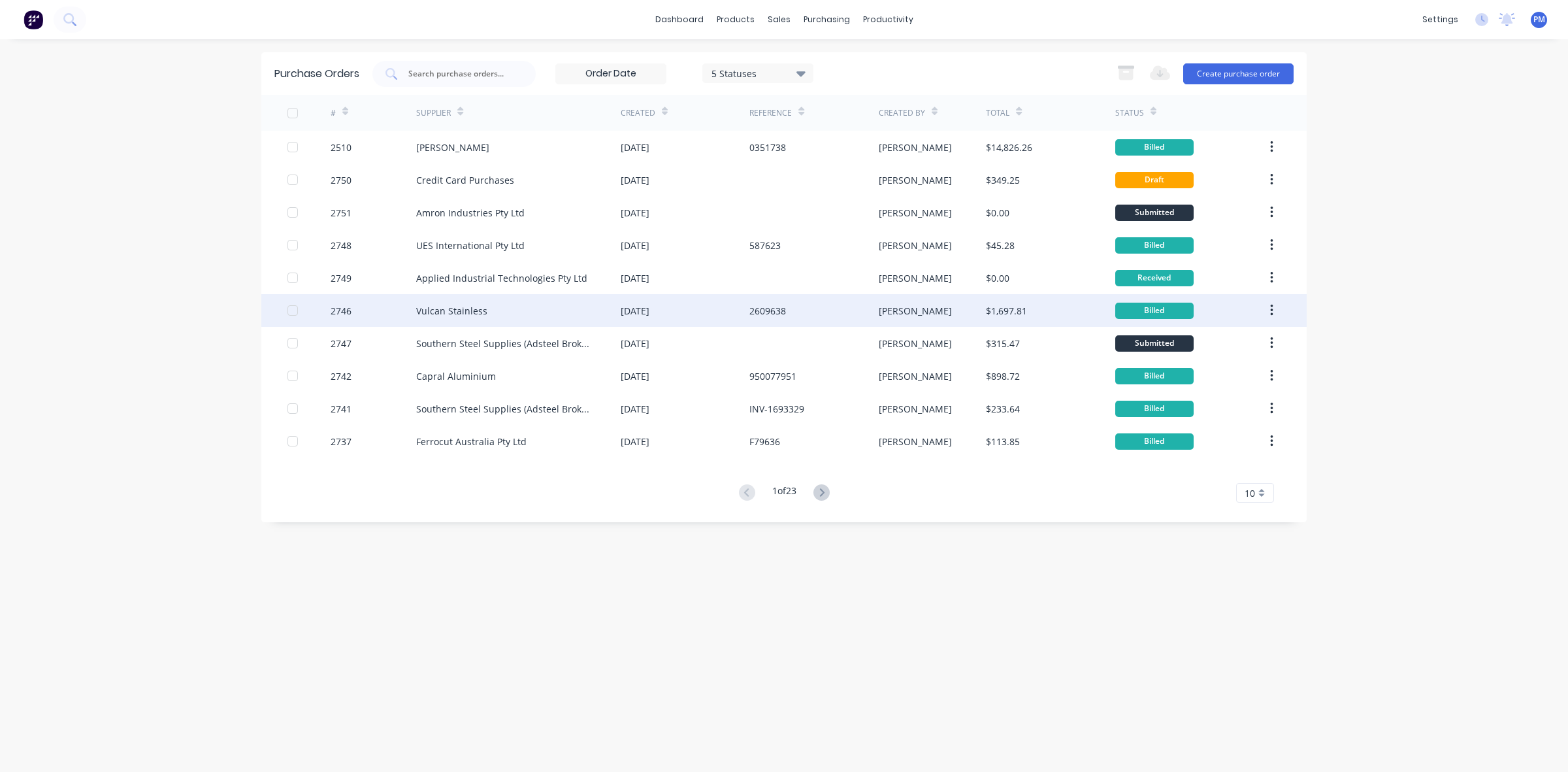
click at [556, 318] on div "Vulcan Stainless" at bounding box center [519, 310] width 204 height 33
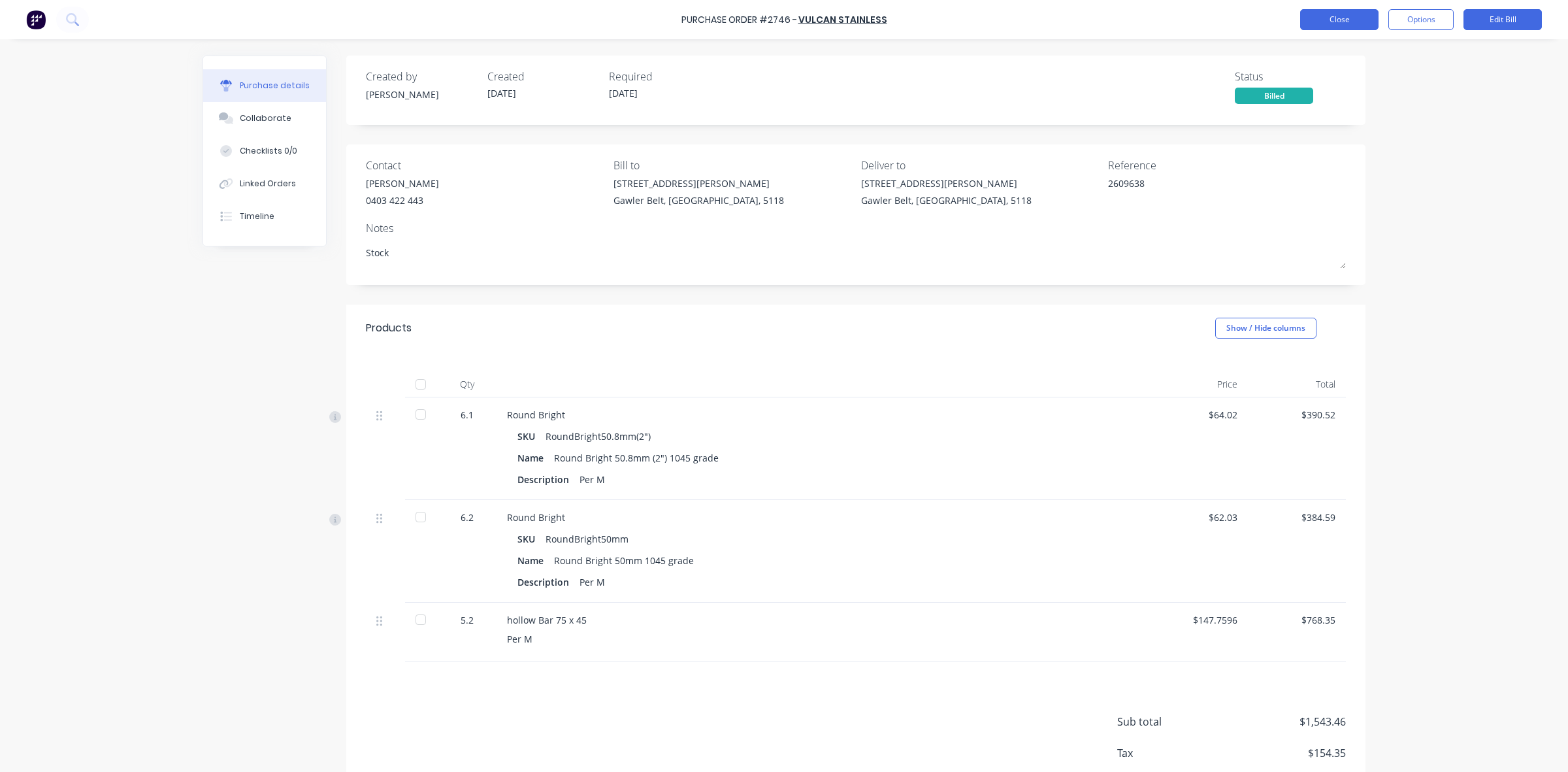
click at [1356, 28] on button "Close" at bounding box center [1339, 19] width 78 height 21
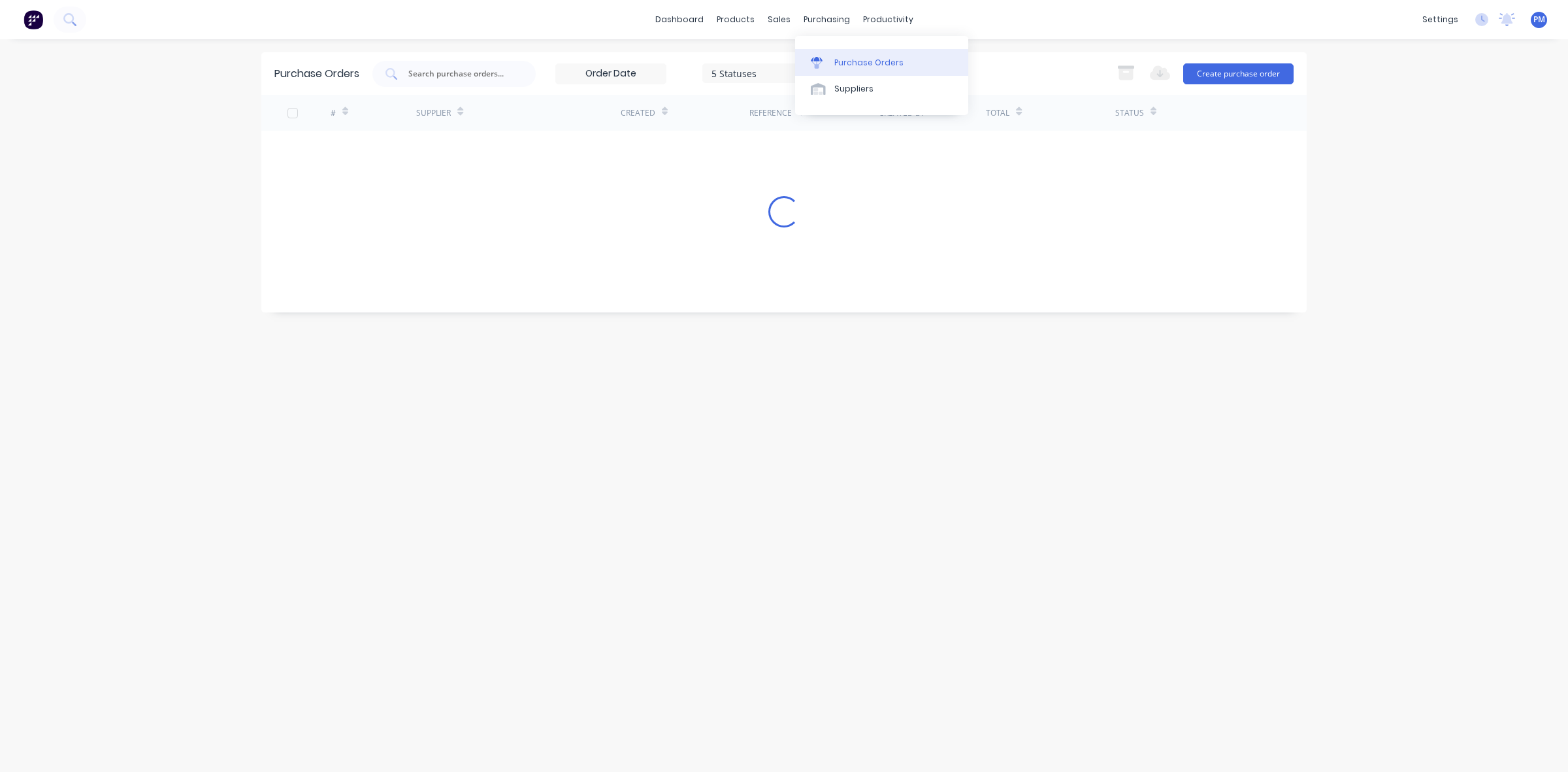
click at [836, 64] on div "Purchase Orders" at bounding box center [869, 63] width 69 height 12
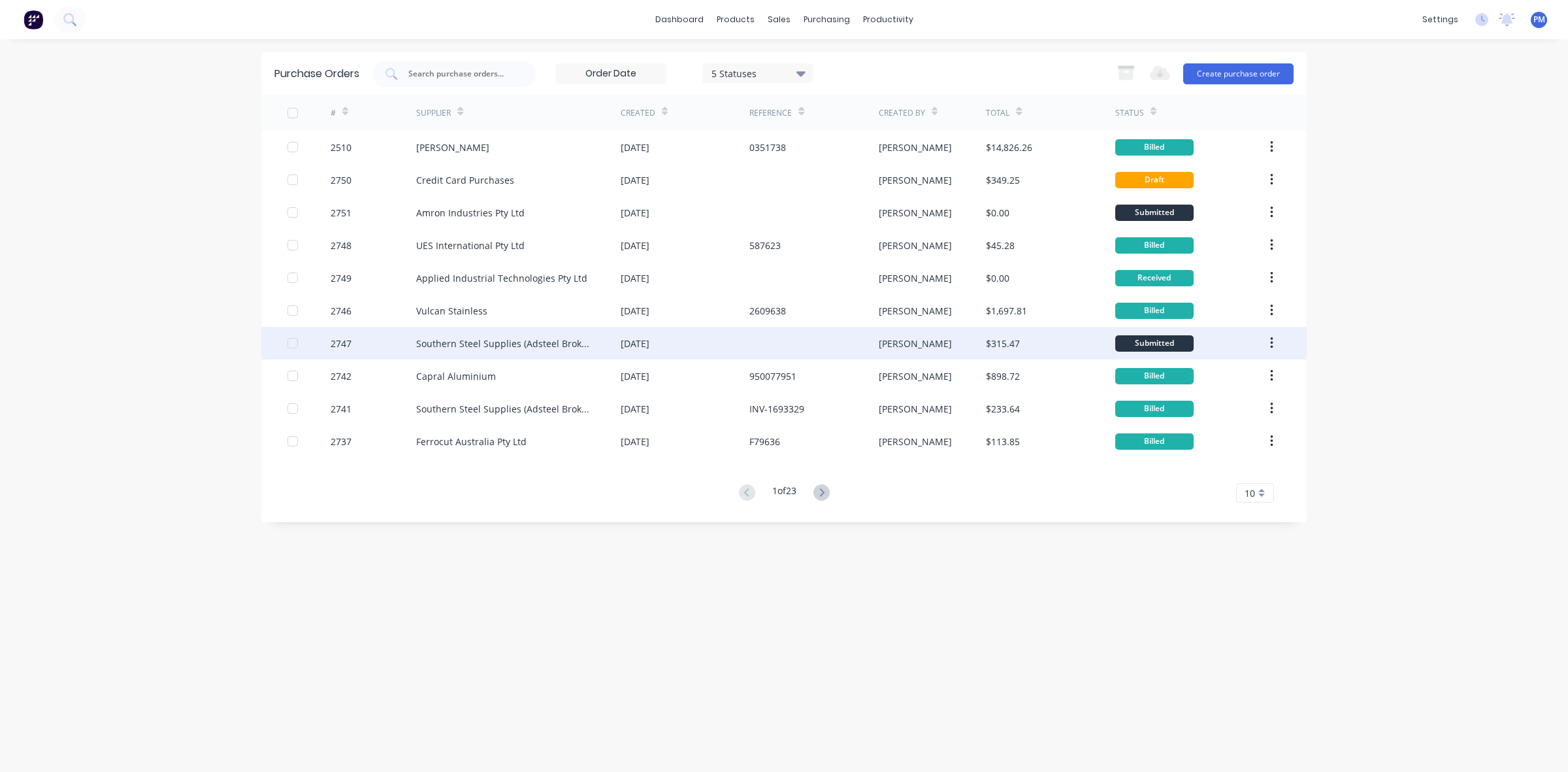
click at [696, 340] on div "[DATE]" at bounding box center [685, 342] width 129 height 33
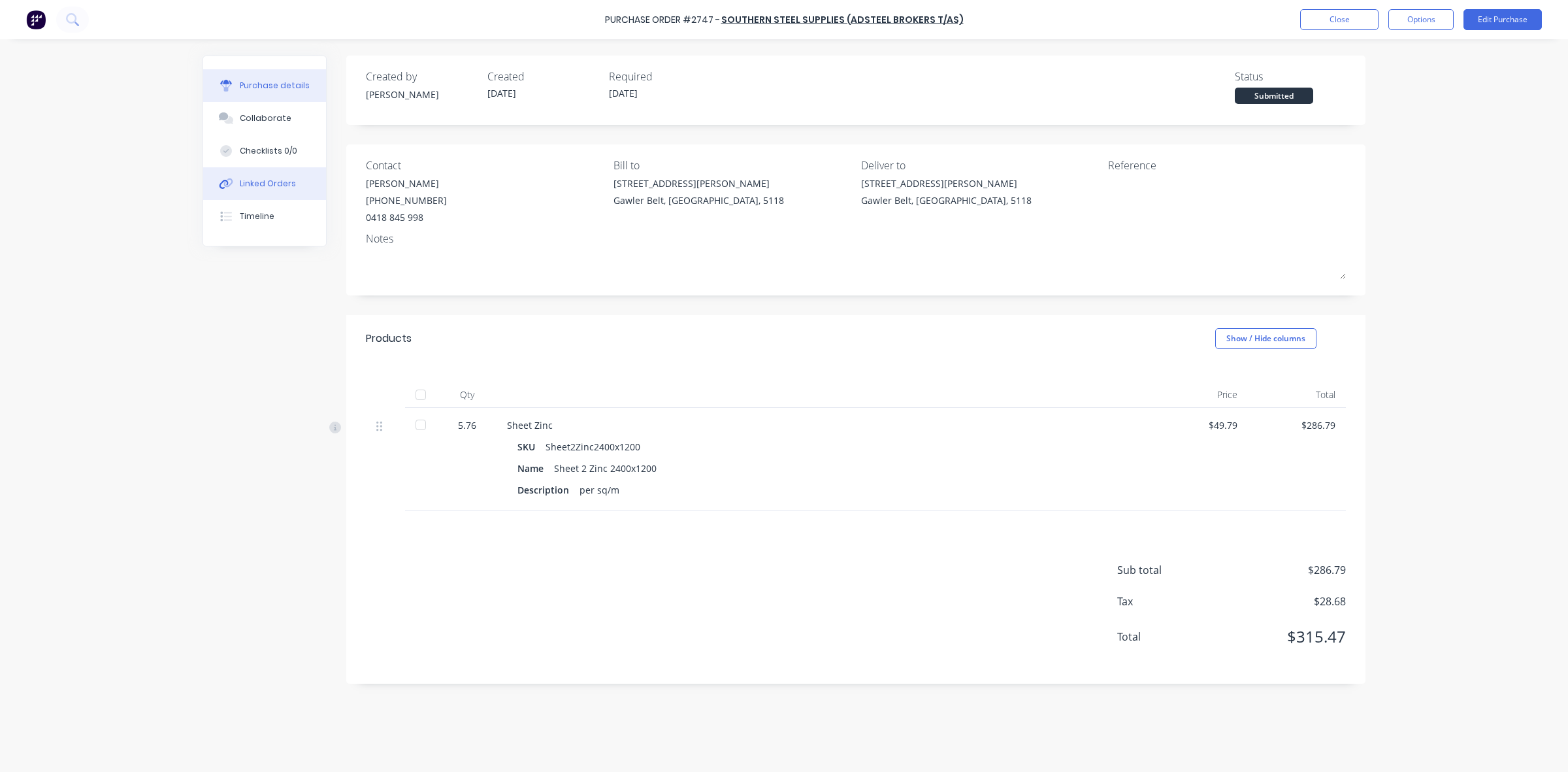
click at [276, 180] on div "Linked Orders" at bounding box center [268, 184] width 57 height 12
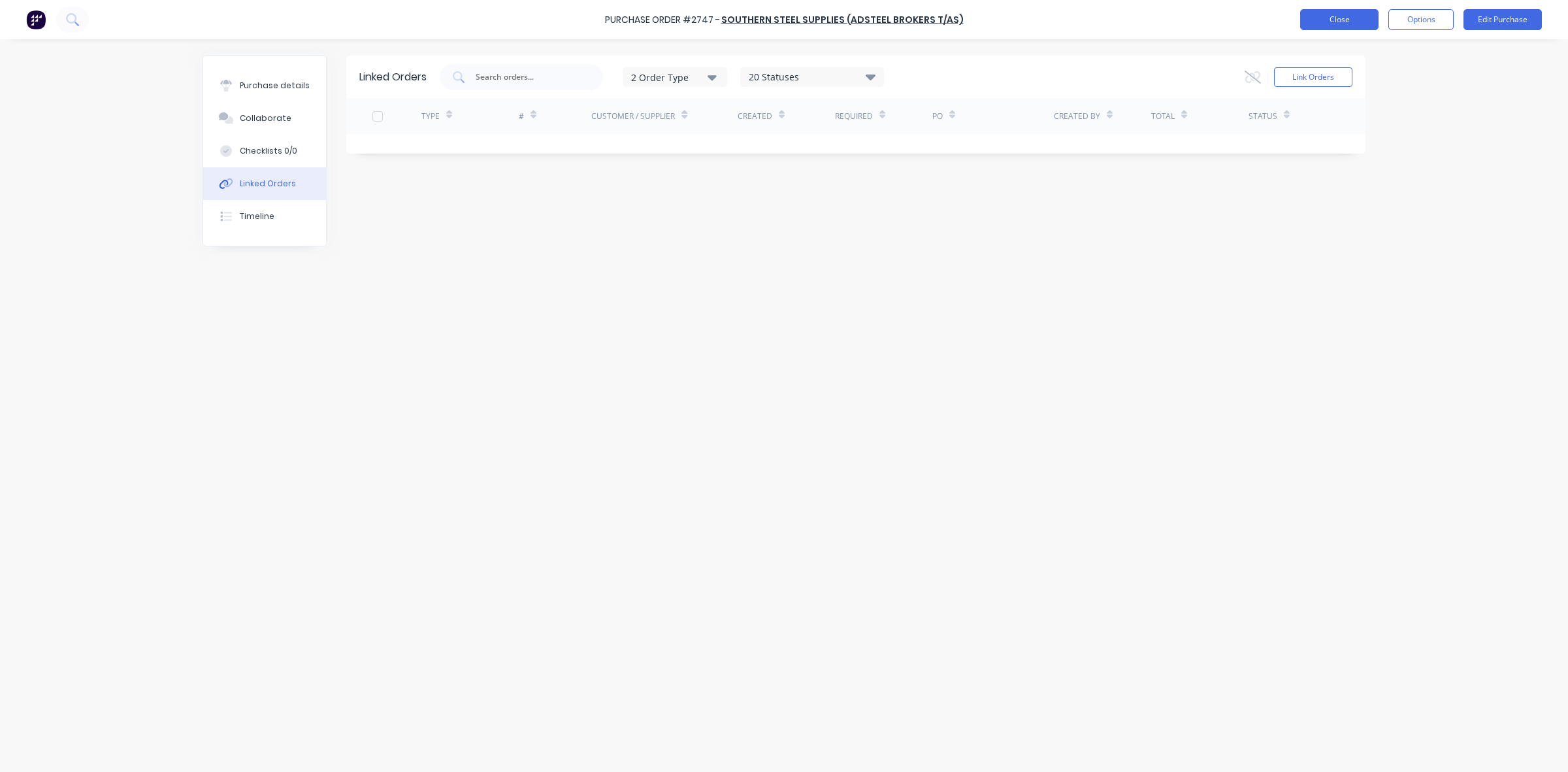
click at [1311, 13] on button "Close" at bounding box center [1339, 19] width 78 height 21
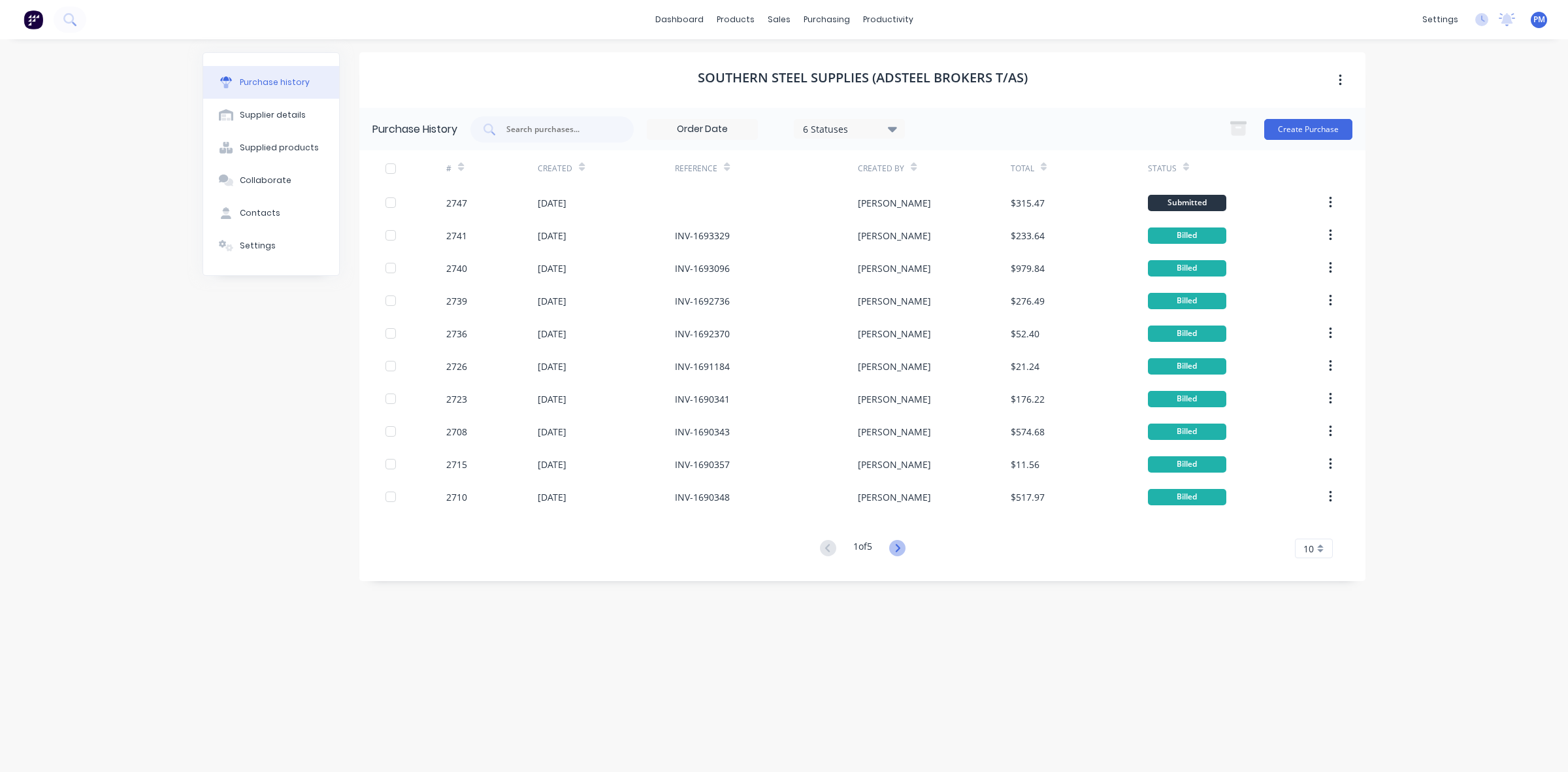
click at [896, 545] on icon at bounding box center [898, 548] width 16 height 16
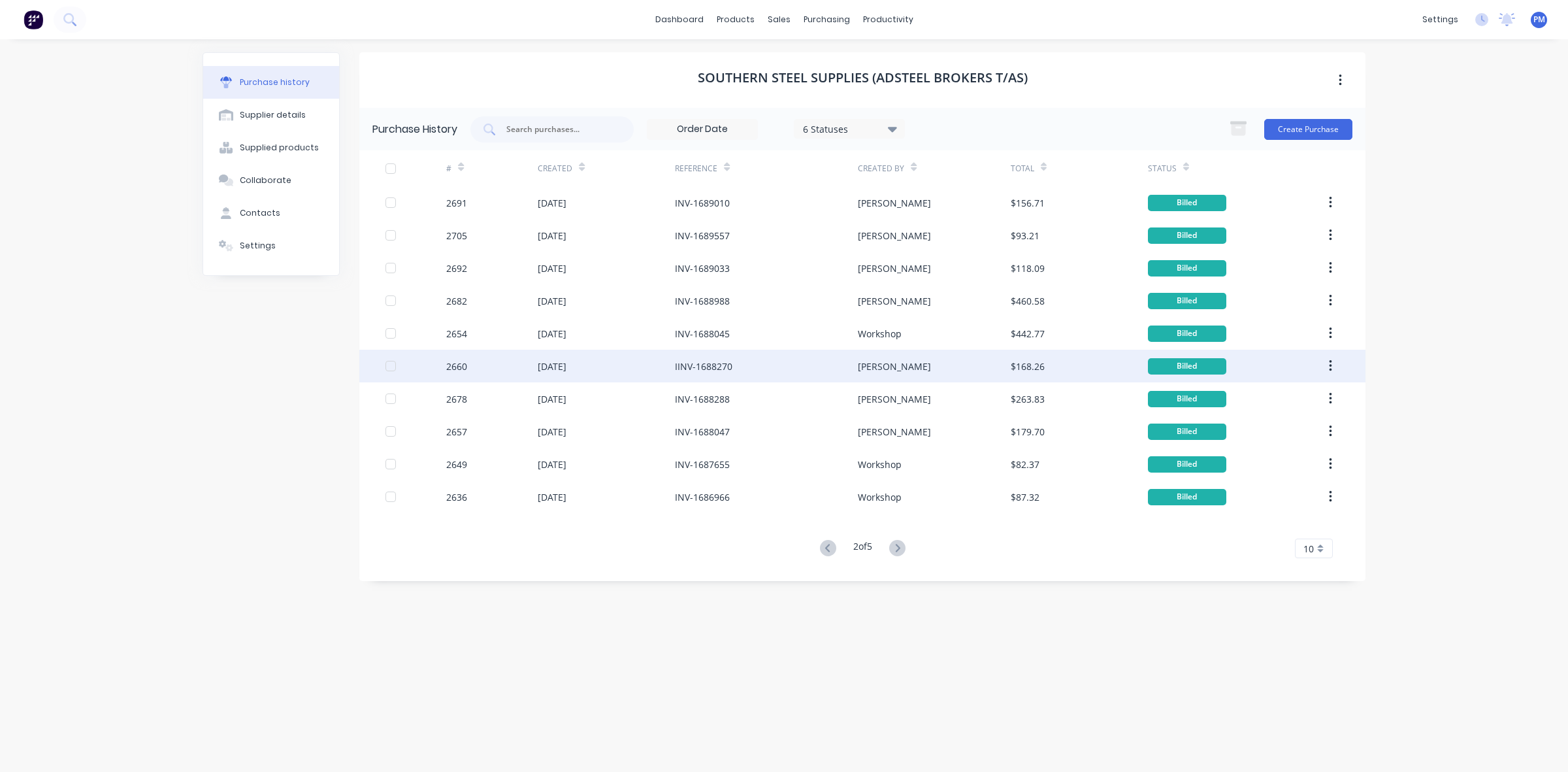
click at [783, 365] on div "IINV-1688270" at bounding box center [767, 365] width 182 height 33
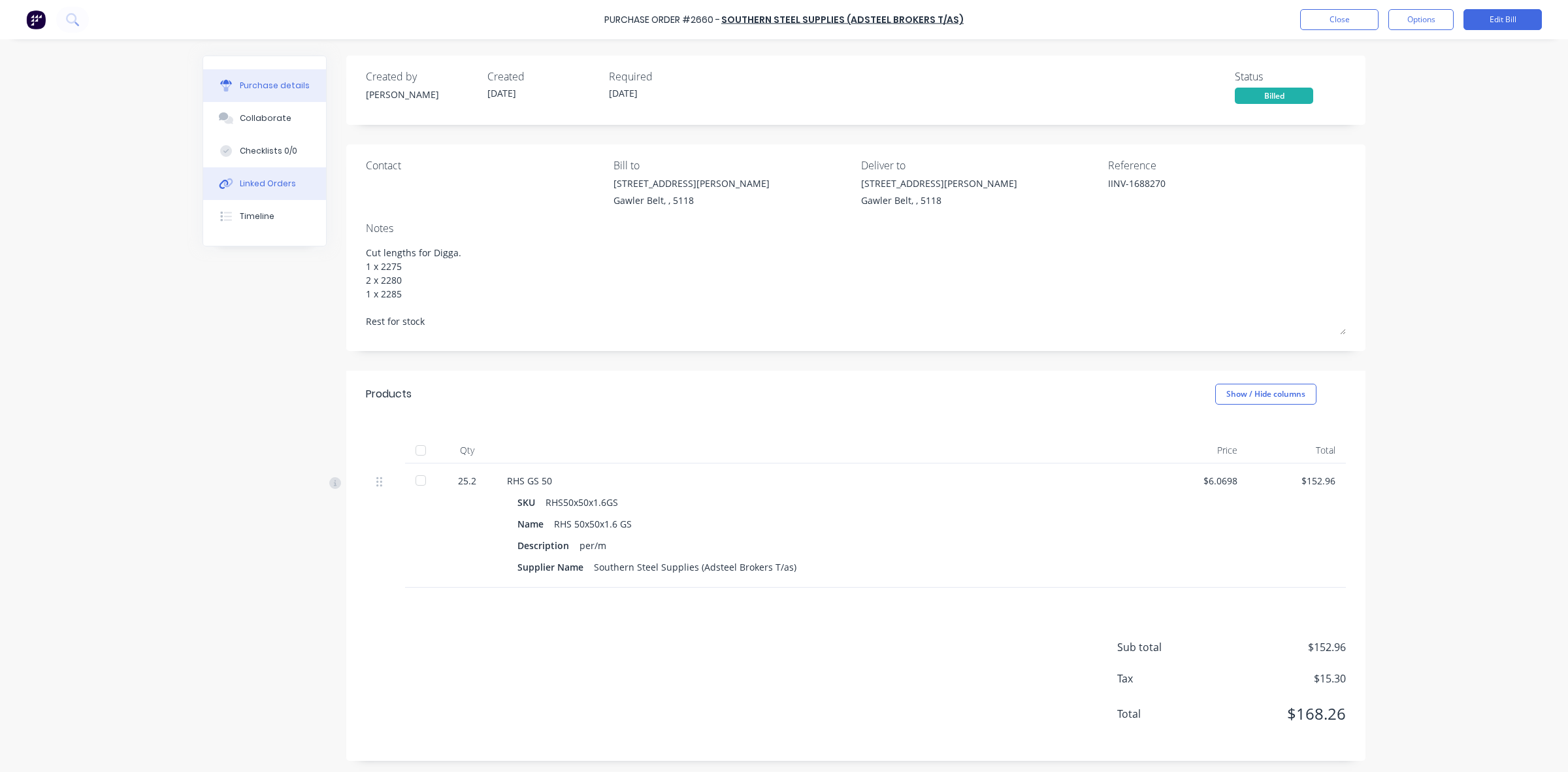
click at [258, 183] on div "Linked Orders" at bounding box center [268, 184] width 57 height 12
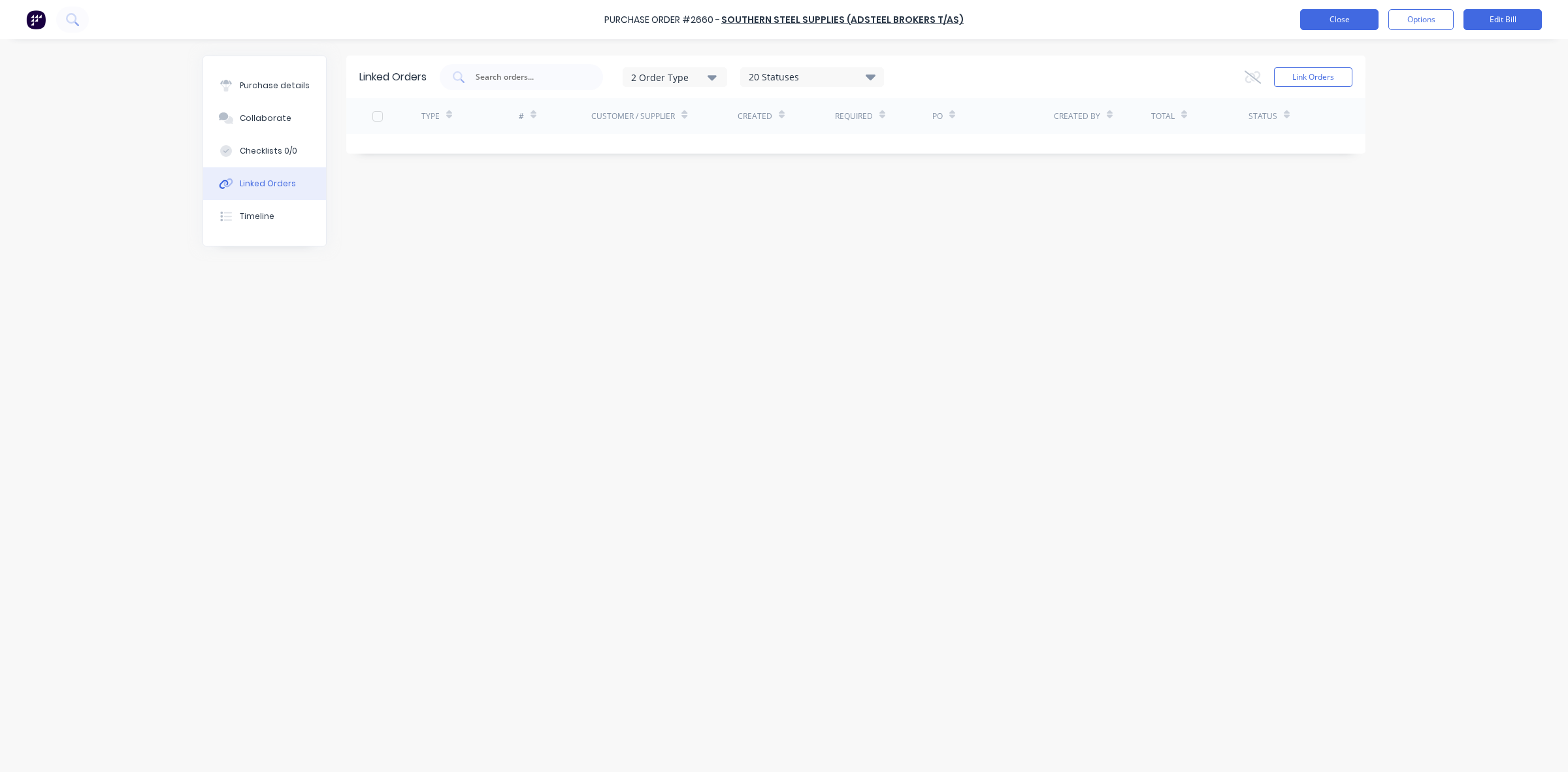
click at [1348, 17] on button "Close" at bounding box center [1339, 19] width 78 height 21
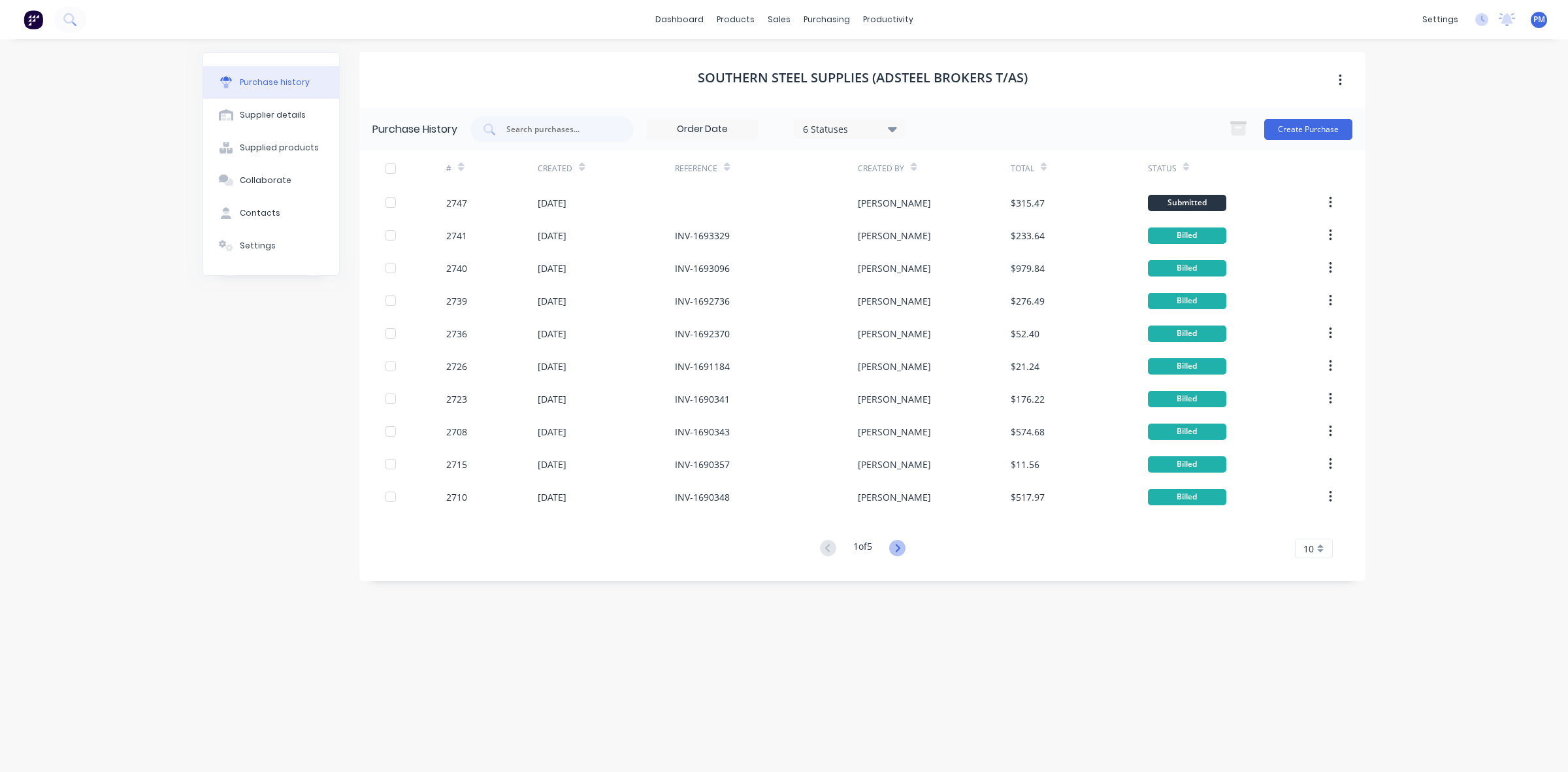
click at [901, 543] on icon at bounding box center [898, 548] width 16 height 16
click at [827, 548] on icon at bounding box center [828, 548] width 16 height 16
click at [902, 545] on icon at bounding box center [898, 548] width 16 height 16
click at [904, 545] on icon at bounding box center [898, 548] width 16 height 16
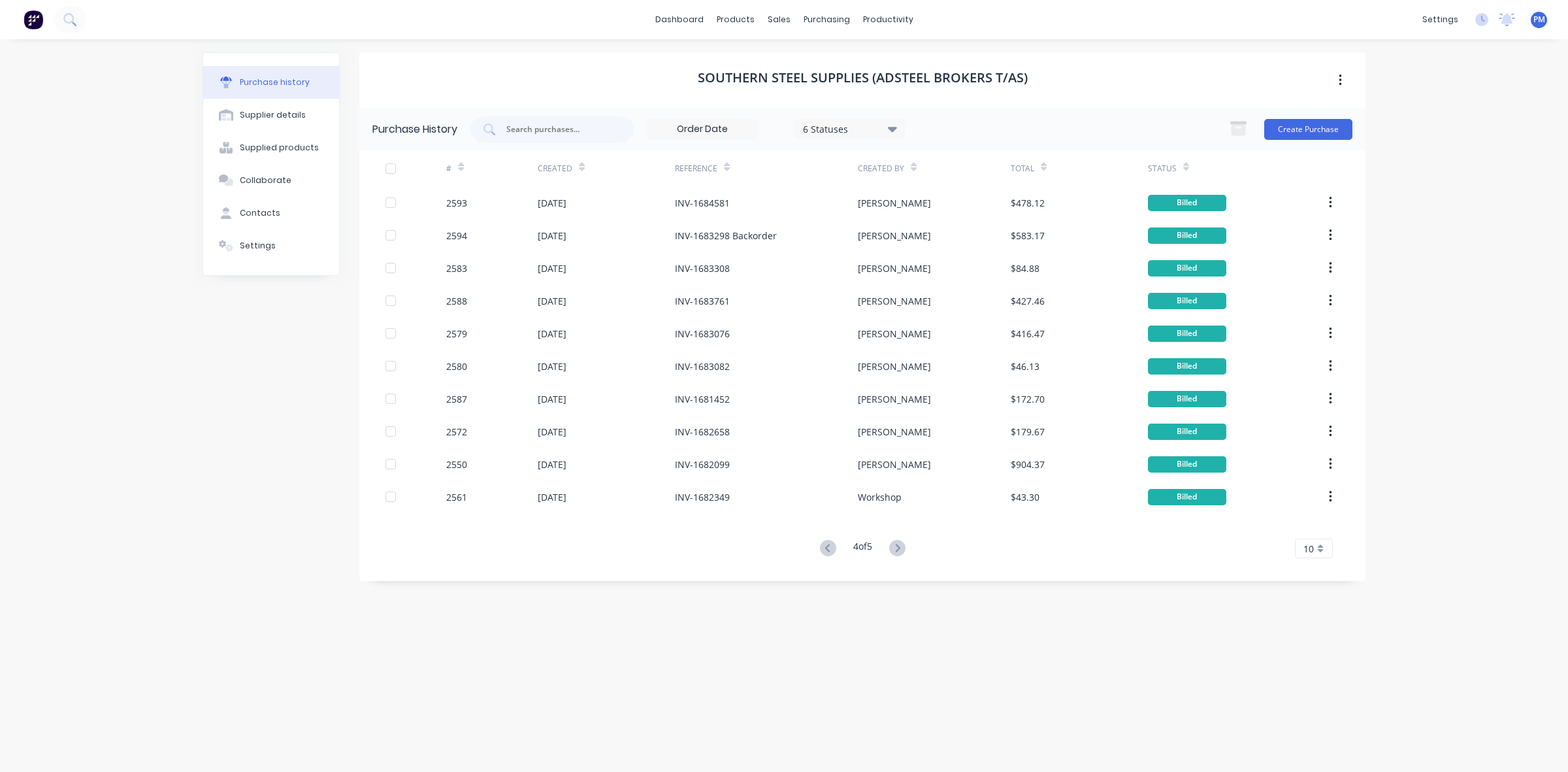
click at [904, 545] on icon at bounding box center [898, 548] width 16 height 16
click at [824, 547] on icon at bounding box center [828, 548] width 16 height 16
click at [899, 547] on icon at bounding box center [898, 548] width 16 height 16
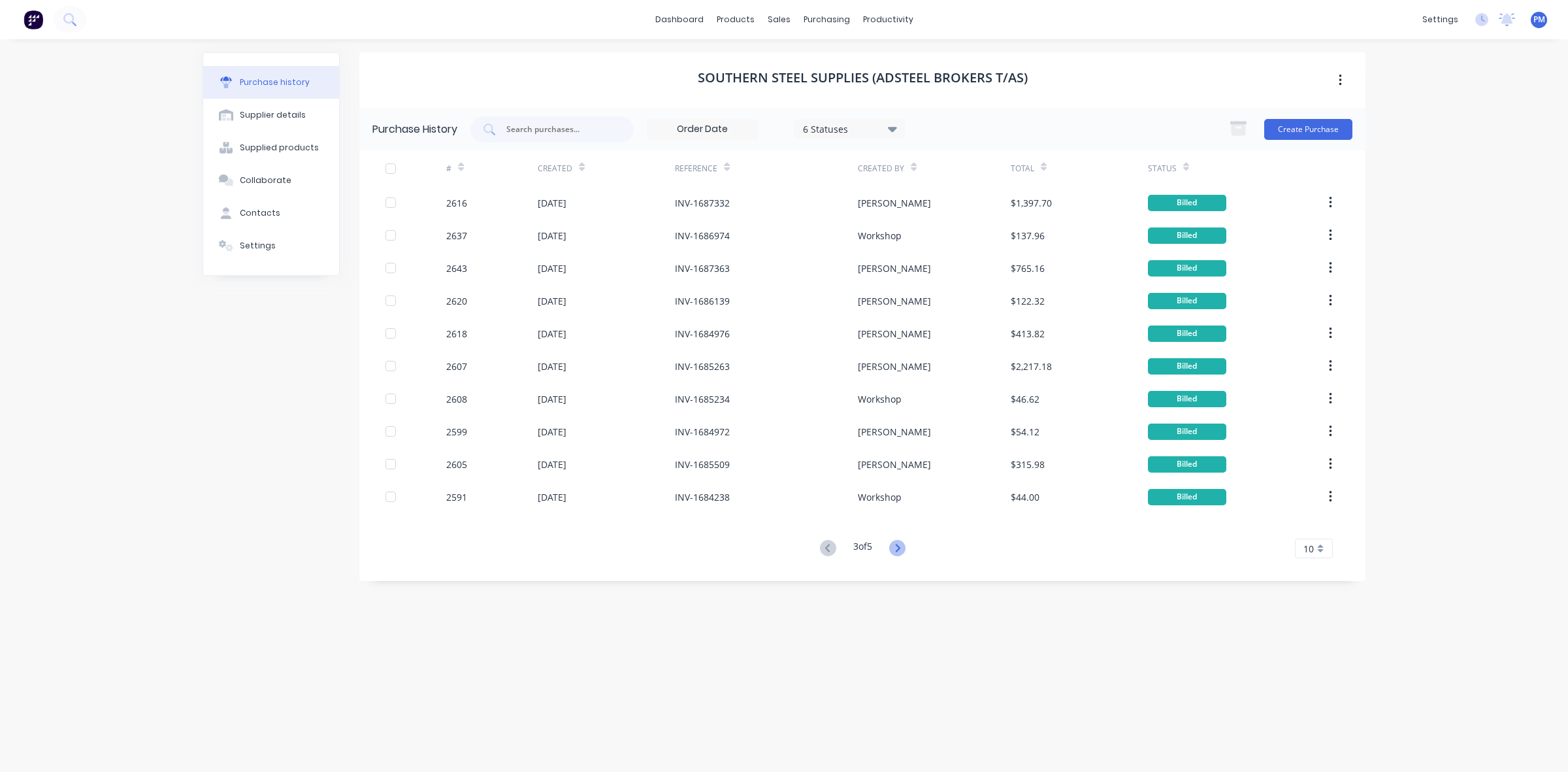
click at [898, 547] on icon at bounding box center [898, 548] width 16 height 16
click at [853, 58] on div "Purchase Orders" at bounding box center [869, 63] width 69 height 12
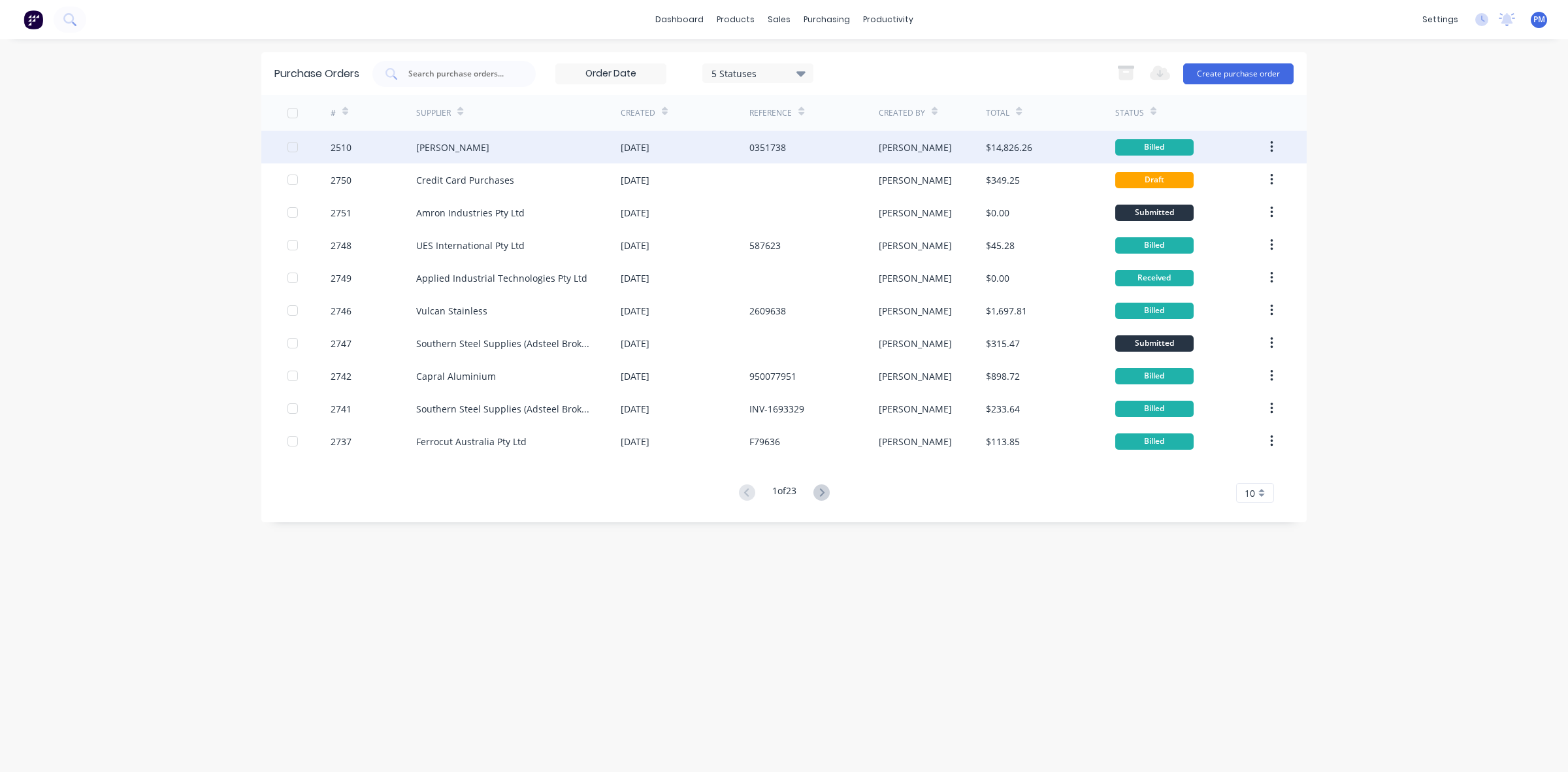
click at [543, 151] on div "[PERSON_NAME]" at bounding box center [519, 147] width 204 height 33
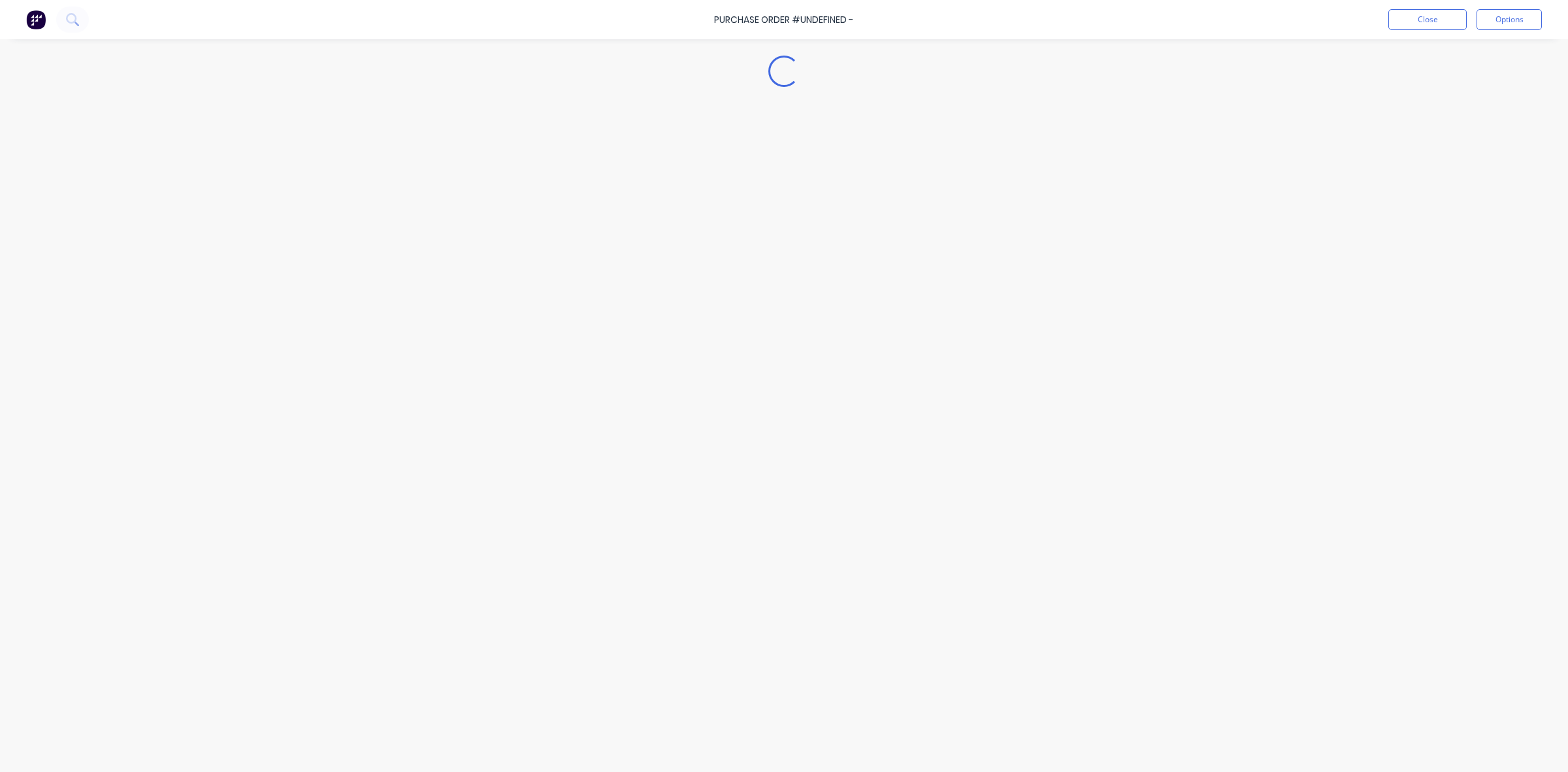
type textarea "x"
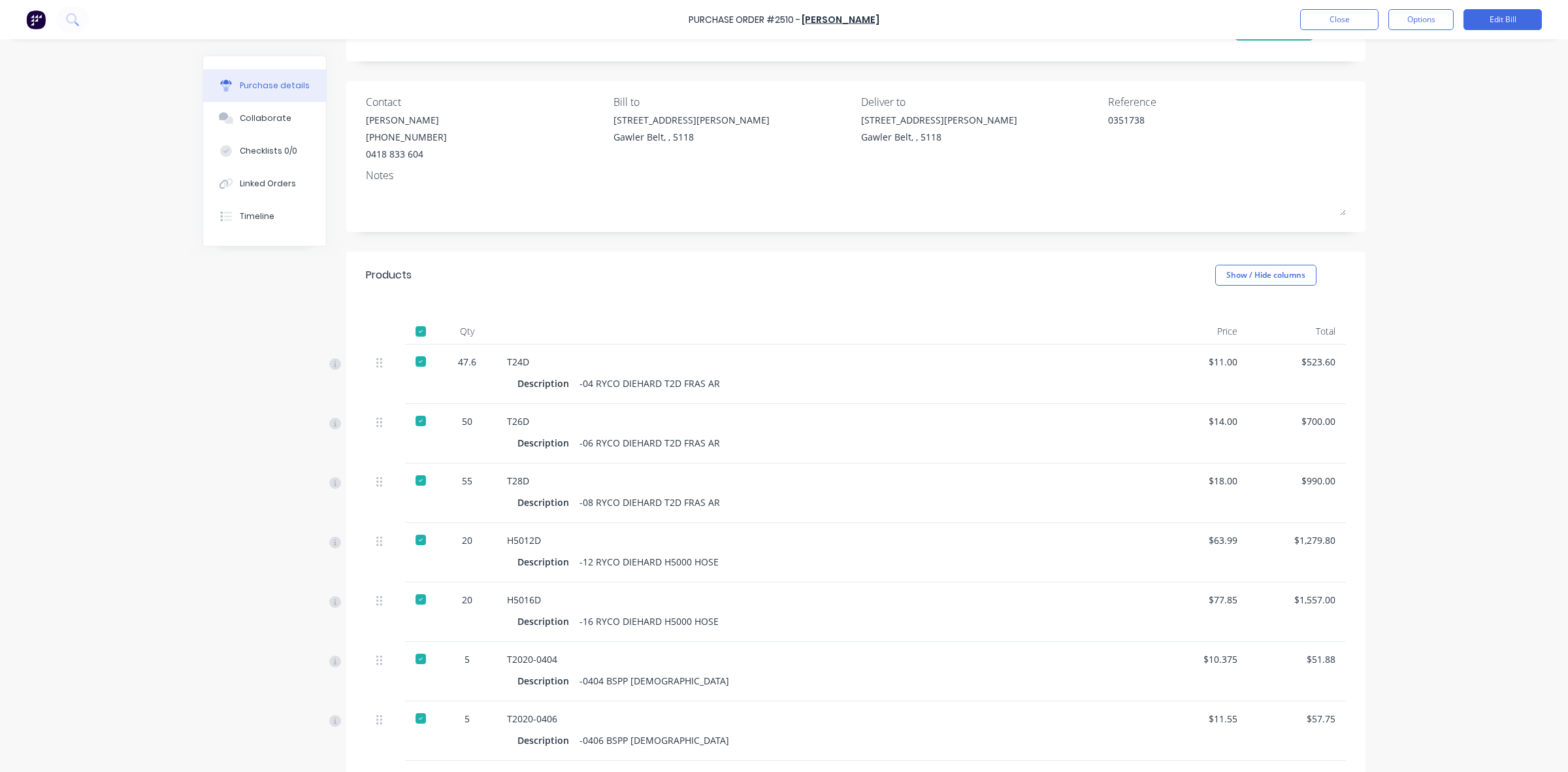
scroll to position [91, 0]
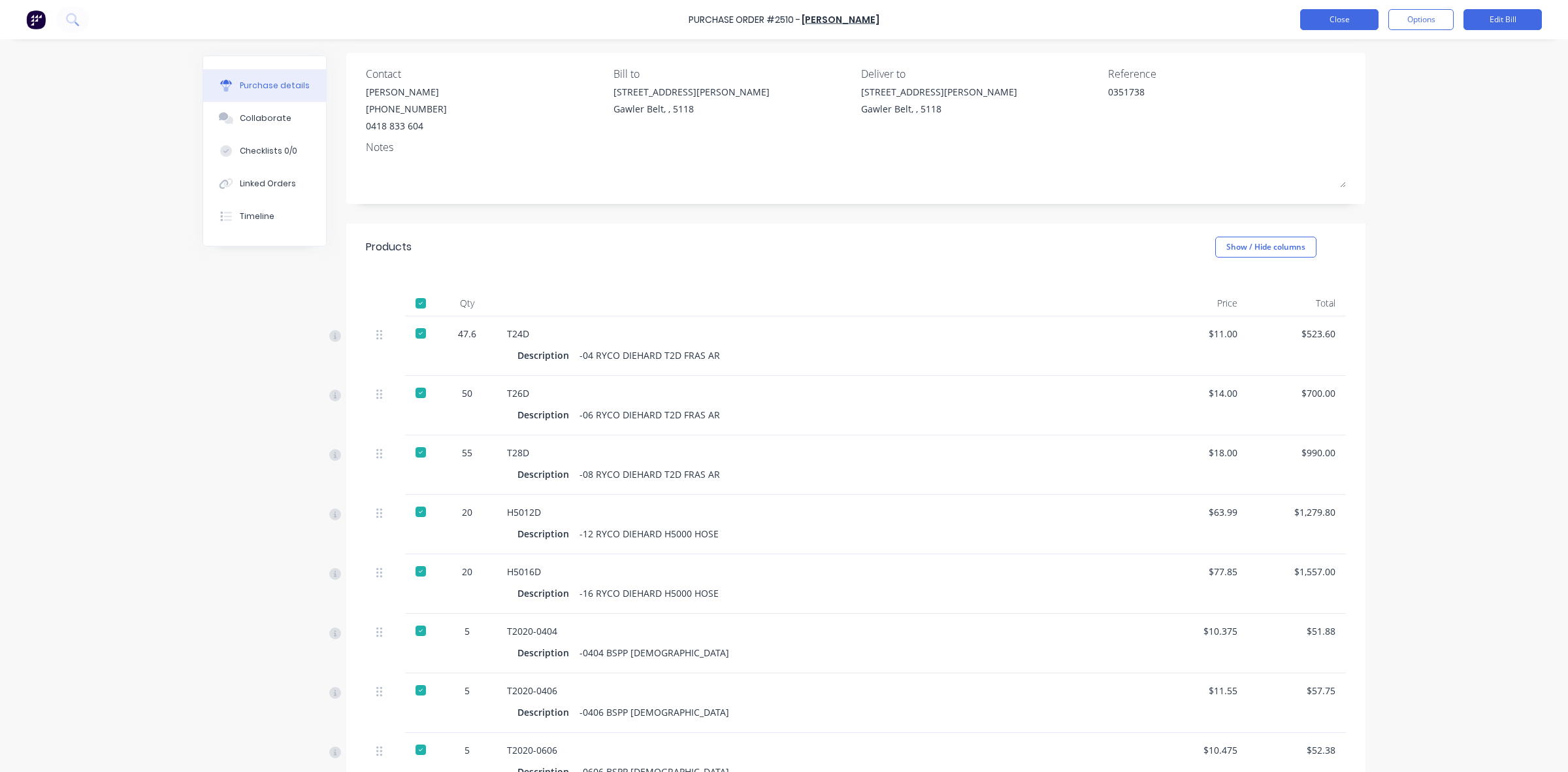
click at [1343, 17] on button "Close" at bounding box center [1339, 19] width 78 height 21
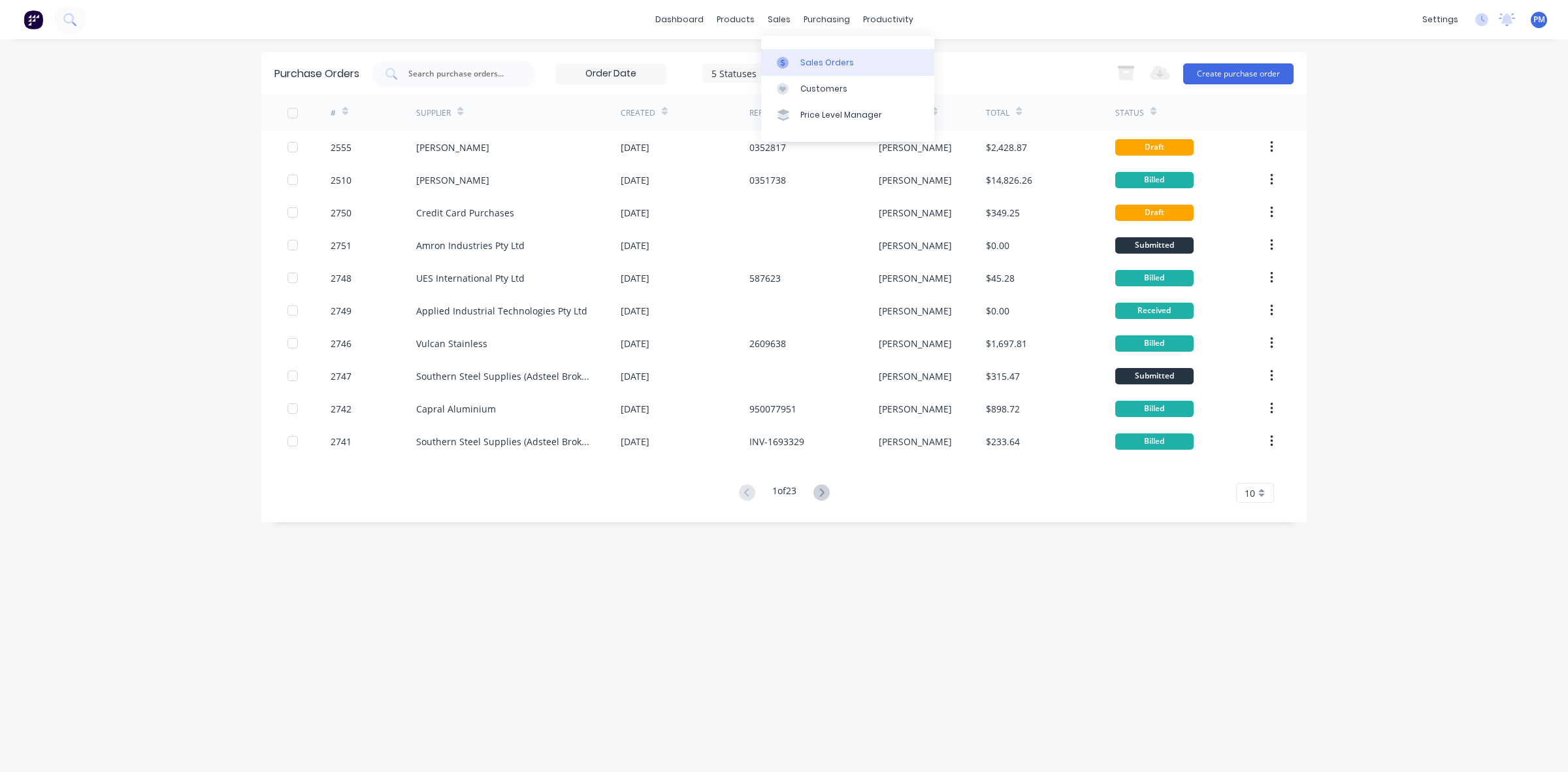
click at [820, 59] on div "Sales Orders" at bounding box center [827, 63] width 54 height 12
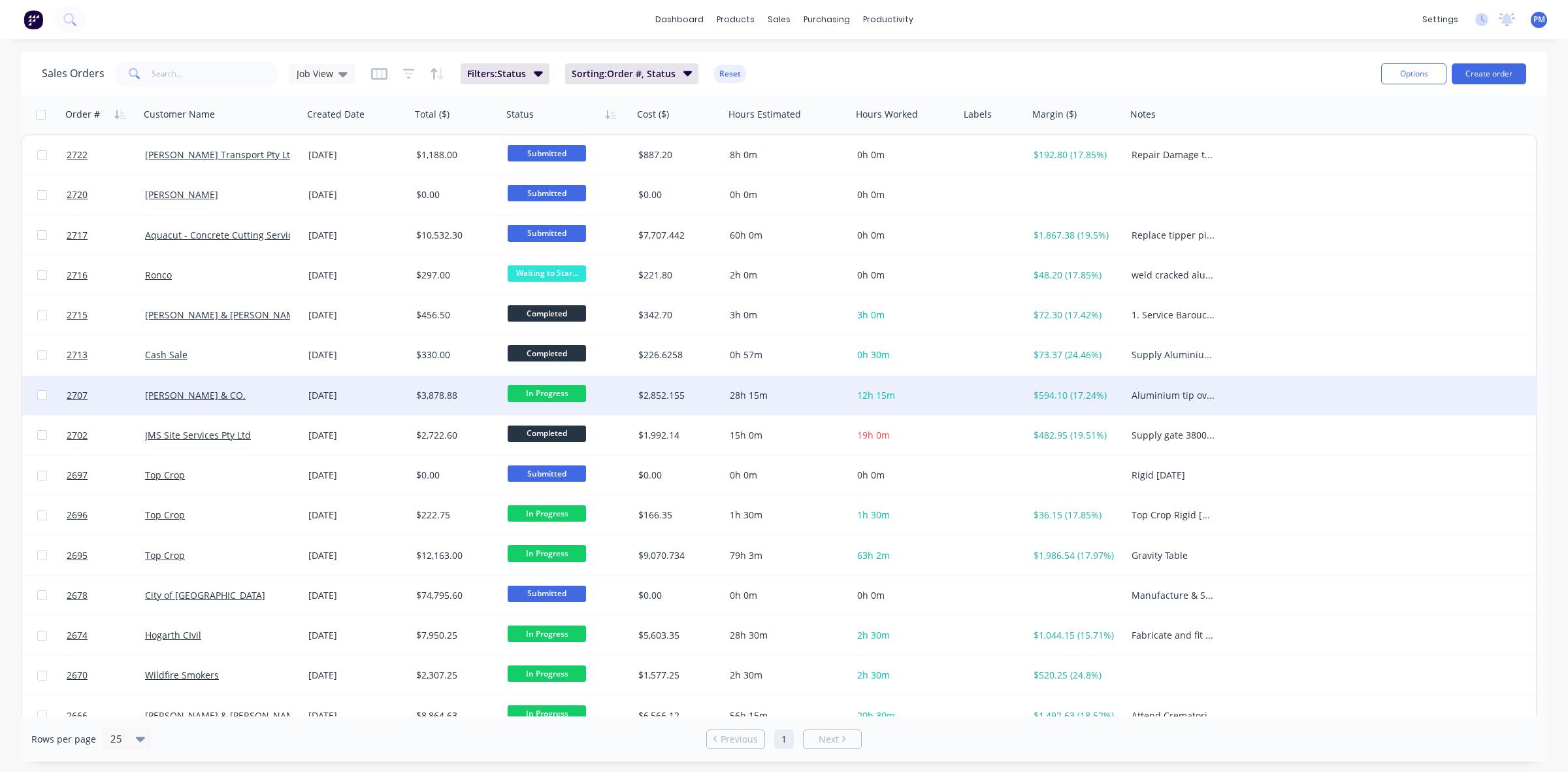
click at [863, 389] on span "12h 15m" at bounding box center [876, 395] width 38 height 13
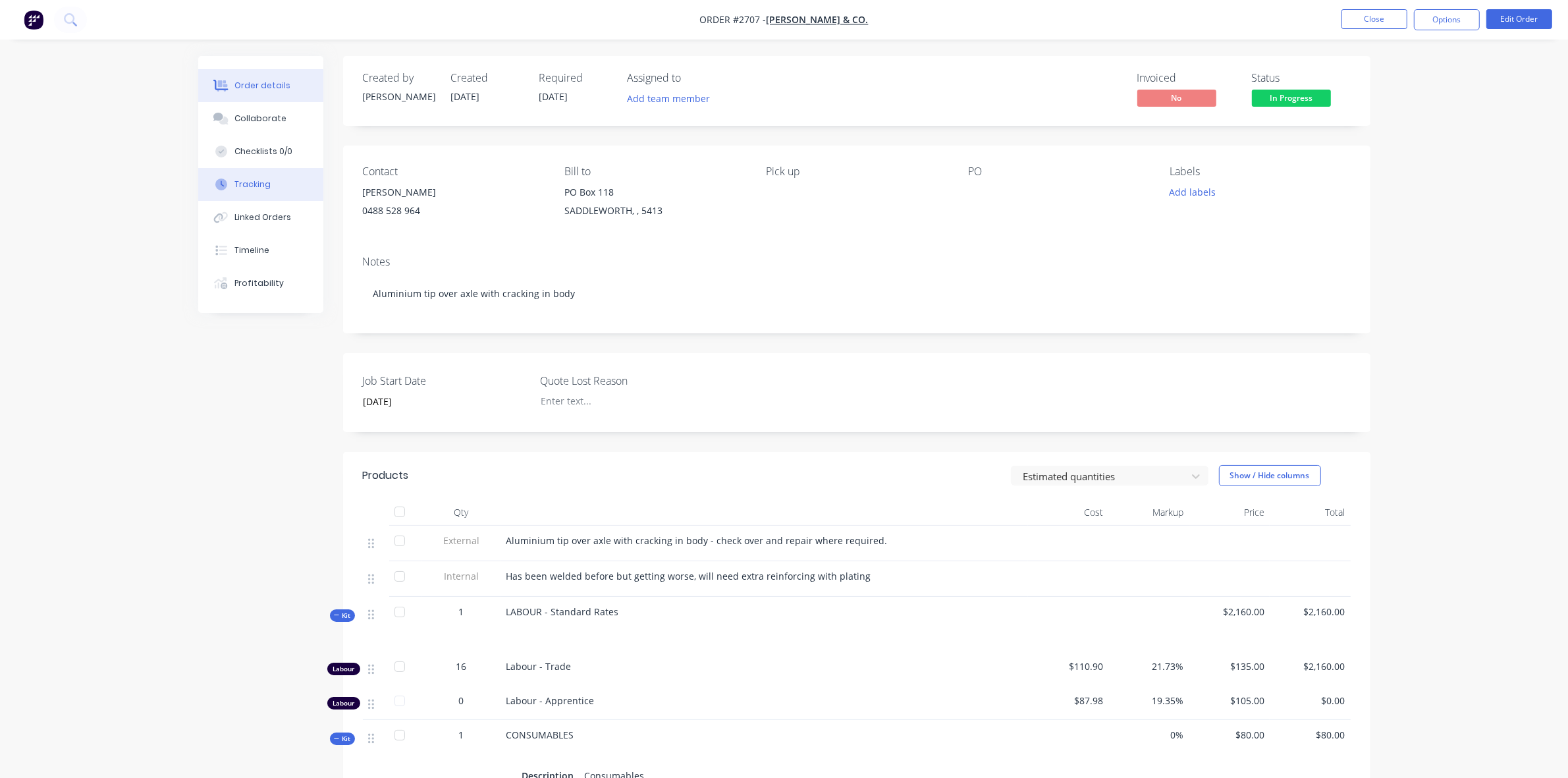
click at [258, 179] on div "Tracking" at bounding box center [253, 185] width 36 height 12
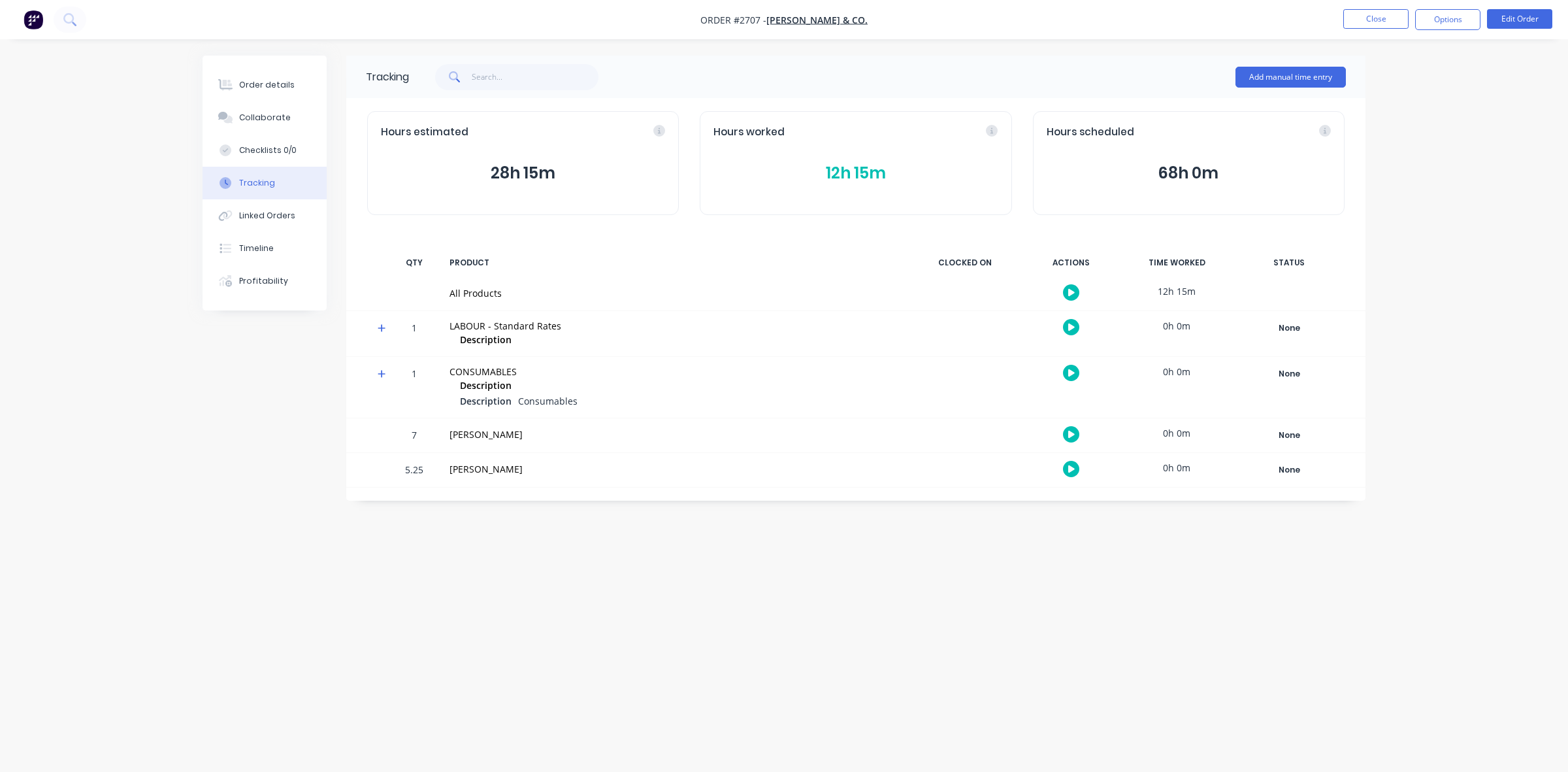
click at [837, 172] on button "12h 15m" at bounding box center [855, 173] width 285 height 25
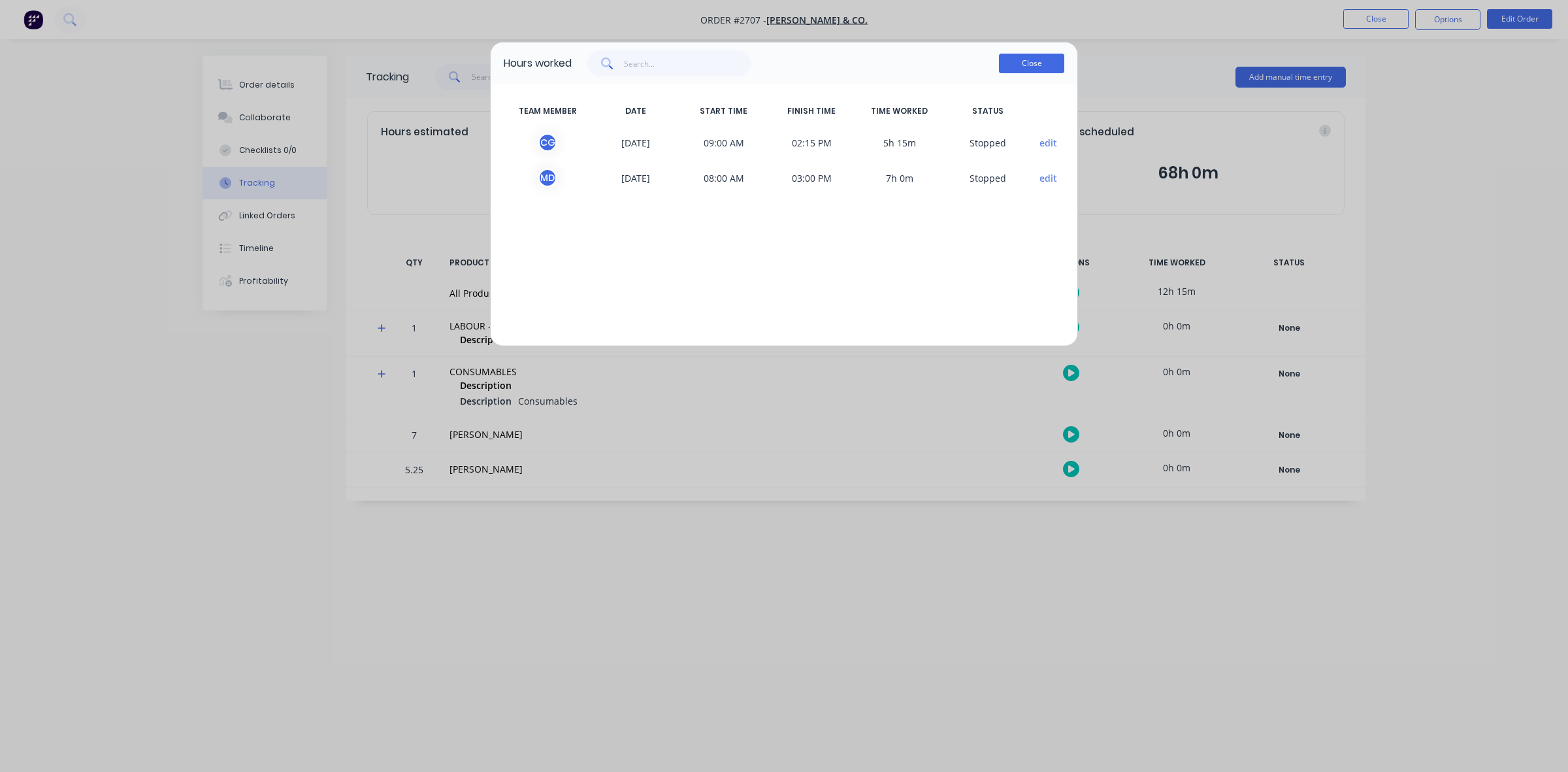
click at [1024, 67] on button "Close" at bounding box center [1031, 64] width 65 height 20
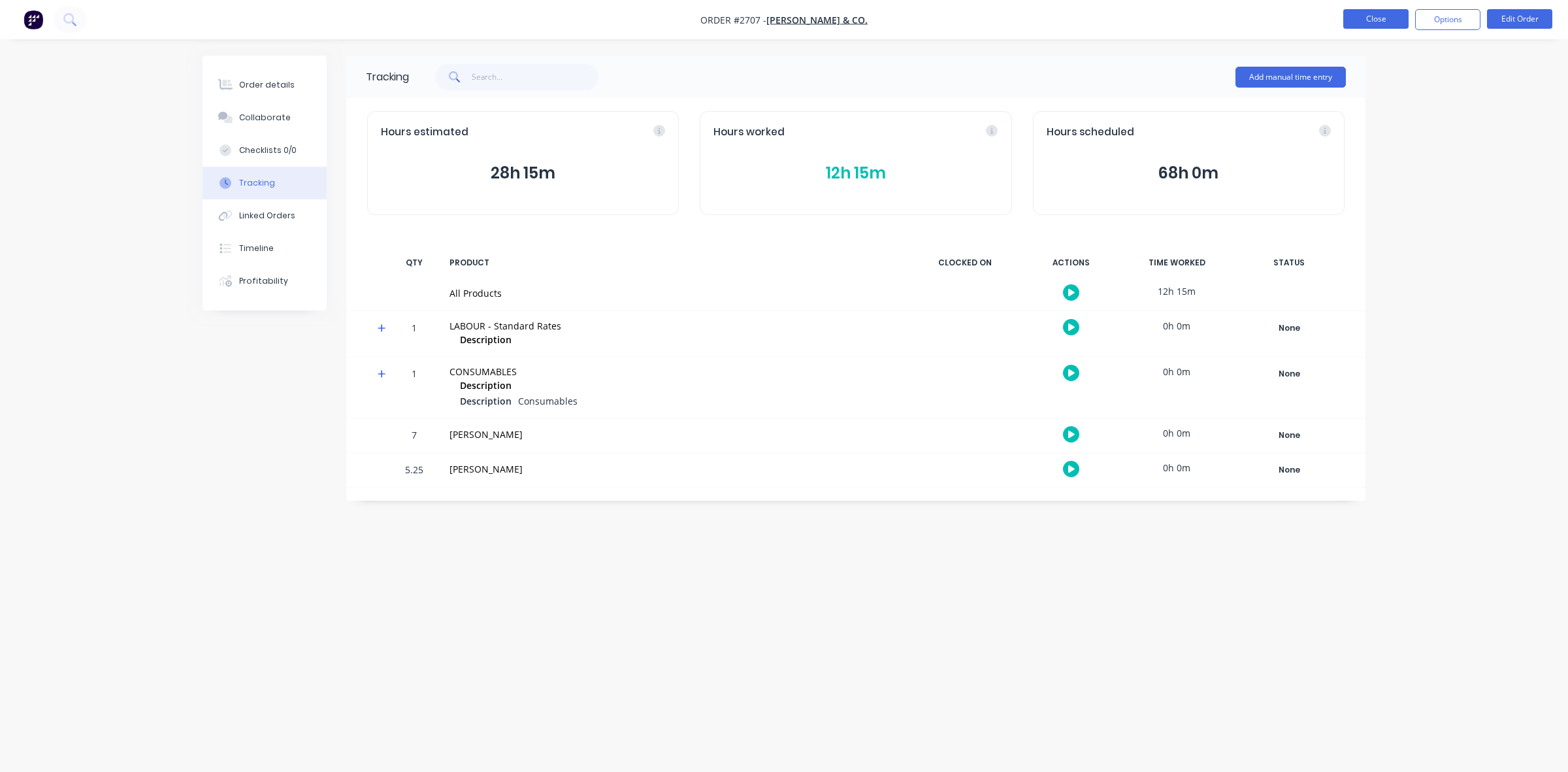
click at [1372, 22] on button "Close" at bounding box center [1376, 19] width 65 height 20
